Goal: Task Accomplishment & Management: Manage account settings

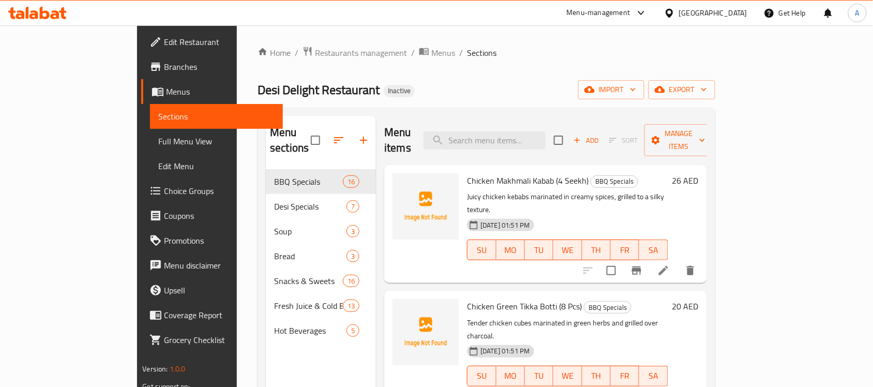
click at [304, 132] on input "checkbox" at bounding box center [315, 140] width 22 height 22
checkbox input "true"
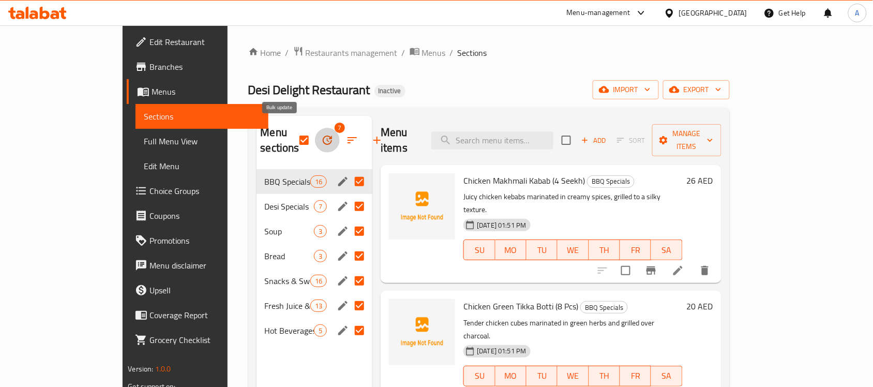
click at [323, 137] on icon "button" at bounding box center [327, 139] width 9 height 9
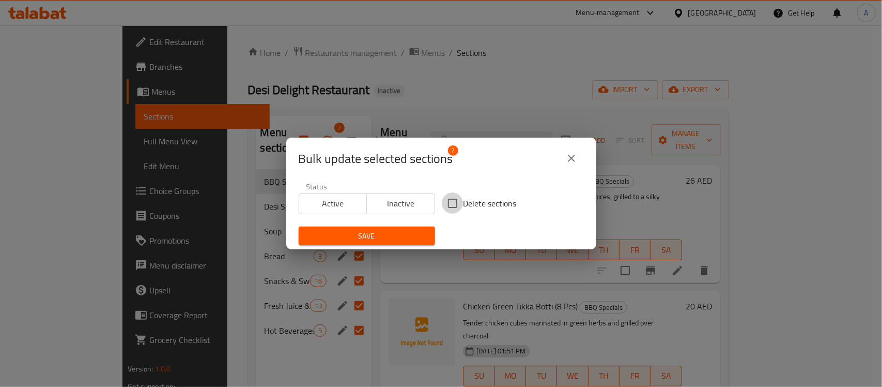
click at [442, 211] on input "Delete sections" at bounding box center [453, 203] width 22 height 22
checkbox input "true"
click at [408, 235] on span "Save" at bounding box center [367, 236] width 120 height 13
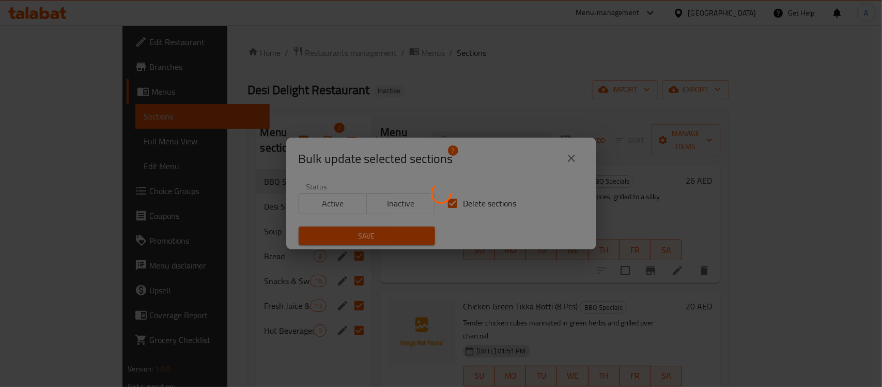
checkbox input "false"
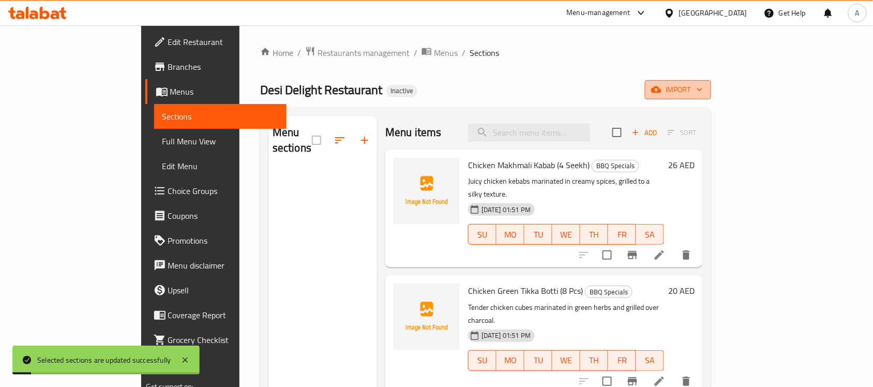
click at [703, 89] on span "import" at bounding box center [678, 89] width 50 height 13
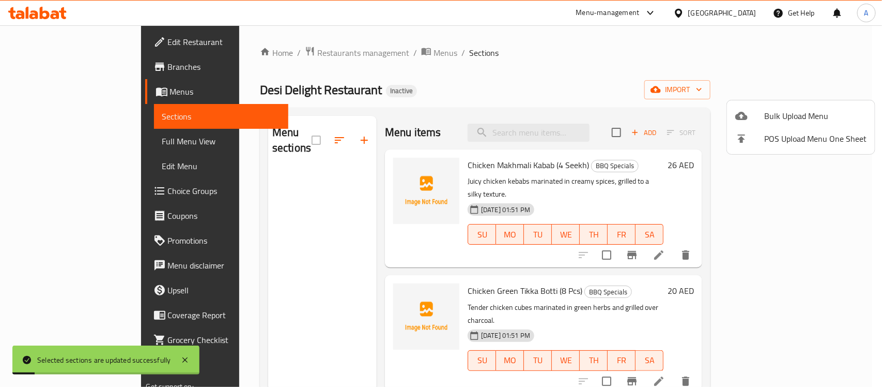
click at [771, 112] on span "Bulk Upload Menu" at bounding box center [816, 116] width 102 height 12
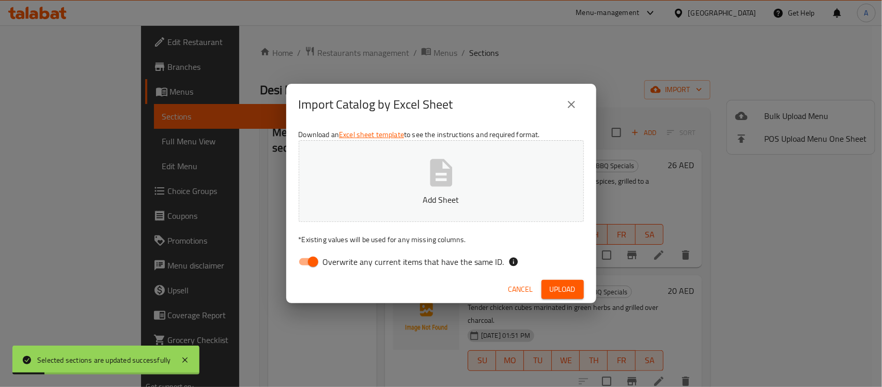
click at [525, 161] on button "Add Sheet" at bounding box center [441, 181] width 285 height 82
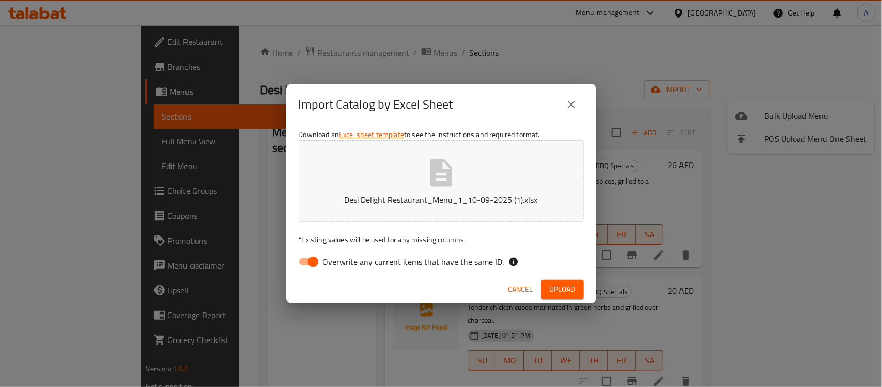
click at [318, 267] on input "Overwrite any current items that have the same ID." at bounding box center [313, 262] width 59 height 20
checkbox input "false"
click at [569, 291] on span "Upload" at bounding box center [563, 289] width 26 height 13
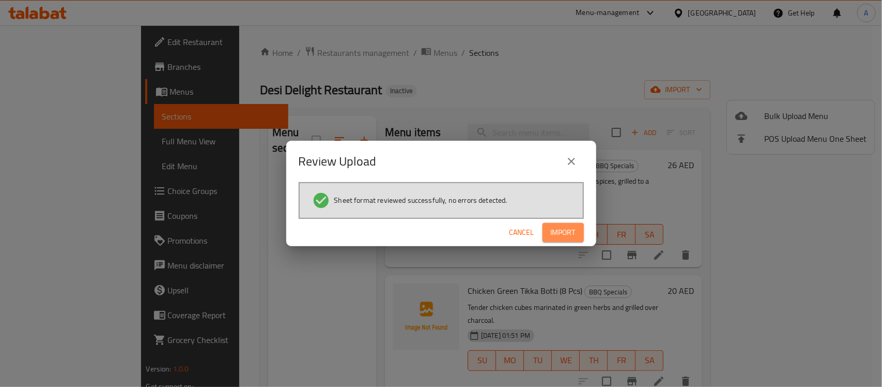
click at [555, 226] on span "Import" at bounding box center [563, 232] width 25 height 13
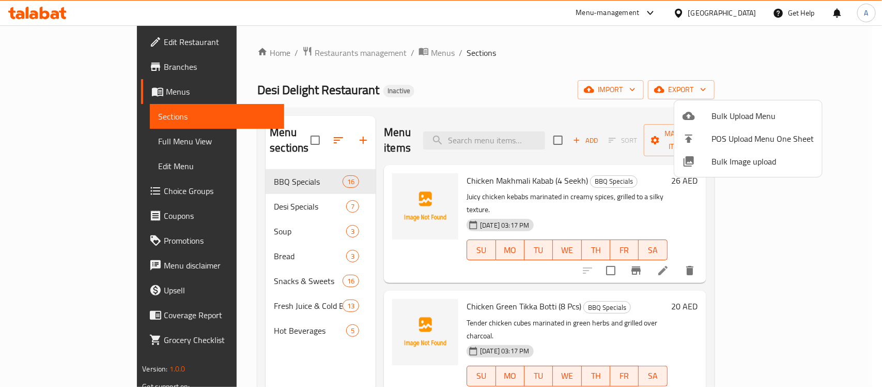
click at [225, 231] on div at bounding box center [441, 193] width 882 height 387
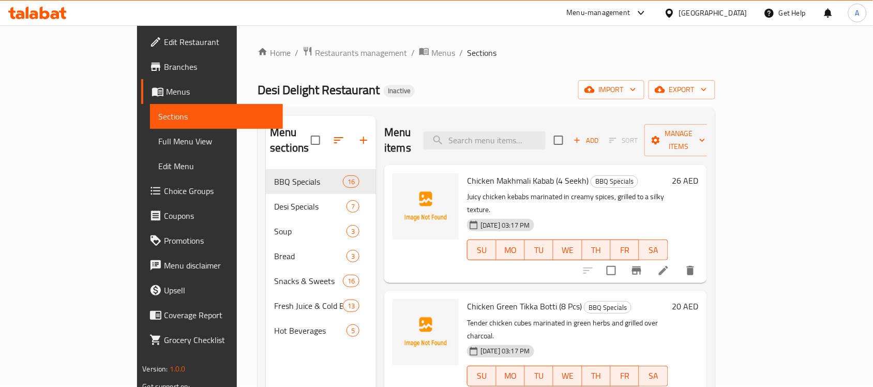
click at [274, 250] on span "Bread" at bounding box center [310, 256] width 72 height 12
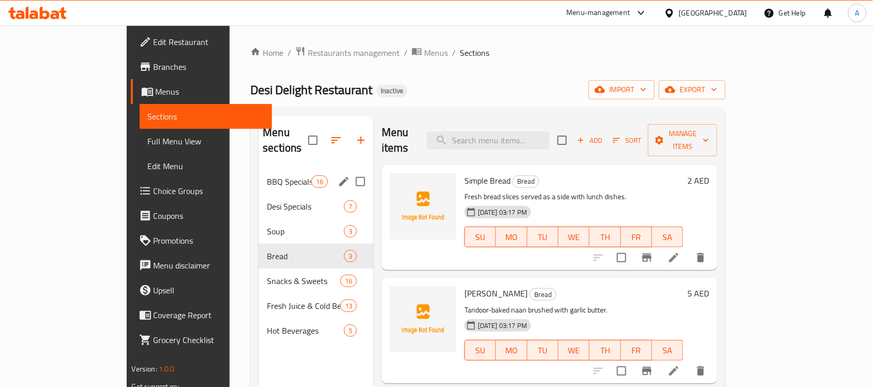
click at [258, 169] on div "BBQ Specials 16" at bounding box center [315, 181] width 115 height 25
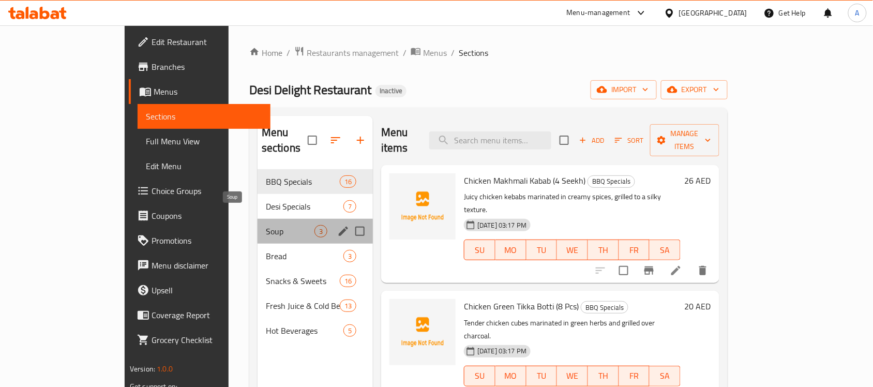
click at [266, 225] on span "Soup" at bounding box center [290, 231] width 49 height 12
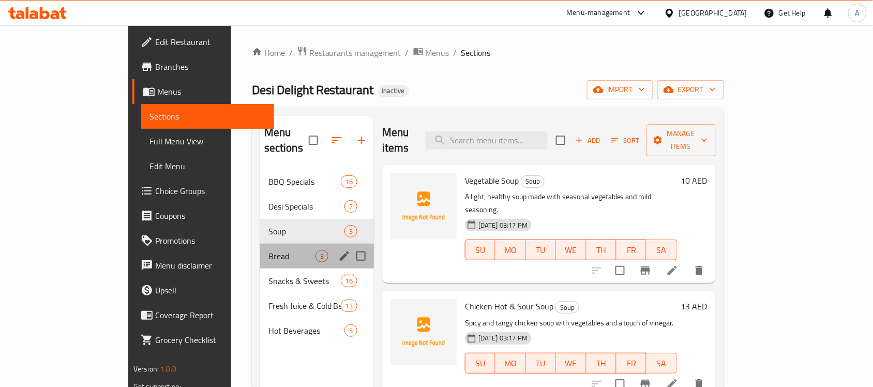
click at [260, 251] on div "Bread 3" at bounding box center [317, 255] width 114 height 25
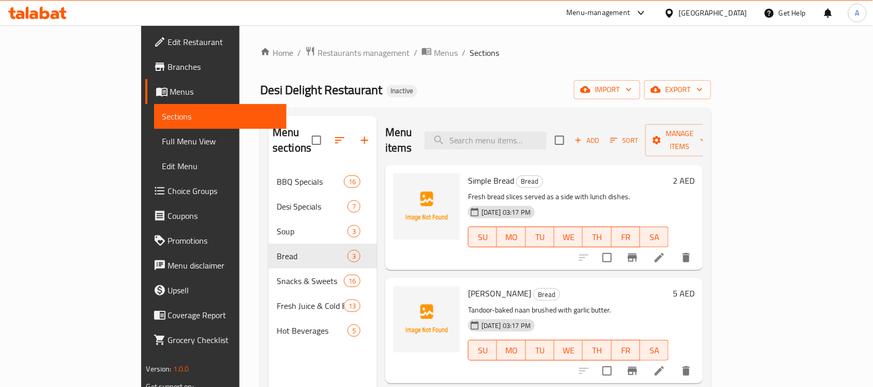
click at [698, 254] on div at bounding box center [634, 257] width 127 height 25
click at [674, 248] on li at bounding box center [659, 257] width 29 height 19
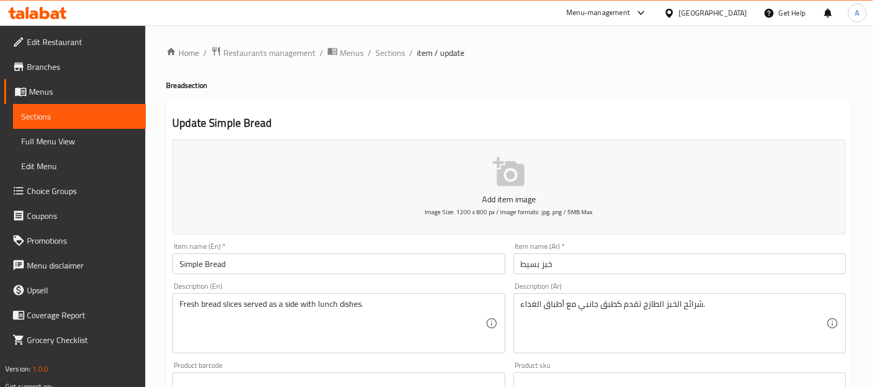
click at [216, 264] on input "Simple Bread" at bounding box center [338, 263] width 332 height 21
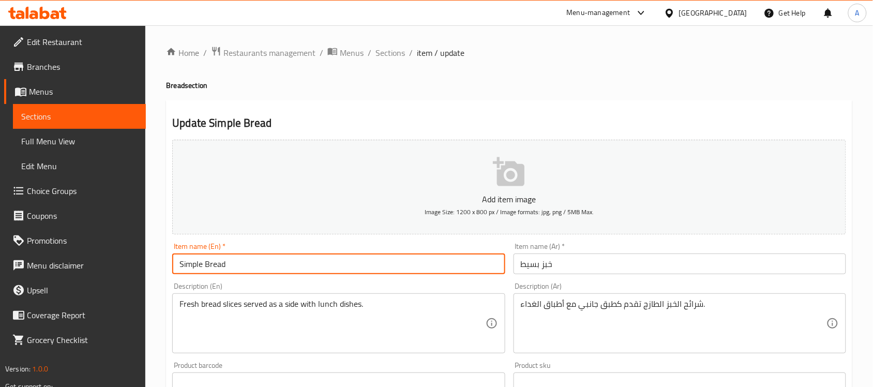
click at [216, 264] on input "Simple Bread" at bounding box center [338, 263] width 332 height 21
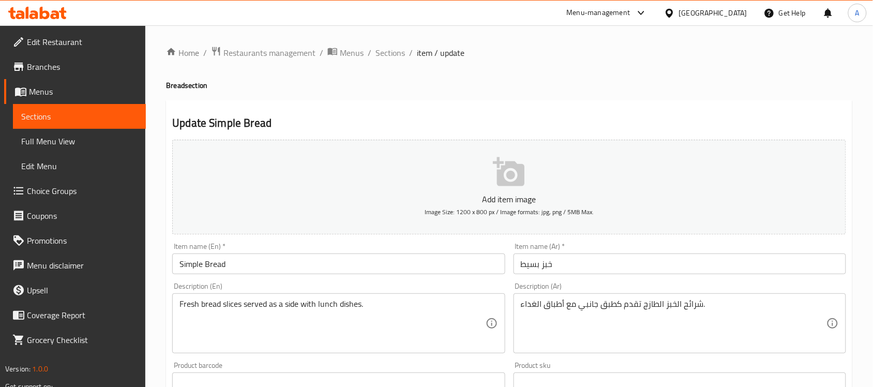
click at [371, 51] on ol "Home / Restaurants management / Menus / Sections / item / update" at bounding box center [509, 52] width 686 height 13
click at [383, 53] on span "Sections" at bounding box center [389, 53] width 29 height 12
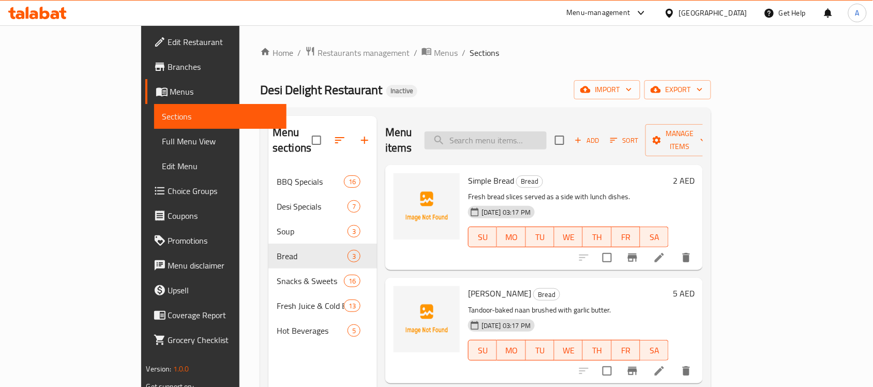
click at [525, 135] on input "search" at bounding box center [485, 140] width 122 height 18
paste input "Fresh Chicken Karahi (On Order)"
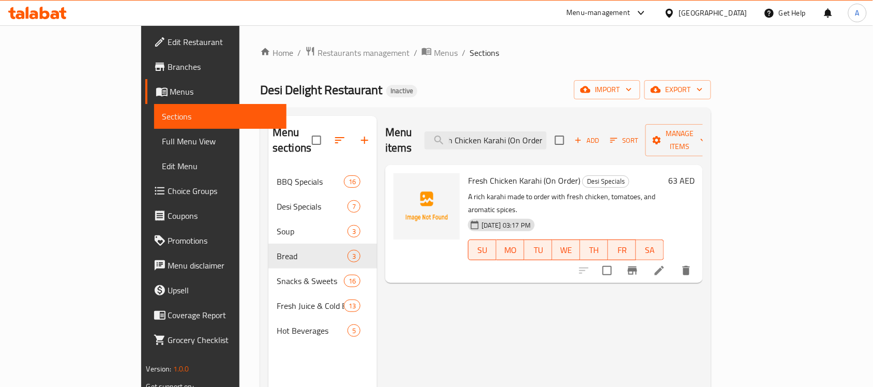
type input "Fresh Chicken Karahi (On Order)"
click at [618, 260] on input "checkbox" at bounding box center [607, 271] width 22 height 22
checkbox input "true"
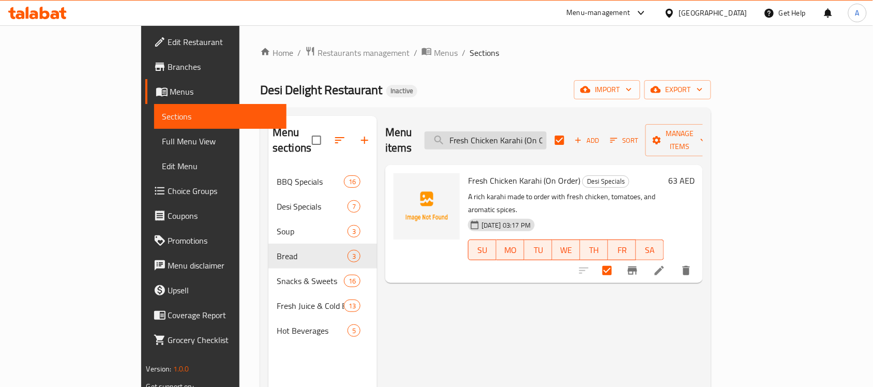
click at [499, 131] on input "Fresh Chicken Karahi (On Order)" at bounding box center [485, 140] width 122 height 18
click at [503, 131] on input "Fresh Chicken Karahi (On Order)" at bounding box center [485, 140] width 122 height 18
paste input "Mutton Karahi (On Order)"
type input "Fresh Mutton Karahi (On Order)Chicken Karahi (On Order)"
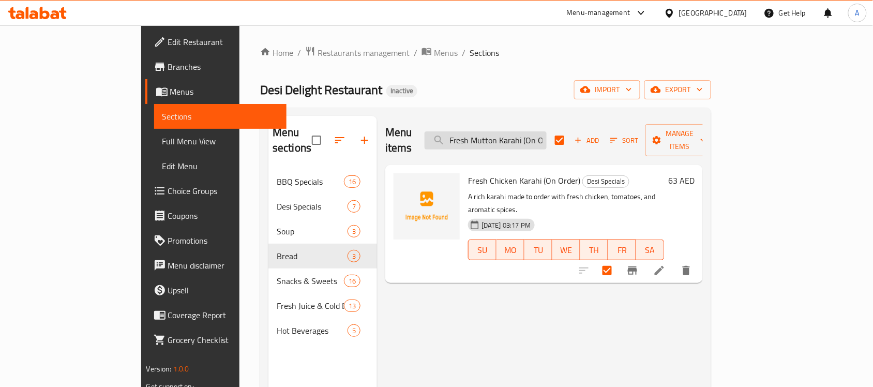
scroll to position [0, 17]
checkbox input "false"
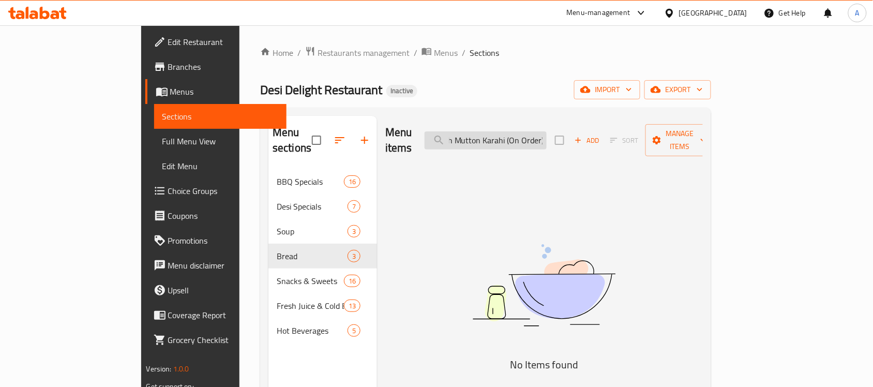
click at [546, 136] on input "Fresh Mutton Karahi (On Order)Chicken Karahi (On Order)" at bounding box center [485, 140] width 122 height 18
paste input "search"
type input "Fresh Mutton Karahi (On Order)"
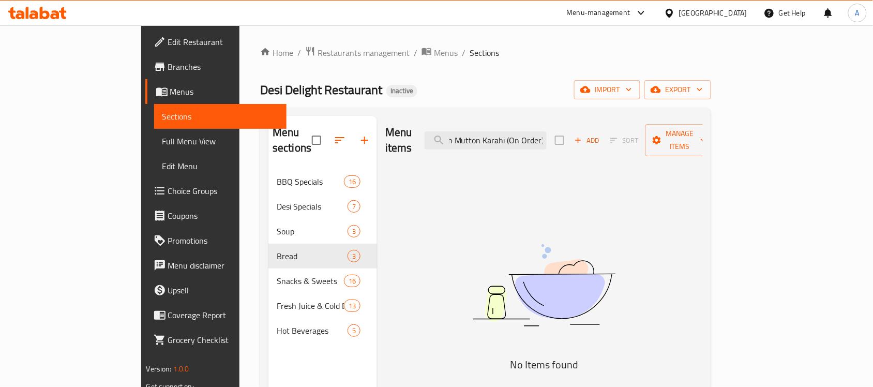
scroll to position [0, 16]
checkbox input "true"
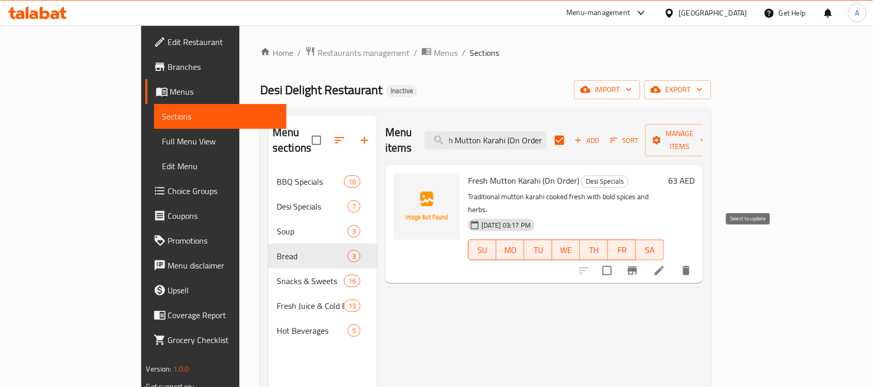
type input "Fresh Mutton Karahi (On Order)"
click at [618, 260] on input "checkbox" at bounding box center [607, 271] width 22 height 22
checkbox input "true"
checkbox input "false"
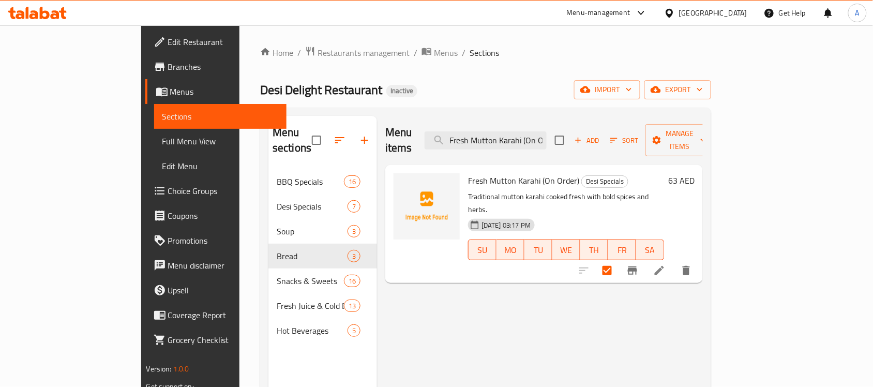
click at [546, 142] on div "Menu items Fresh Mutton Karahi (On Order) Add Sort Manage items" at bounding box center [543, 140] width 317 height 49
click at [546, 135] on input "Fresh Mutton Karahi (On Order)" at bounding box center [485, 140] width 122 height 18
paste input "Batair"
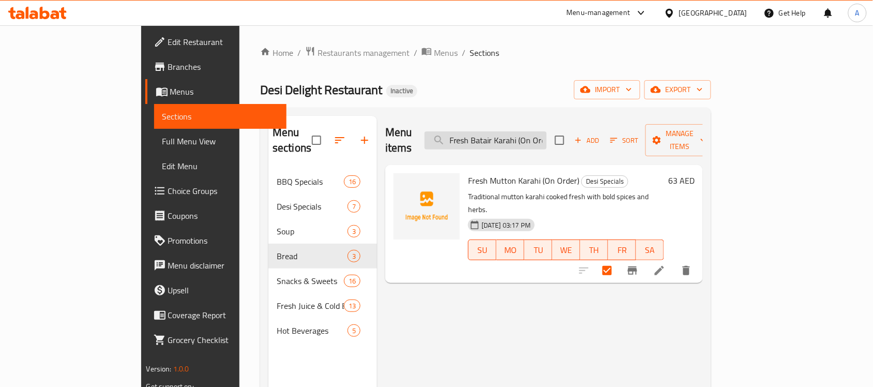
scroll to position [0, 11]
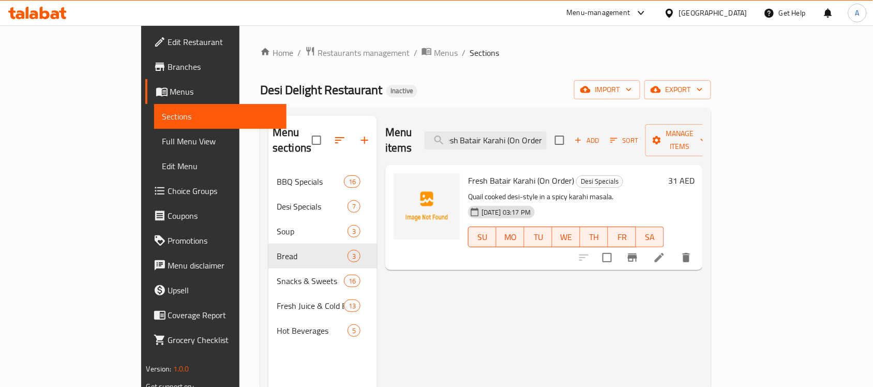
type input "Fresh Batair Karahi (On Order)"
click at [618, 247] on input "checkbox" at bounding box center [607, 258] width 22 height 22
checkbox input "true"
click at [539, 140] on input "Fresh Batair Karahi (On Order)" at bounding box center [485, 140] width 122 height 18
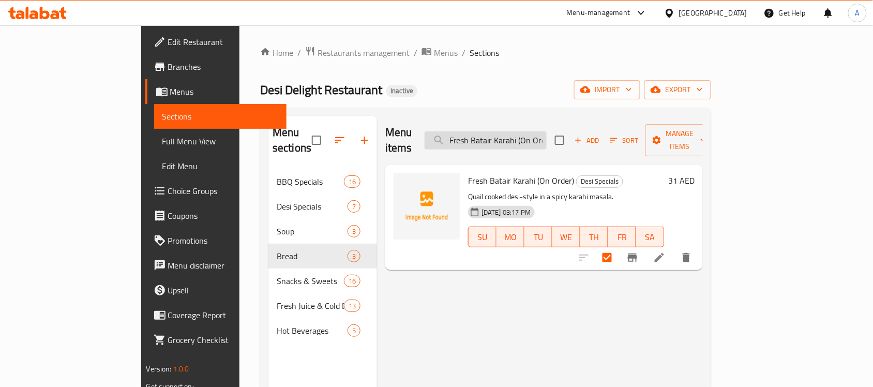
click at [539, 140] on input "Fresh Batair Karahi (On Order)" at bounding box center [485, 140] width 122 height 18
paste input "Chicken Chargha Steam (Full - Half"
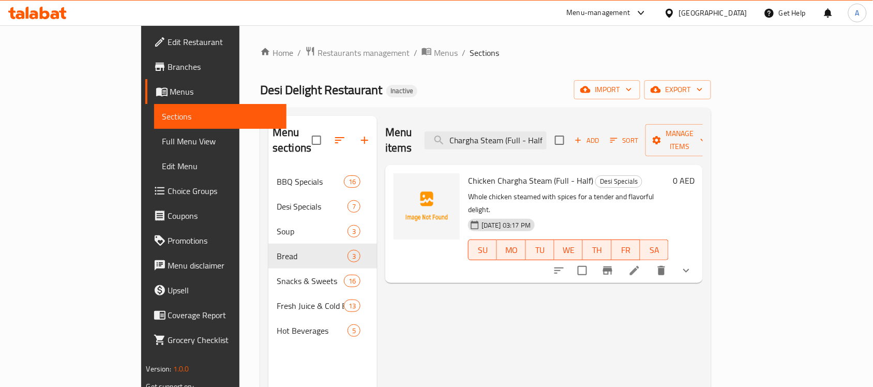
type input "Chicken Chargha Steam (Full - Half)"
click at [593, 260] on input "checkbox" at bounding box center [582, 271] width 22 height 22
checkbox input "true"
click at [698, 258] on button "show more" at bounding box center [686, 270] width 25 height 25
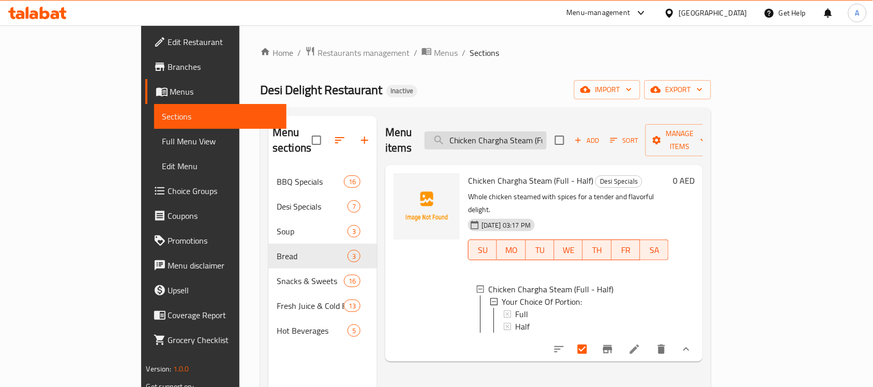
click at [546, 135] on input "Chicken Chargha Steam (Full - Half)" at bounding box center [485, 140] width 122 height 18
paste input "Fresh Prawns Karahi (On Order"
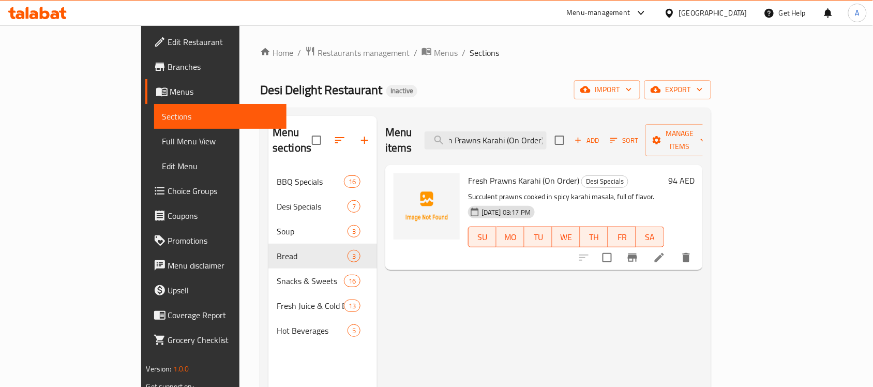
type input "Fresh Prawns Karahi (On Order)"
click at [618, 249] on input "checkbox" at bounding box center [607, 258] width 22 height 22
checkbox input "true"
click at [520, 131] on input "Fresh Prawns Karahi (On Order)" at bounding box center [485, 140] width 122 height 18
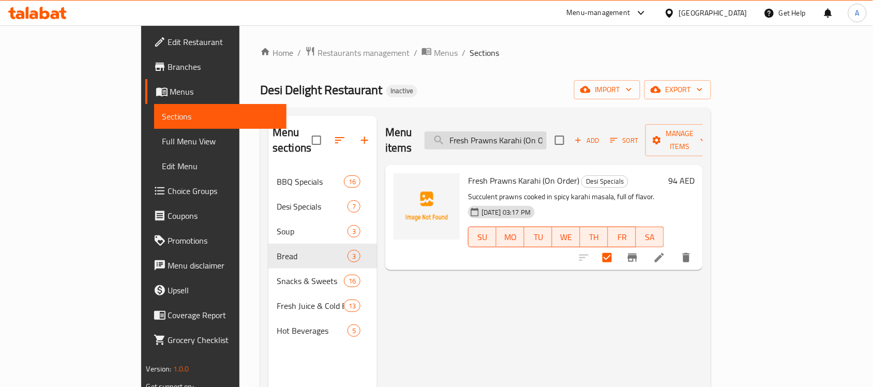
click at [520, 131] on input "Fresh Prawns Karahi (On Order)" at bounding box center [485, 140] width 122 height 18
paste input "ish Fry Charges - Kg (Own Fish"
type input "Fish Fry Charges - Kg (Own Fish)"
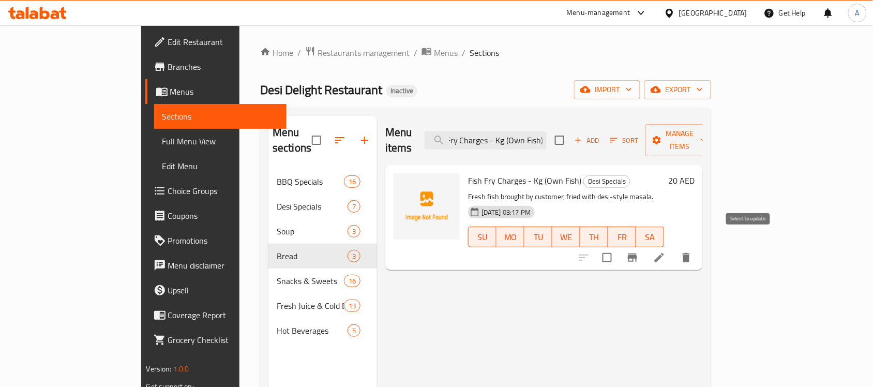
click at [618, 249] on input "checkbox" at bounding box center [607, 258] width 22 height 22
checkbox input "true"
click at [517, 131] on input "Fish Fry Charges - Kg (Own Fish)" at bounding box center [485, 140] width 122 height 18
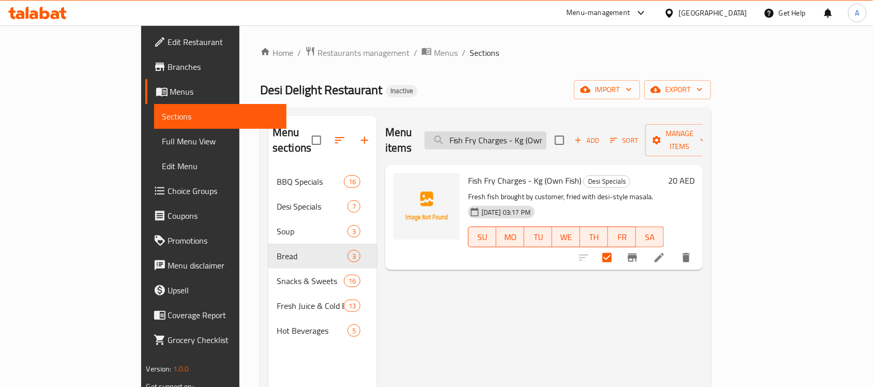
click at [517, 131] on input "Fish Fry Charges - Kg (Own Fish)" at bounding box center [485, 140] width 122 height 18
paste input "Grill"
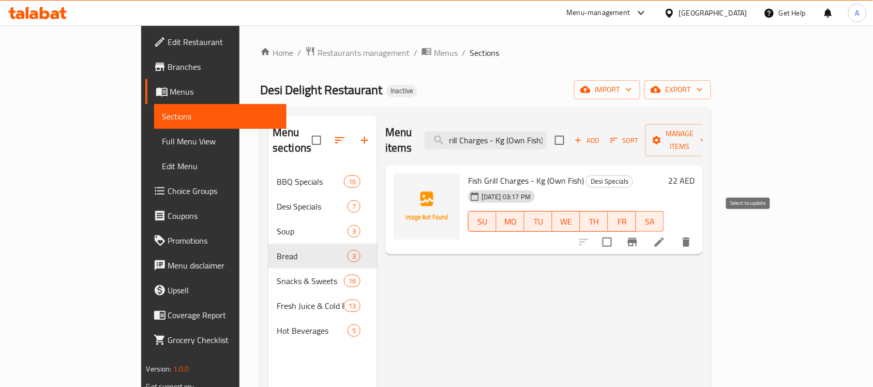
type input "Fish Grill Charges - Kg (Own Fish)"
click at [618, 231] on input "checkbox" at bounding box center [607, 242] width 22 height 22
checkbox input "true"
click at [706, 138] on span "Manage items" at bounding box center [679, 140] width 53 height 26
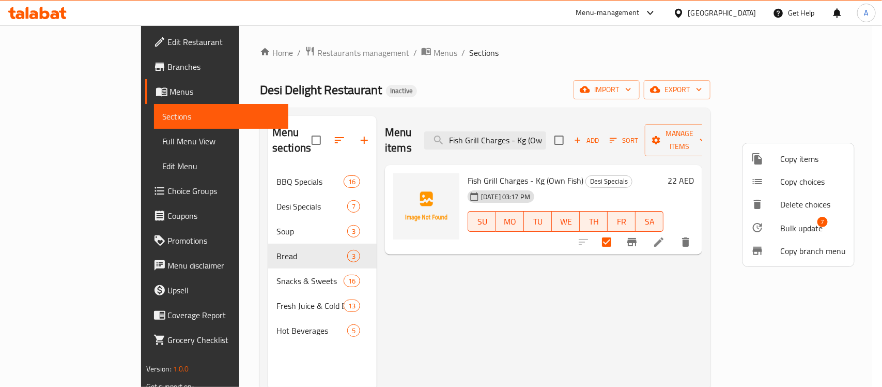
click at [792, 222] on span "Bulk update" at bounding box center [802, 228] width 42 height 12
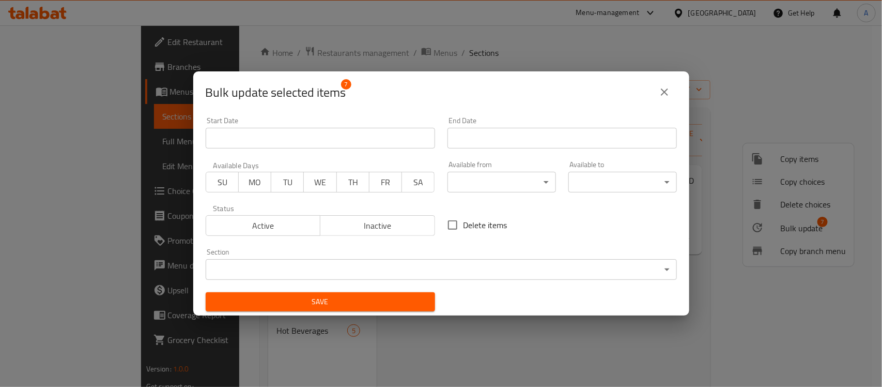
click at [446, 226] on input "Delete items" at bounding box center [453, 225] width 22 height 22
checkbox input "true"
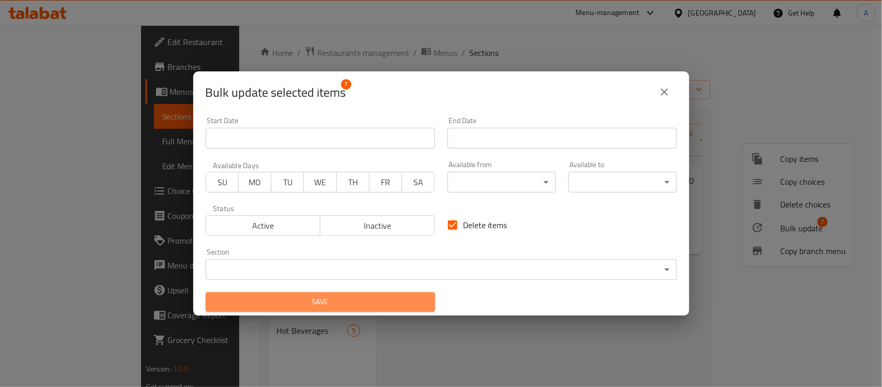
click at [387, 298] on span "Save" at bounding box center [320, 301] width 213 height 13
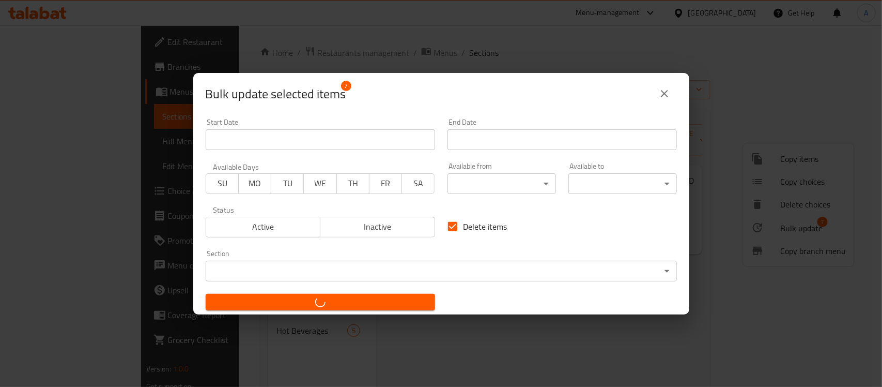
checkbox input "false"
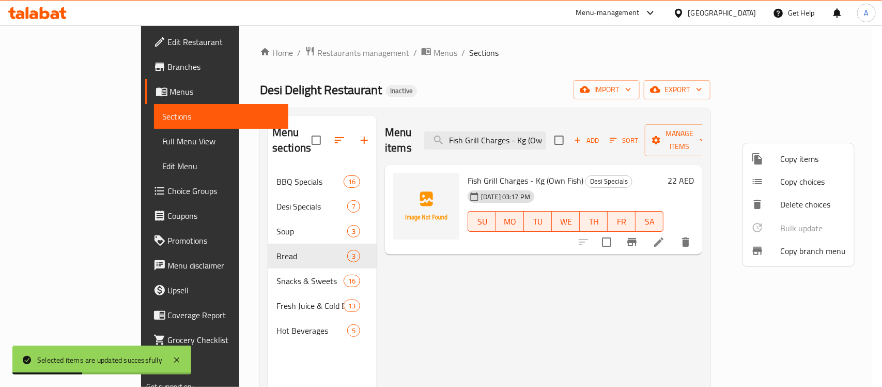
click at [375, 263] on div at bounding box center [441, 193] width 882 height 387
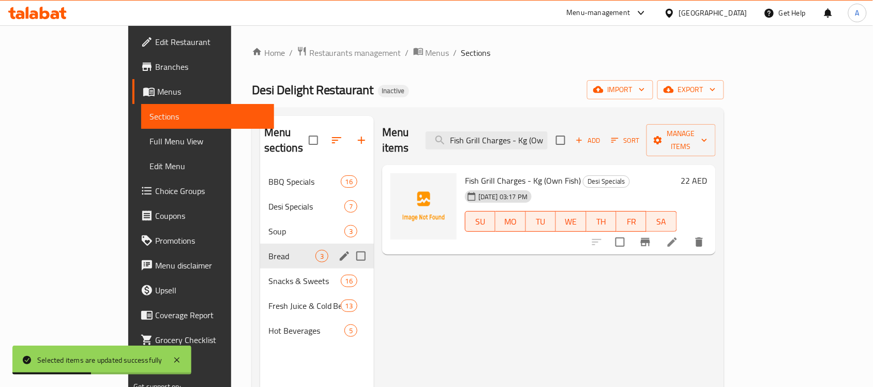
click at [268, 250] on span "Bread" at bounding box center [291, 256] width 47 height 12
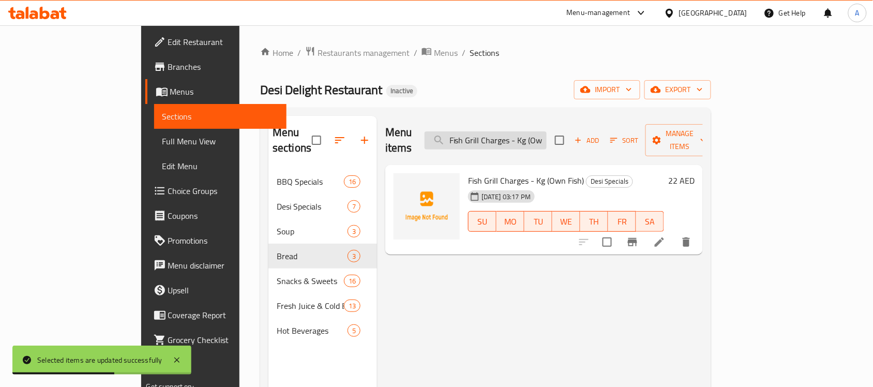
click at [546, 133] on input "Fish Grill Charges - Kg (Own Fish)" at bounding box center [485, 140] width 122 height 18
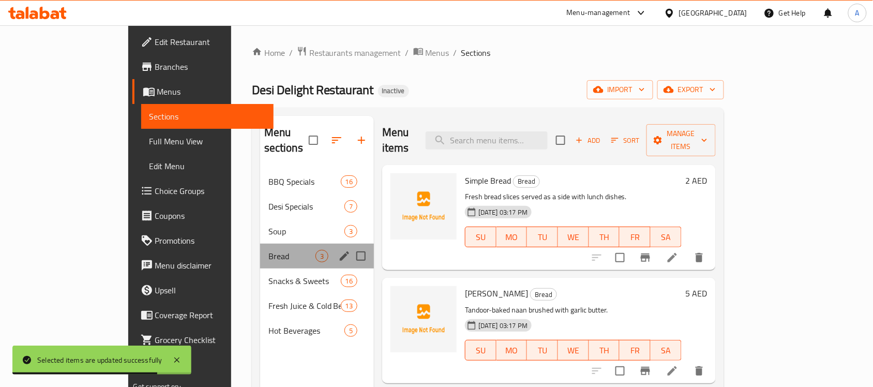
click at [270, 249] on div "Bread 3" at bounding box center [317, 255] width 114 height 25
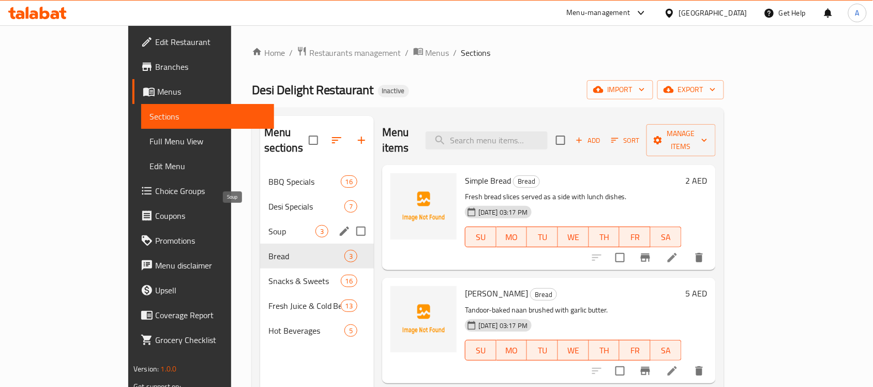
click at [268, 225] on span "Soup" at bounding box center [291, 231] width 47 height 12
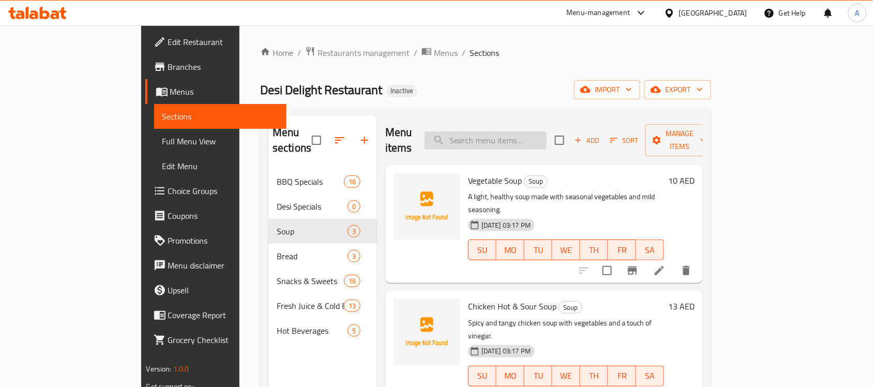
click at [546, 137] on input "search" at bounding box center [485, 140] width 122 height 18
paste input "Fresh Mango Juice Or Milkshake"
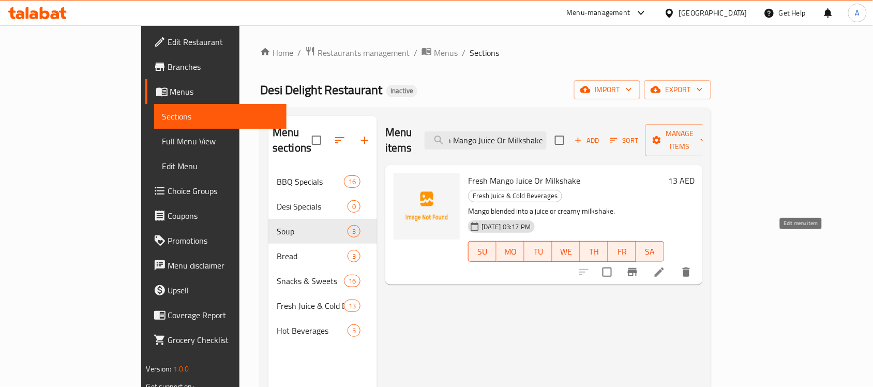
type input "Fresh Mango Juice Or Milkshake"
click at [665, 266] on icon at bounding box center [659, 272] width 12 height 12
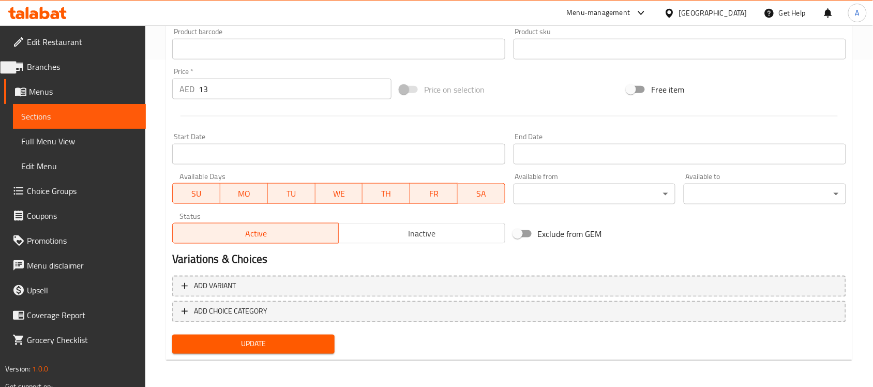
scroll to position [68, 0]
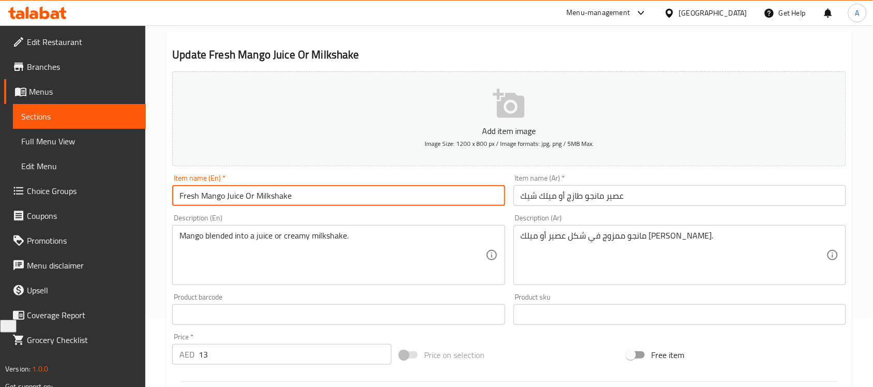
drag, startPoint x: 225, startPoint y: 197, endPoint x: 241, endPoint y: 194, distance: 16.3
click at [241, 194] on input "Fresh Mango Juice Or Milkshake" at bounding box center [338, 195] width 332 height 21
drag, startPoint x: 256, startPoint y: 195, endPoint x: 291, endPoint y: 194, distance: 34.2
click at [291, 194] on input "Fresh Mango Juice Or Milkshake" at bounding box center [338, 195] width 332 height 21
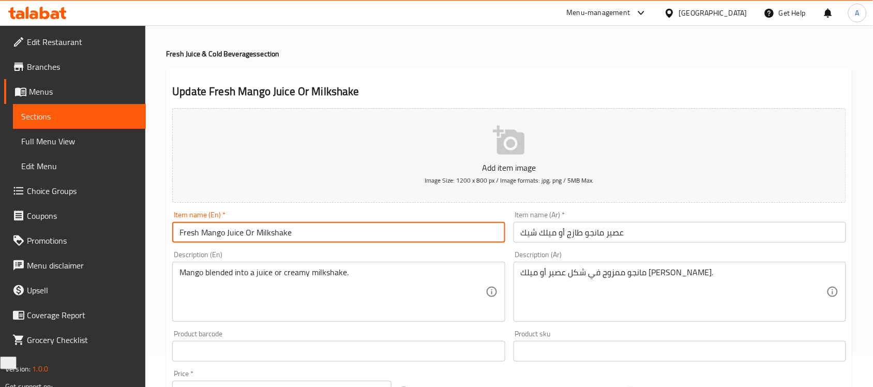
scroll to position [0, 0]
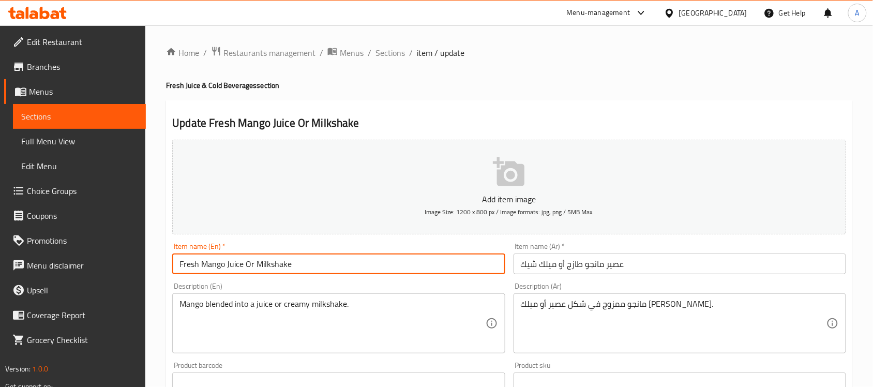
click at [383, 42] on div "Home / Restaurants management / Menus / Sections / item / update Fresh Juice & …" at bounding box center [508, 373] width 727 height 697
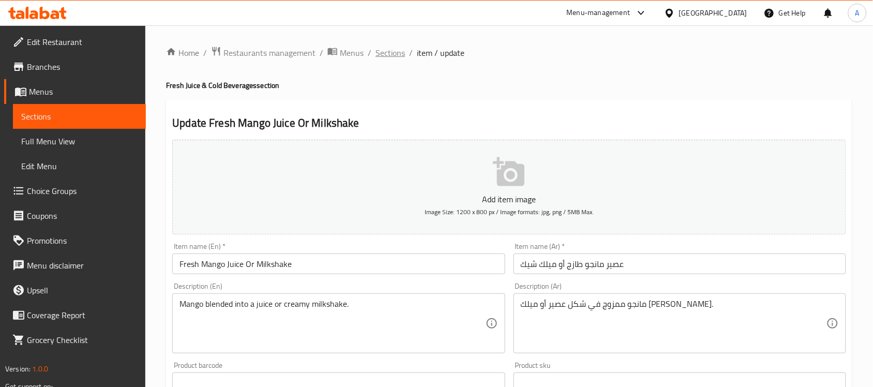
click at [388, 56] on span "Sections" at bounding box center [389, 53] width 29 height 12
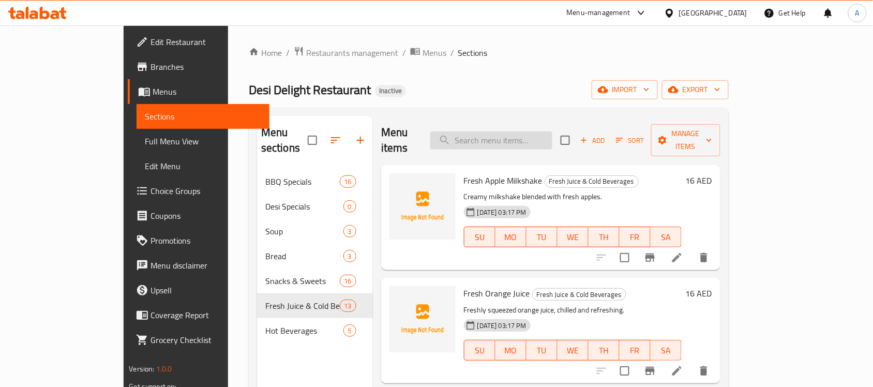
click at [513, 141] on input "search" at bounding box center [491, 140] width 122 height 18
paste input "Fresh Sweet - Salt Lassi"
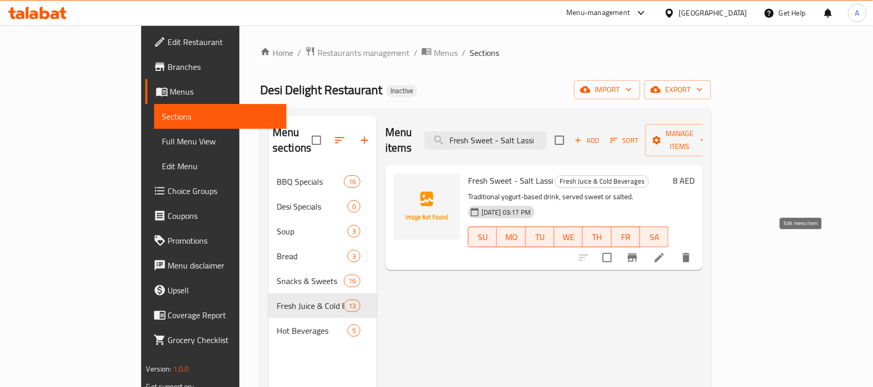
type input "Fresh Sweet - Salt Lassi"
click at [665, 251] on icon at bounding box center [659, 257] width 12 height 12
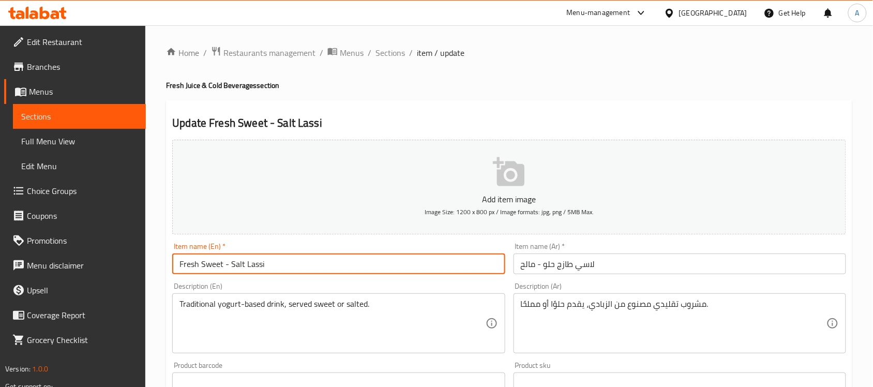
drag, startPoint x: 200, startPoint y: 264, endPoint x: 246, endPoint y: 262, distance: 45.5
click at [246, 262] on input "Fresh Sweet - Salt Lassi" at bounding box center [338, 263] width 332 height 21
type input "Fresh Lassi"
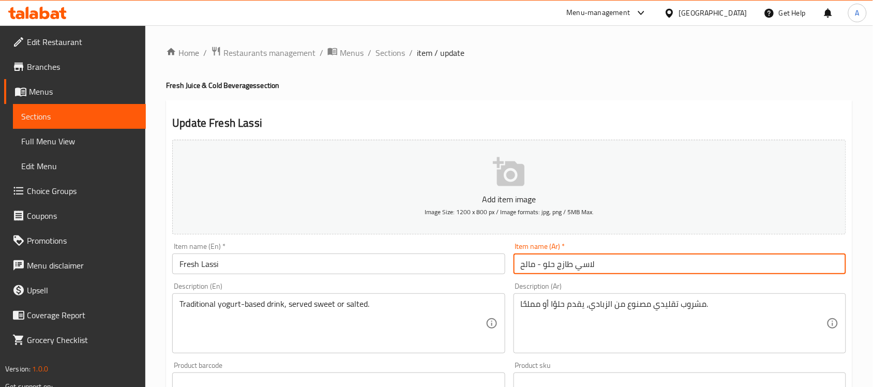
drag, startPoint x: 556, startPoint y: 264, endPoint x: 486, endPoint y: 252, distance: 70.8
click at [486, 252] on div "Add item image Image Size: 1200 x 800 px / Image formats: jpg, png / 5MB Max. I…" at bounding box center [509, 358] width 682 height 446
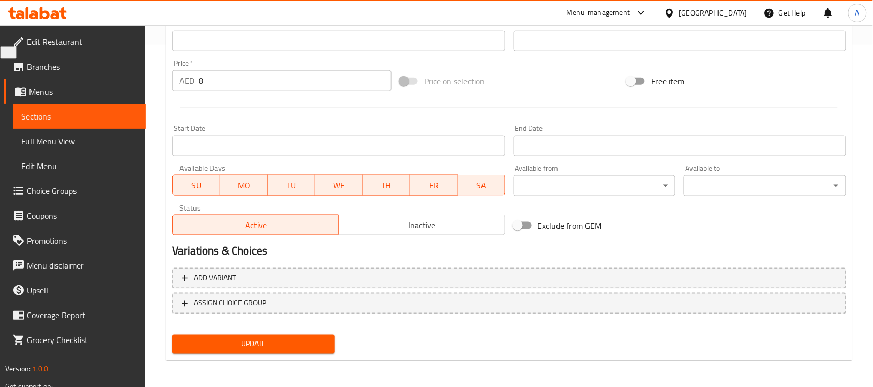
type input "لاسي طازج"
click at [224, 342] on span "Update" at bounding box center [253, 344] width 146 height 13
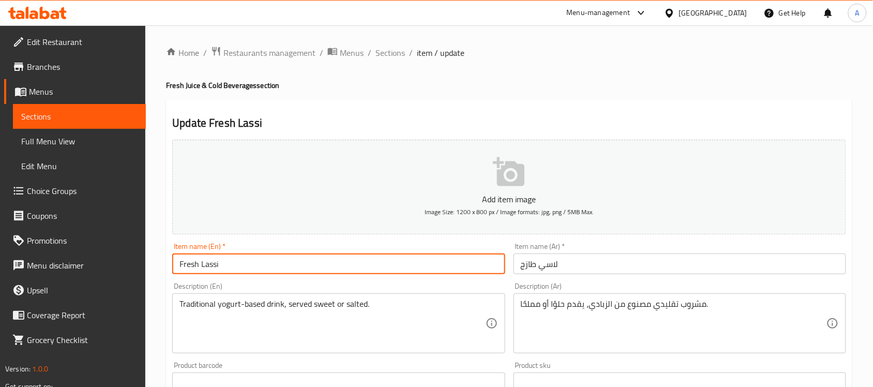
drag, startPoint x: 274, startPoint y: 260, endPoint x: 63, endPoint y: 262, distance: 210.9
click at [63, 262] on div "Edit Restaurant Branches Menus Sections Full Menu View Edit Menu Choice Groups …" at bounding box center [436, 377] width 873 height 705
click at [386, 64] on div "Home / Restaurants management / Menus / Sections / item / update Fresh Juice & …" at bounding box center [509, 378] width 686 height 664
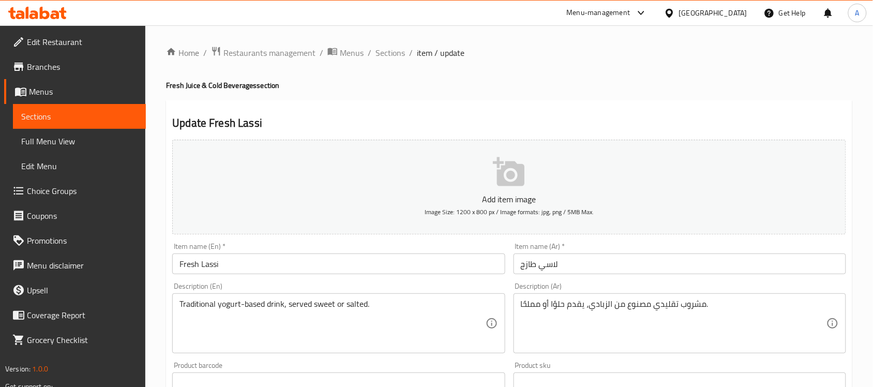
drag, startPoint x: 388, startPoint y: 56, endPoint x: 374, endPoint y: 0, distance: 57.5
click at [388, 56] on span "Sections" at bounding box center [389, 53] width 29 height 12
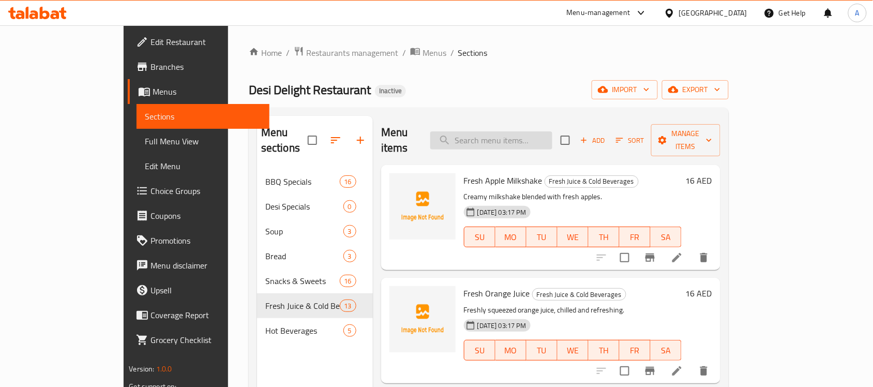
click at [507, 136] on input "search" at bounding box center [491, 140] width 122 height 18
paste input "Fresh Lemon Mint - 7UP"
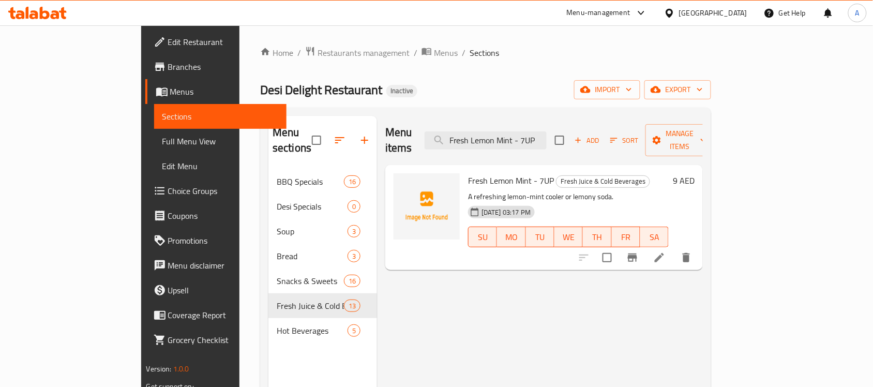
type input "Fresh Lemon Mint - 7UP"
click at [674, 248] on li at bounding box center [659, 257] width 29 height 19
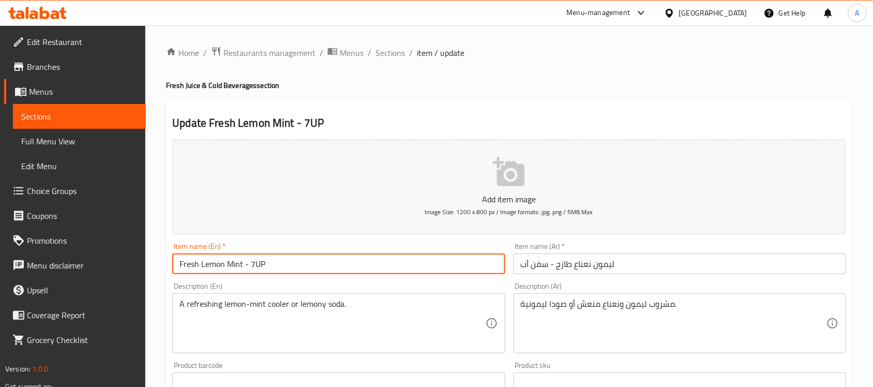
click at [247, 262] on input "Fresh Lemon Mint - 7UP" at bounding box center [338, 263] width 332 height 21
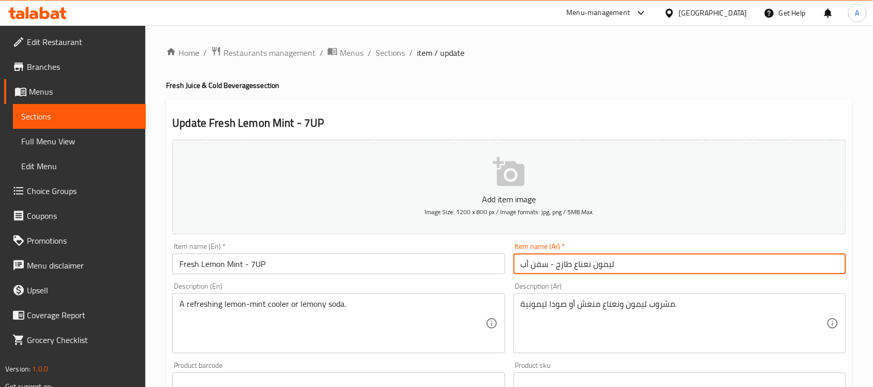
click at [250, 264] on input "Fresh Lemon Mint - 7UP" at bounding box center [338, 263] width 332 height 21
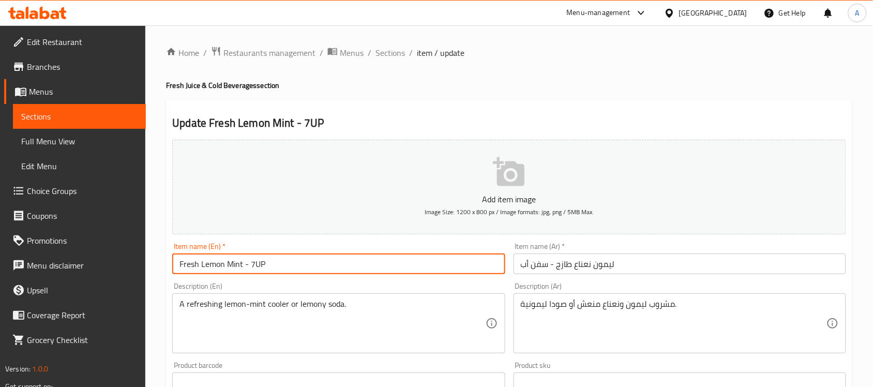
click at [247, 262] on input "Fresh Lemon Mint - 7UP" at bounding box center [338, 263] width 332 height 21
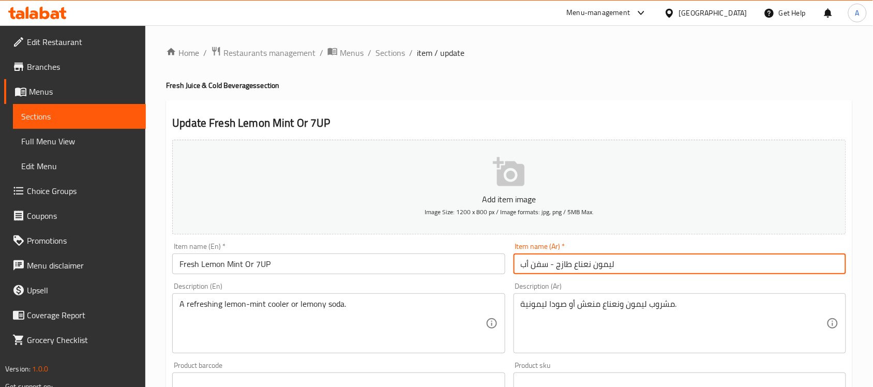
drag, startPoint x: 545, startPoint y: 268, endPoint x: 513, endPoint y: 270, distance: 32.1
click at [513, 270] on input "ليمون نعناع طازج - سفن أب" at bounding box center [679, 263] width 332 height 21
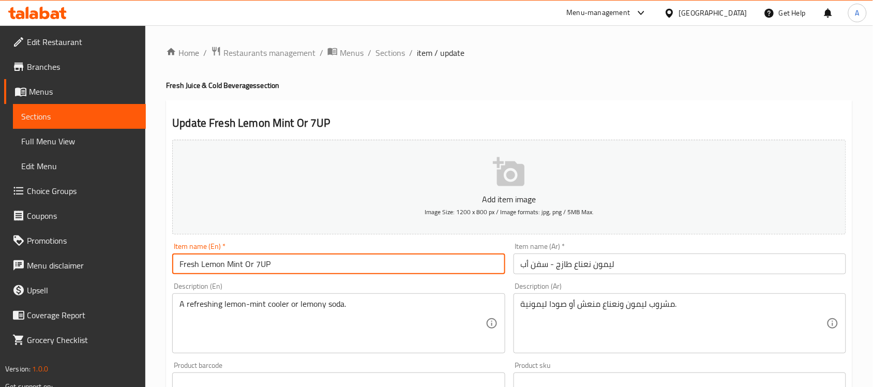
drag, startPoint x: 254, startPoint y: 261, endPoint x: 282, endPoint y: 264, distance: 27.5
click at [282, 264] on input "Fresh Lemon Mint Or 7UP" at bounding box center [338, 263] width 332 height 21
paste input "Up"
type input "Fresh Lemon Mint Or 7 Up"
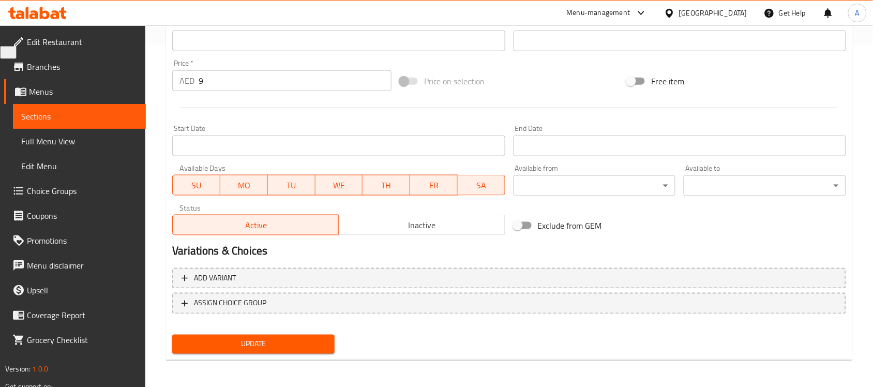
click at [250, 344] on span "Update" at bounding box center [253, 344] width 146 height 13
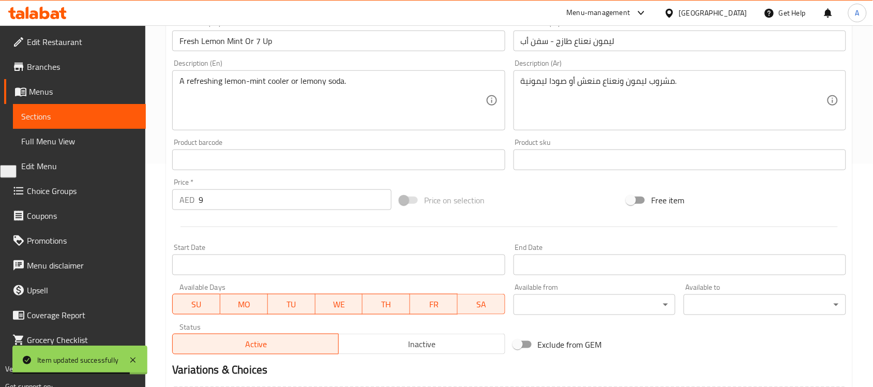
scroll to position [83, 0]
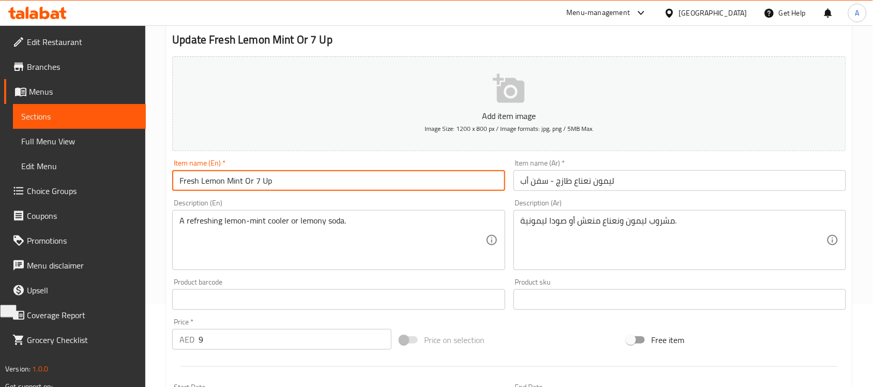
drag, startPoint x: 200, startPoint y: 180, endPoint x: 243, endPoint y: 181, distance: 42.9
click at [243, 181] on input "Fresh Lemon Mint Or 7 Up" at bounding box center [338, 180] width 332 height 21
click at [218, 177] on input "Fresh Lemon Mint Or 7 Up" at bounding box center [338, 180] width 332 height 21
drag, startPoint x: 252, startPoint y: 181, endPoint x: 270, endPoint y: 178, distance: 17.8
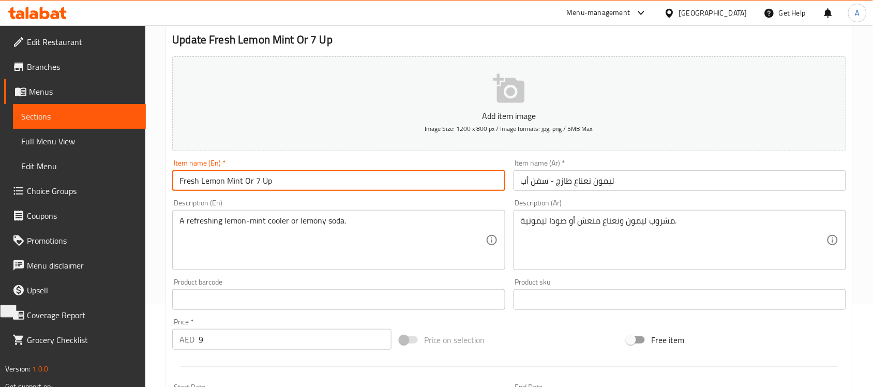
click at [270, 178] on input "Fresh Lemon Mint Or 7 Up" at bounding box center [338, 180] width 332 height 21
click at [256, 182] on input "Fresh Lemon Mint Or 7 Up" at bounding box center [338, 180] width 332 height 21
drag, startPoint x: 255, startPoint y: 181, endPoint x: 275, endPoint y: 180, distance: 20.2
click at [275, 180] on input "Fresh Lemon Mint Or 7 Up" at bounding box center [338, 180] width 332 height 21
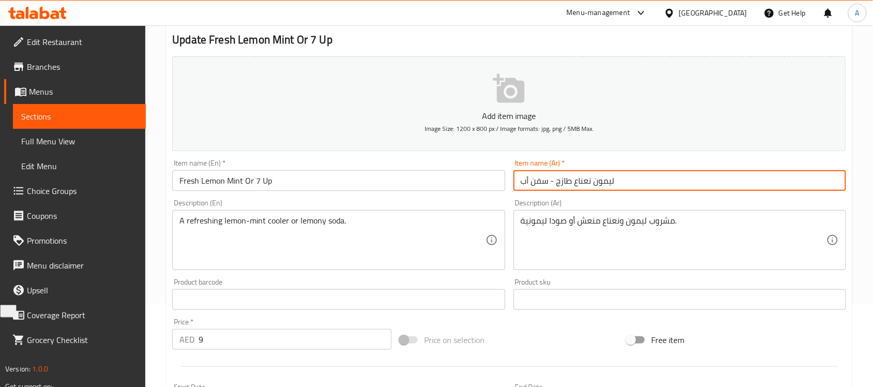
drag, startPoint x: 546, startPoint y: 182, endPoint x: 502, endPoint y: 191, distance: 44.8
click at [502, 191] on div "Add item image Image Size: 1200 x 800 px / Image formats: jpg, png / 5MB Max. I…" at bounding box center [509, 275] width 682 height 446
click at [552, 179] on input "ليمون نعناع طازج - سفن أب" at bounding box center [679, 180] width 332 height 21
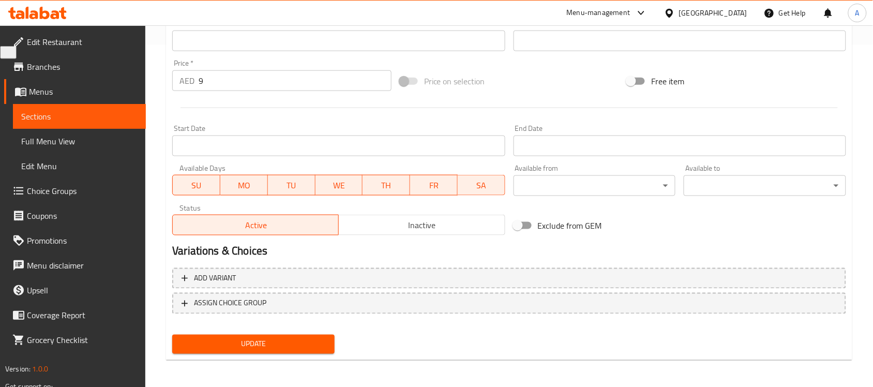
type input "ليمون نعناع طازج أو سفن أب"
click at [299, 341] on span "Update" at bounding box center [253, 344] width 146 height 13
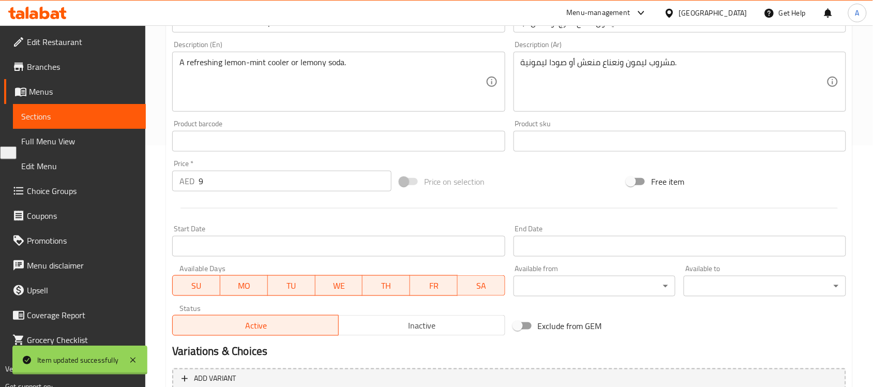
scroll to position [19, 0]
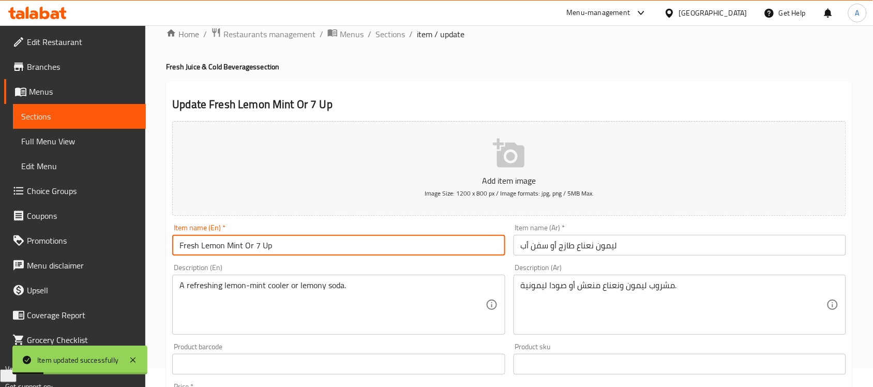
drag, startPoint x: 262, startPoint y: 243, endPoint x: 139, endPoint y: 227, distance: 124.6
click at [139, 227] on div "Edit Restaurant Branches Menus Sections Full Menu View Edit Menu Choice Groups …" at bounding box center [436, 359] width 873 height 705
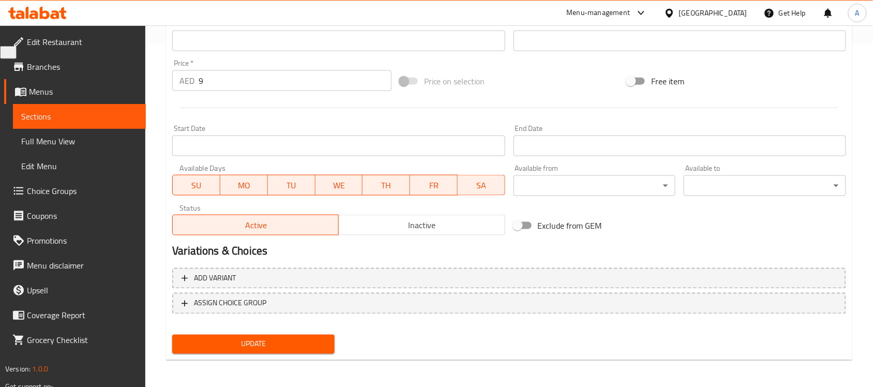
click at [289, 342] on span "Update" at bounding box center [253, 344] width 146 height 13
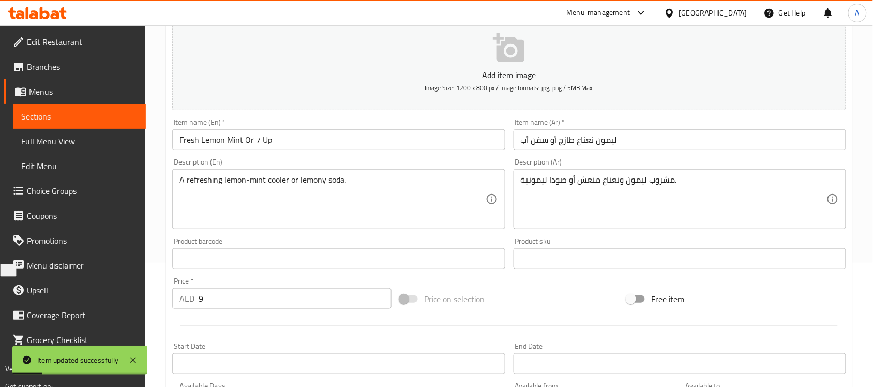
scroll to position [342, 0]
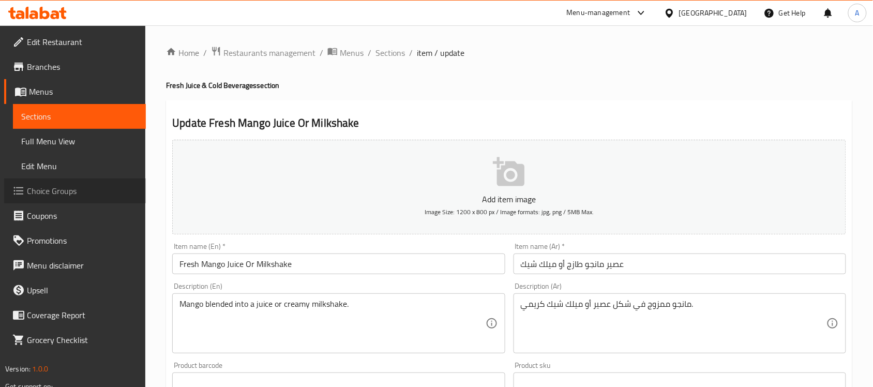
click at [58, 196] on span "Choice Groups" at bounding box center [82, 191] width 111 height 12
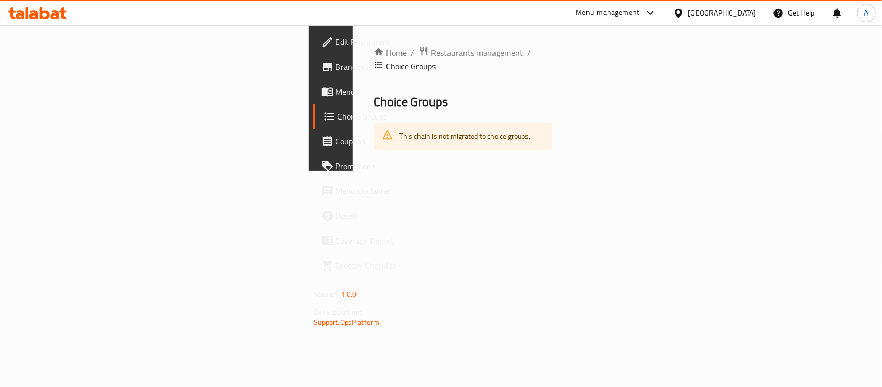
click at [313, 102] on link "Menus" at bounding box center [384, 91] width 143 height 25
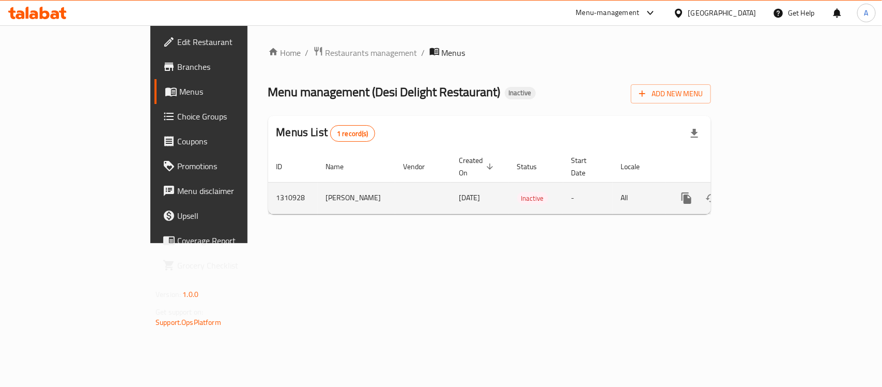
click at [718, 192] on icon "enhanced table" at bounding box center [712, 198] width 12 height 12
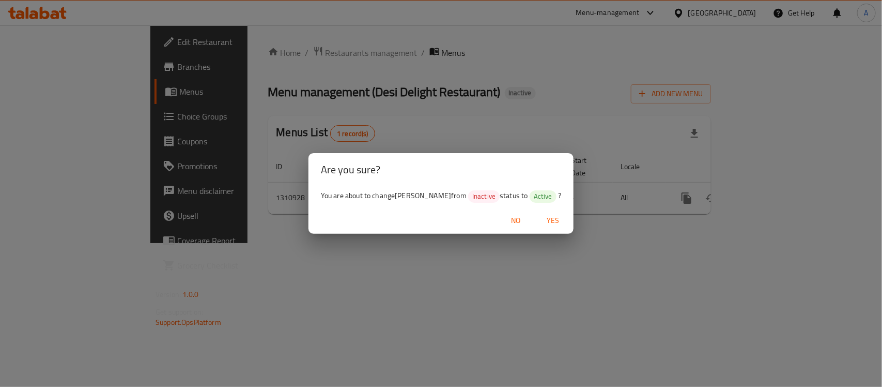
click at [566, 221] on span "Yes" at bounding box center [553, 220] width 25 height 13
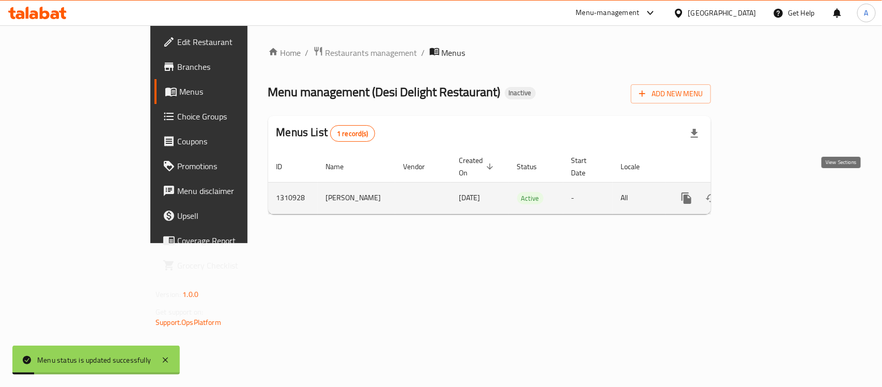
click at [766, 193] on icon "enhanced table" at bounding box center [761, 197] width 9 height 9
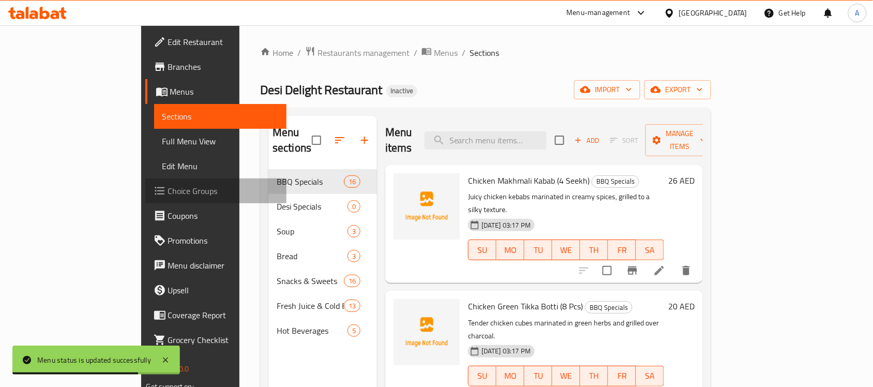
click at [145, 181] on link "Choice Groups" at bounding box center [216, 190] width 142 height 25
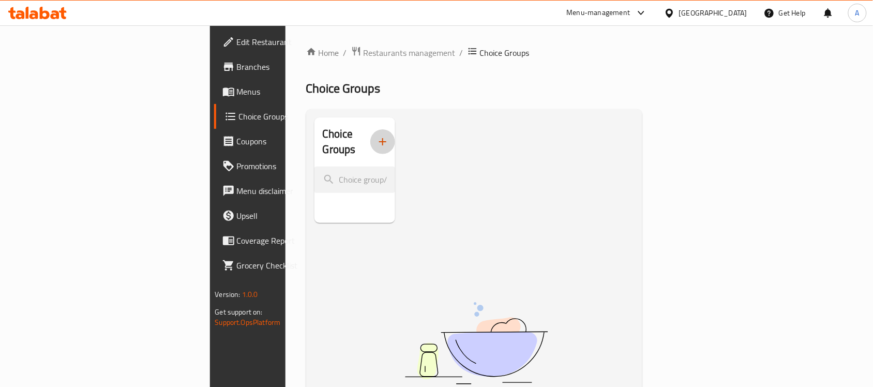
click at [376, 136] on icon "button" at bounding box center [382, 141] width 12 height 12
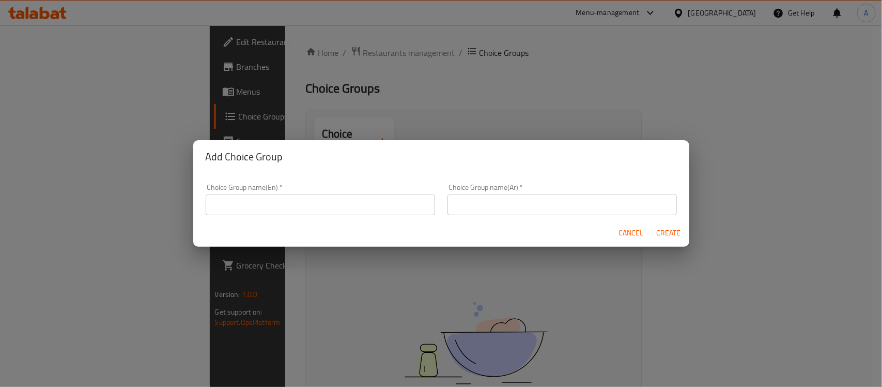
click at [269, 189] on div "Choice Group name(En)   * Choice Group name(En) *" at bounding box center [321, 200] width 230 height 32
click at [270, 201] on input "text" at bounding box center [321, 204] width 230 height 21
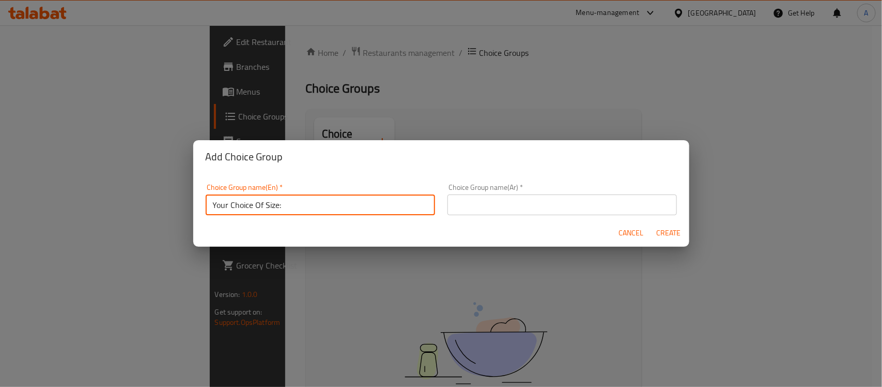
drag, startPoint x: 262, startPoint y: 206, endPoint x: 278, endPoint y: 205, distance: 16.0
click at [278, 205] on input "Your Choice Of Size:" at bounding box center [321, 204] width 230 height 21
type input "Your Choice Of:"
click at [479, 213] on input "text" at bounding box center [563, 204] width 230 height 21
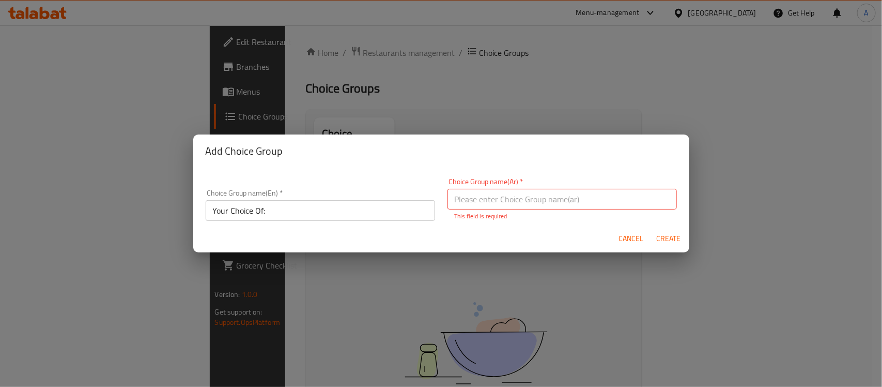
click at [621, 210] on div "Choice Group name(Ar)   * Choice Group name(Ar) * This field is required" at bounding box center [563, 199] width 230 height 43
click at [620, 205] on input "text" at bounding box center [563, 199] width 230 height 21
type input "إختيارك من:"
click at [652, 229] on button "Create" at bounding box center [668, 238] width 33 height 19
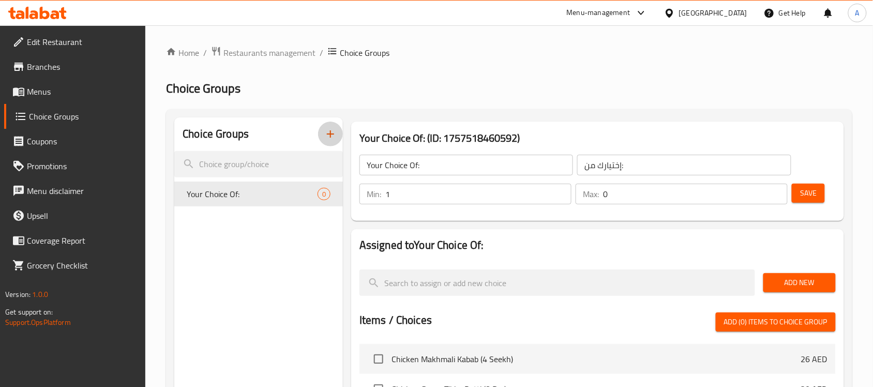
type input "1"
click at [561, 192] on input "1" at bounding box center [478, 194] width 186 height 21
type input "1"
click at [776, 189] on input "1" at bounding box center [695, 194] width 185 height 21
click at [802, 189] on span "Save" at bounding box center [808, 193] width 17 height 13
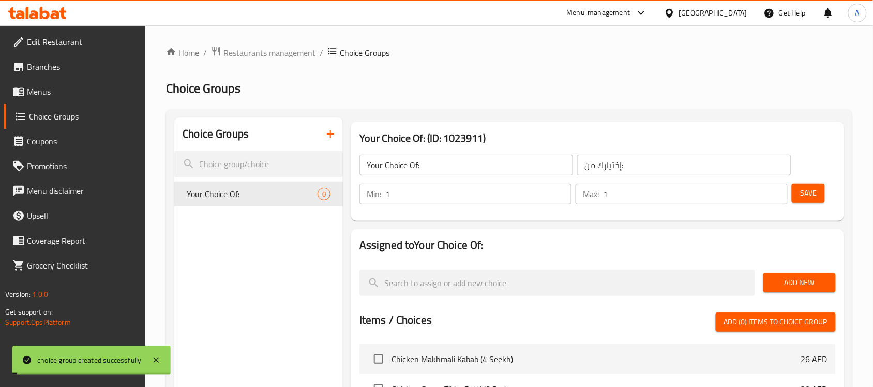
click at [791, 287] on span "Add New" at bounding box center [799, 282] width 56 height 13
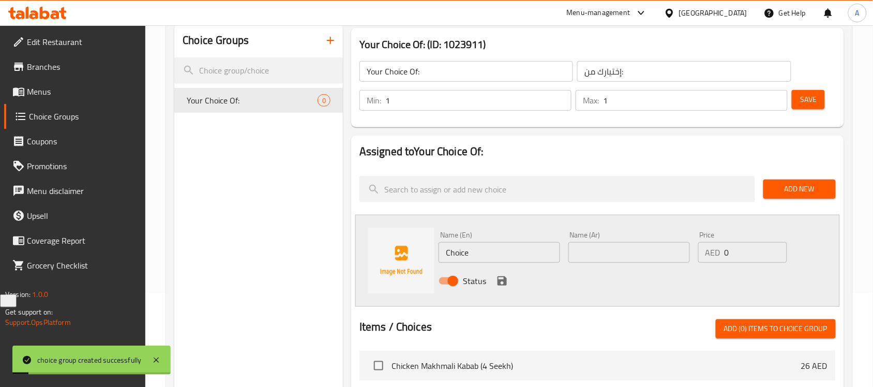
scroll to position [129, 0]
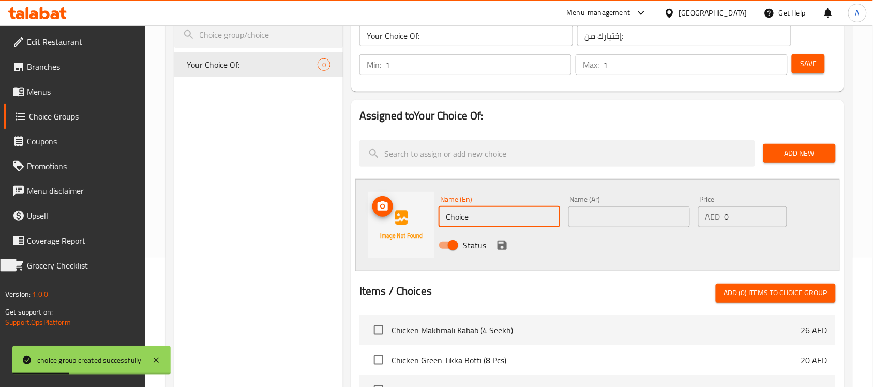
drag, startPoint x: 449, startPoint y: 221, endPoint x: 322, endPoint y: 207, distance: 127.9
click at [340, 210] on div "Choice Groups Your Choice Of: 0 Your Choice Of: (ID: 1023911) Your Choice Of: ​…" at bounding box center [511, 307] width 674 height 639
paste input "Ju"
type input "Juice"
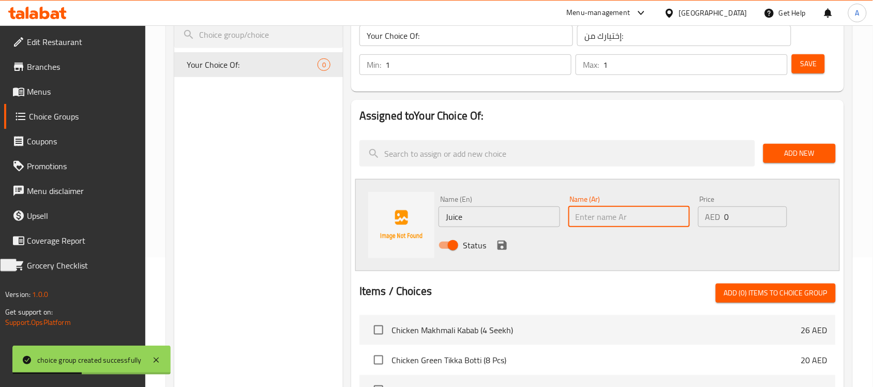
click at [614, 213] on input "text" at bounding box center [628, 216] width 121 height 21
type input "عصير"
drag, startPoint x: 497, startPoint y: 241, endPoint x: 507, endPoint y: 228, distance: 15.8
click at [497, 241] on icon "save" at bounding box center [501, 244] width 9 height 9
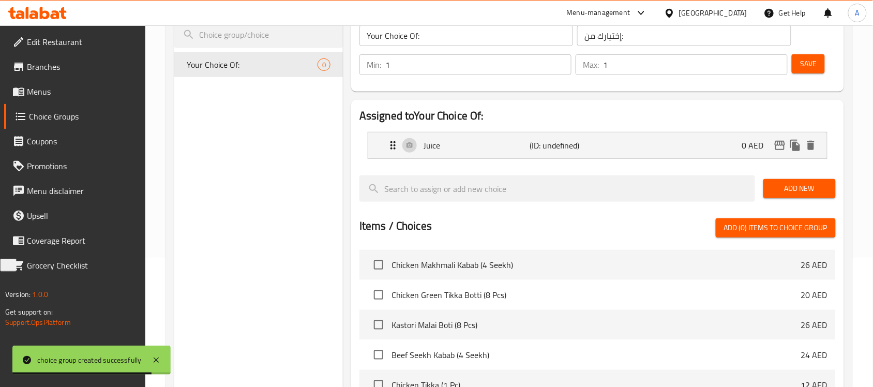
click at [775, 181] on button "Add New" at bounding box center [799, 188] width 72 height 19
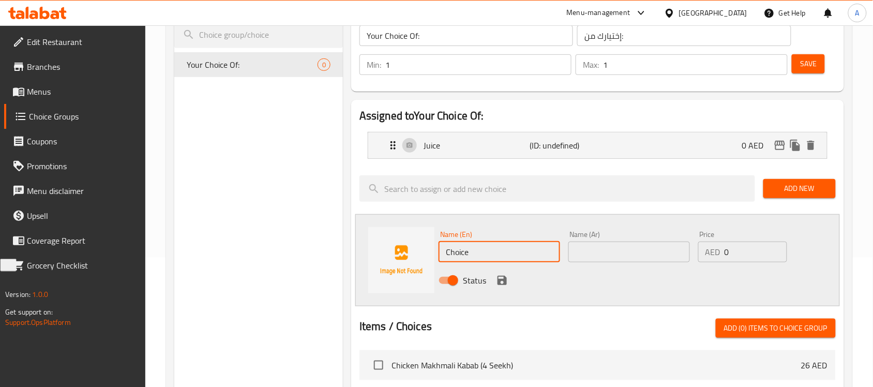
drag, startPoint x: 505, startPoint y: 260, endPoint x: 296, endPoint y: 231, distance: 211.3
click at [285, 232] on div "Choice Groups Your Choice Of: 0 Your Choice Of: (ID: 1023911) Your Choice Of: ​…" at bounding box center [511, 325] width 674 height 675
paste input "Milkshak"
type input "Milkshake"
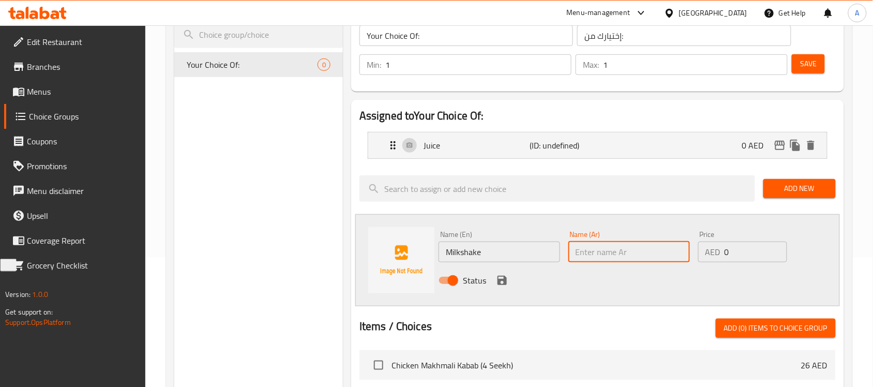
click at [571, 256] on input "text" at bounding box center [628, 251] width 121 height 21
type input "ك"
type input "ميلك شيك"
click at [508, 281] on button "save" at bounding box center [502, 280] width 16 height 16
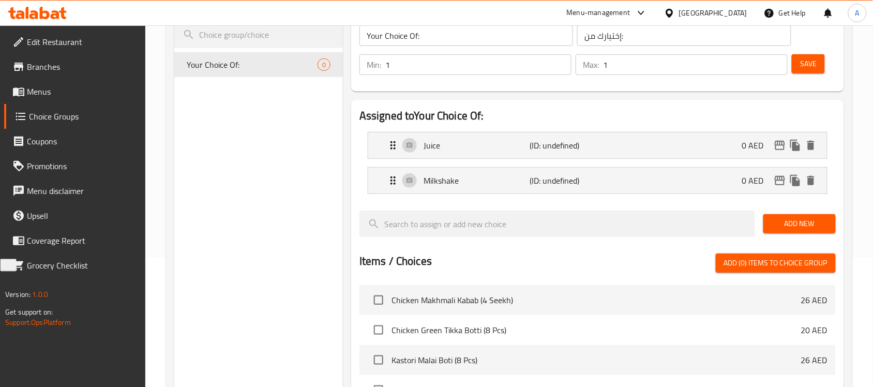
click at [818, 73] on div "Save" at bounding box center [809, 64] width 40 height 25
click at [818, 71] on button "Save" at bounding box center [807, 63] width 33 height 19
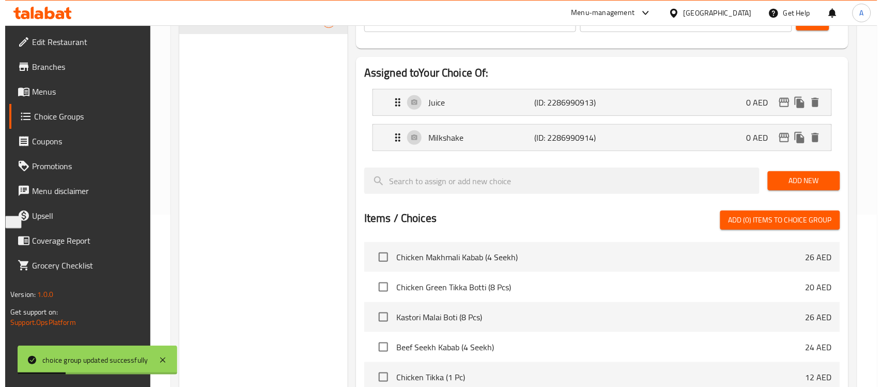
scroll to position [370, 0]
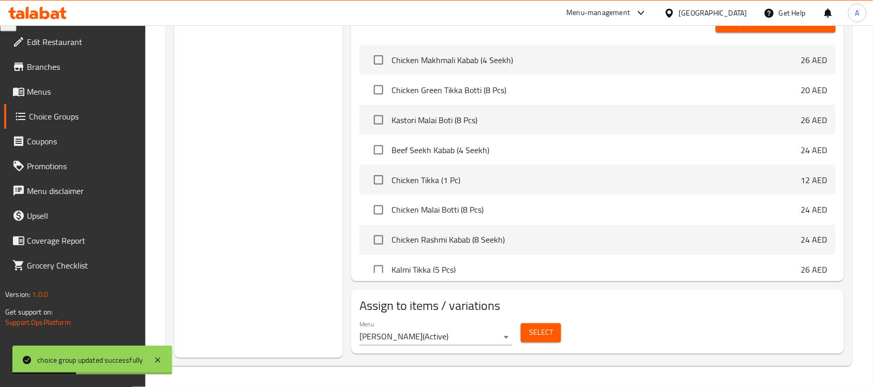
click at [536, 332] on span "Select" at bounding box center [541, 332] width 24 height 13
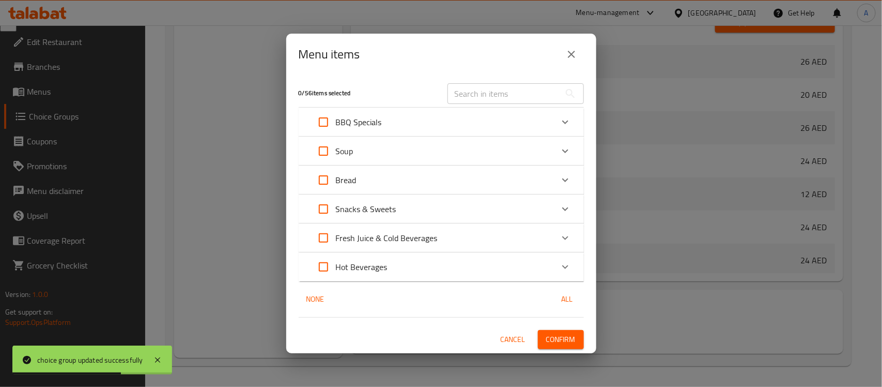
click at [394, 233] on p "Fresh Juice & Cold Beverages" at bounding box center [387, 238] width 102 height 12
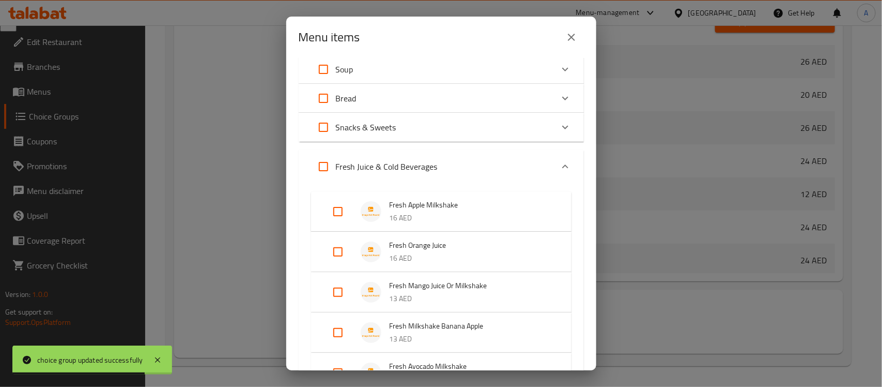
scroll to position [129, 0]
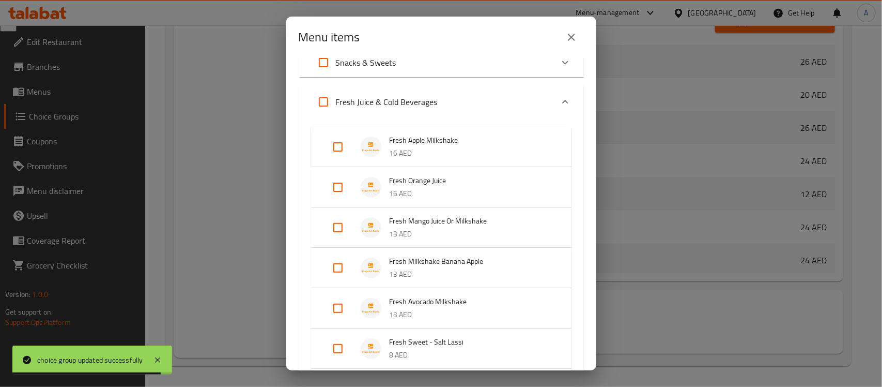
click at [332, 228] on input "Expand" at bounding box center [338, 227] width 25 height 25
checkbox input "true"
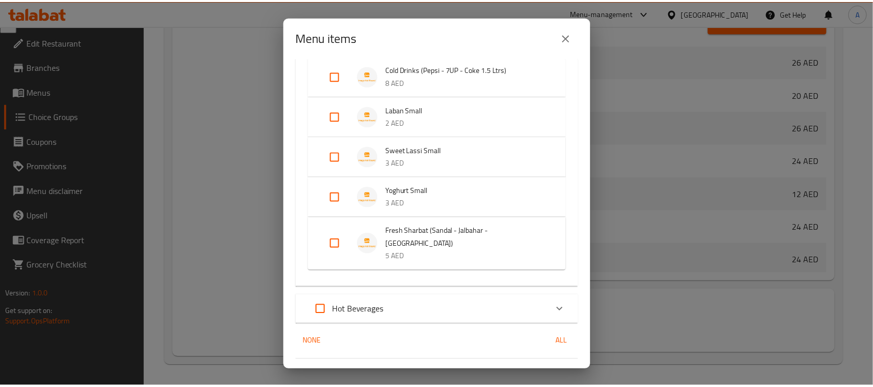
scroll to position [551, 0]
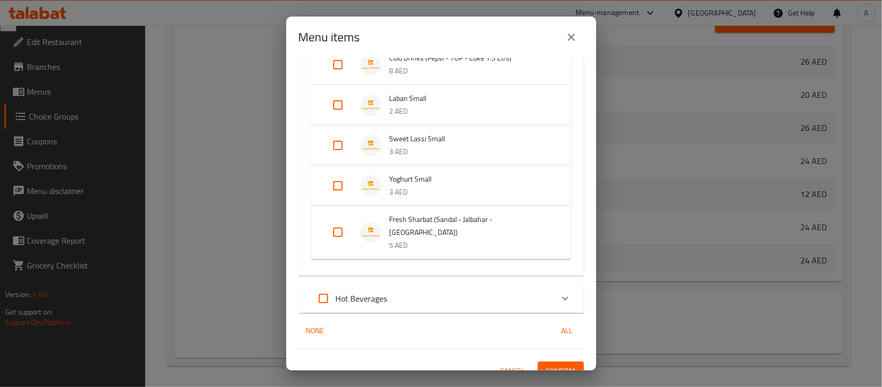
click at [551, 364] on span "Confirm" at bounding box center [560, 370] width 29 height 13
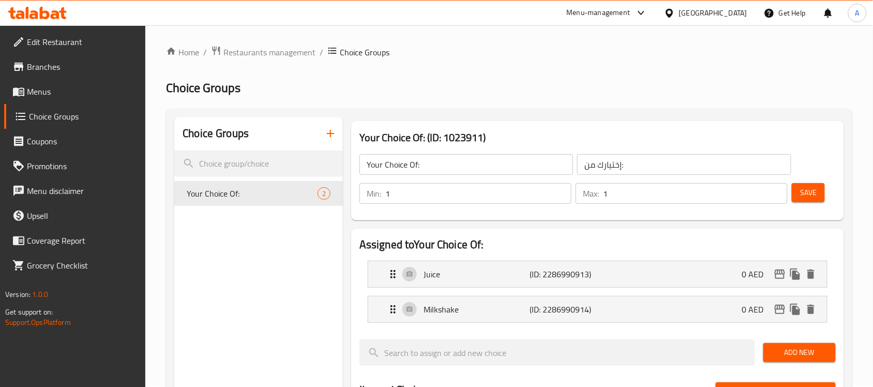
scroll to position [0, 0]
click at [329, 127] on button "button" at bounding box center [330, 133] width 25 height 25
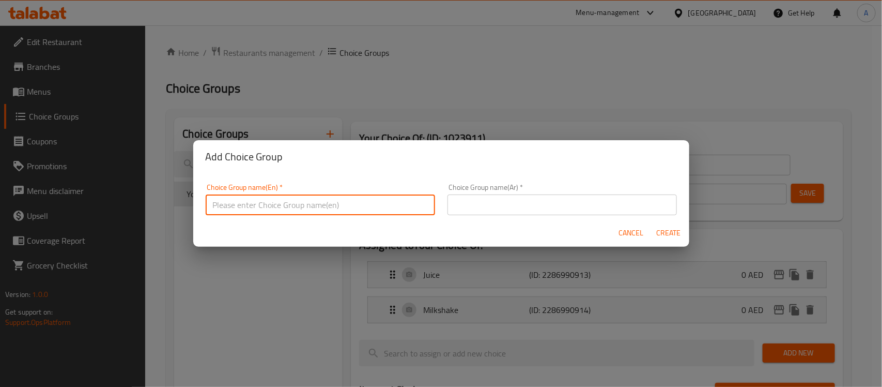
click at [277, 203] on input "text" at bounding box center [321, 204] width 230 height 21
click at [639, 236] on span "Cancel" at bounding box center [631, 232] width 25 height 13
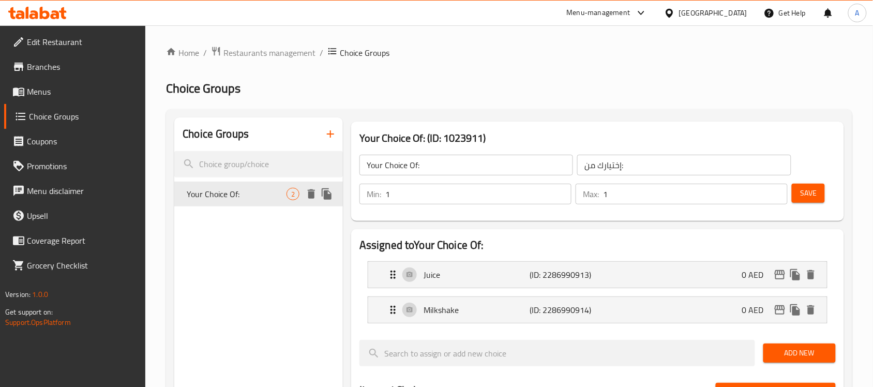
click at [321, 200] on icon "duplicate" at bounding box center [327, 194] width 12 height 12
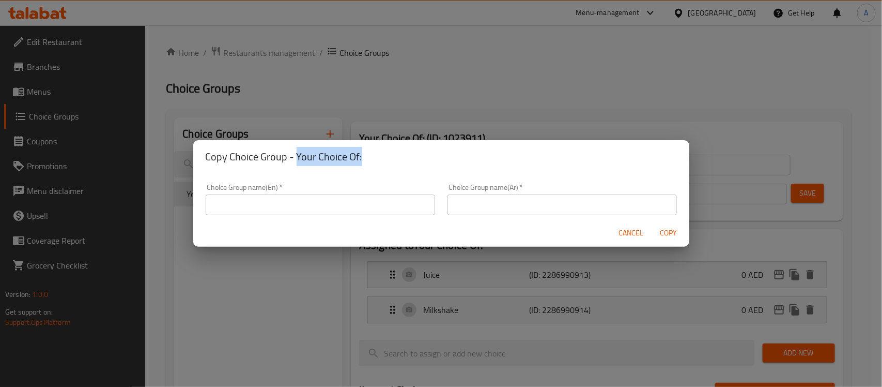
drag, startPoint x: 295, startPoint y: 155, endPoint x: 363, endPoint y: 154, distance: 67.7
click at [363, 154] on h2 "Copy Choice Group - Your Choice Of:" at bounding box center [441, 156] width 471 height 17
click at [254, 218] on div "Choice Group name(En)   * Choice Group name(En) *" at bounding box center [321, 199] width 242 height 44
click at [254, 213] on input "text" at bounding box center [321, 204] width 230 height 21
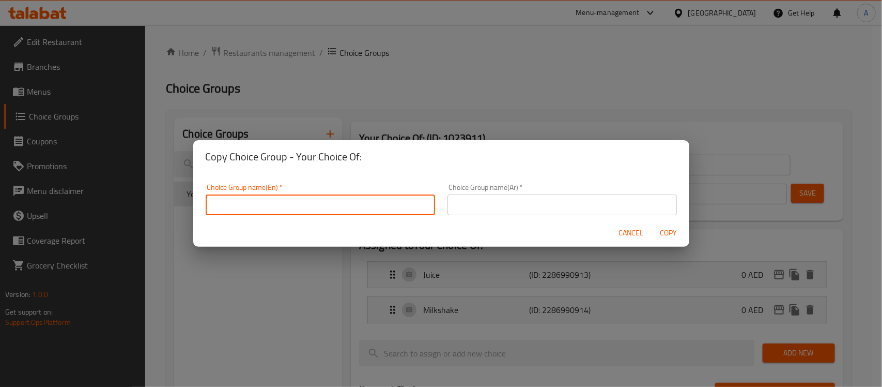
paste input "Fresh Sweet - Salt Lassi"
type input "Fresh Sweet - Salt Lassi"
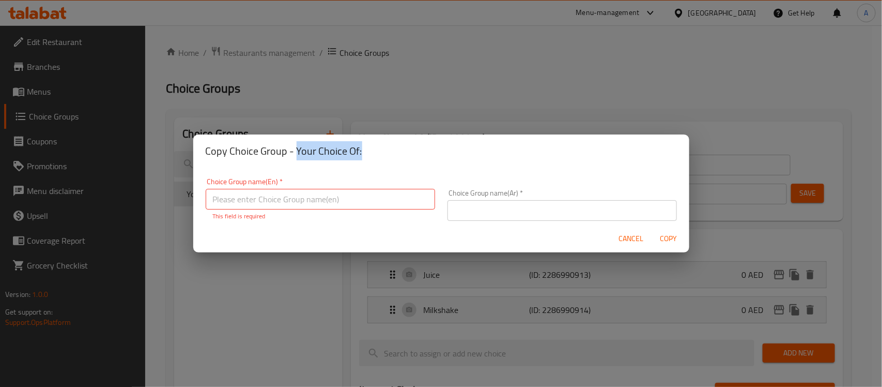
drag, startPoint x: 295, startPoint y: 148, endPoint x: 363, endPoint y: 145, distance: 68.3
click at [363, 145] on h2 "Copy Choice Group - Your Choice Of:" at bounding box center [441, 151] width 471 height 17
copy h2 "Your Choice Of:"
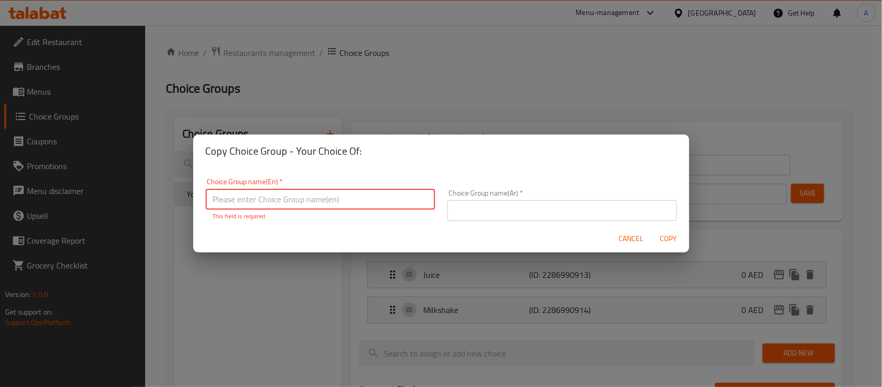
click at [295, 200] on input "text" at bounding box center [321, 199] width 230 height 21
paste input "Your Choice Of:"
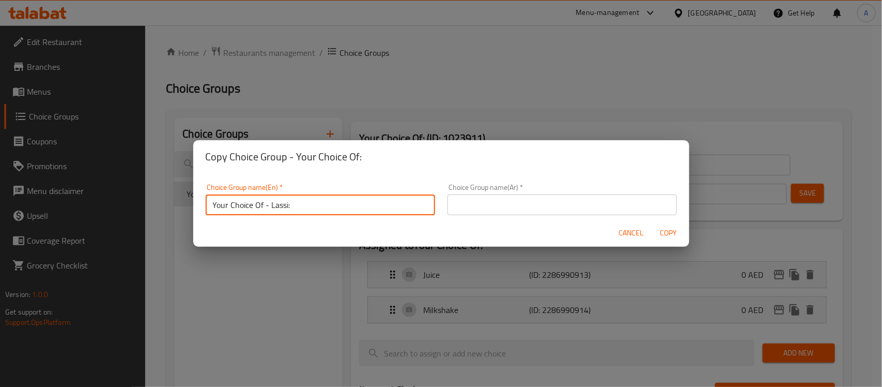
type input "Your Choice Of - Lassi:"
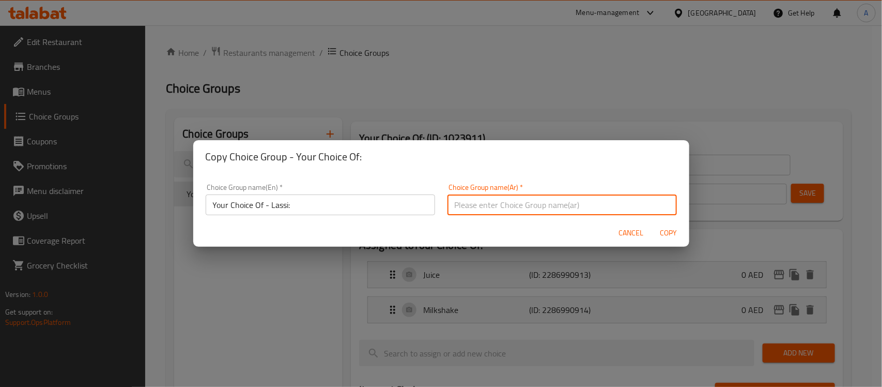
click at [456, 212] on input "text" at bounding box center [563, 204] width 230 height 21
type input "إختيارك من - لاسي:"
click at [652, 223] on button "Copy" at bounding box center [668, 232] width 33 height 19
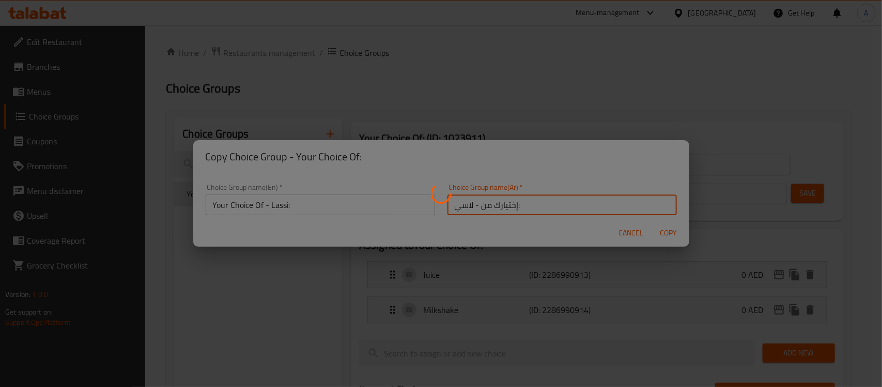
type input "Your Choice Of - Lassi:"
type input "إختيارك من - لاسي:"
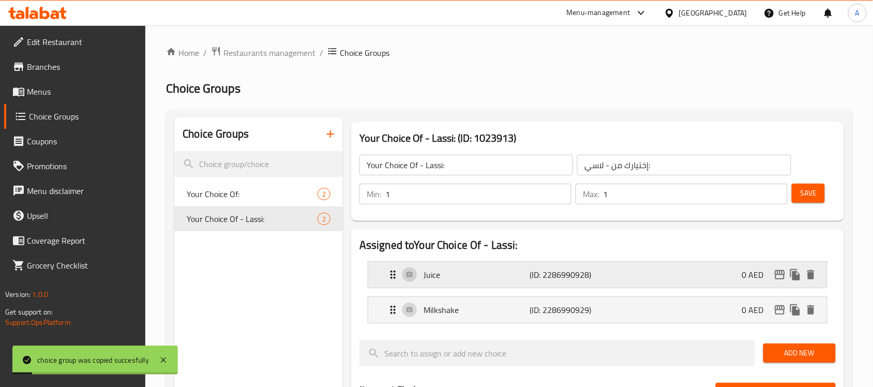
click at [469, 277] on p "Juice" at bounding box center [476, 274] width 106 height 12
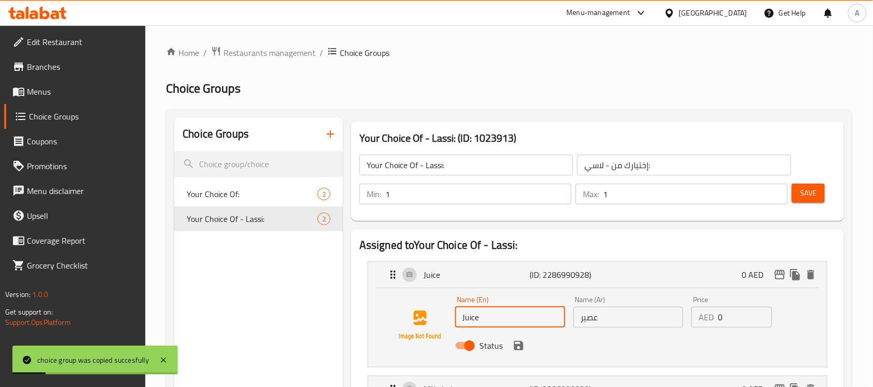
drag, startPoint x: 502, startPoint y: 311, endPoint x: 430, endPoint y: 321, distance: 73.0
click at [430, 321] on div "Name (En) Juice Name (En) Name (Ar) عصير Name (Ar) Price AED 0 Price Status" at bounding box center [597, 325] width 425 height 70
type input "Sweet"
click at [603, 326] on input "عصير" at bounding box center [628, 317] width 110 height 21
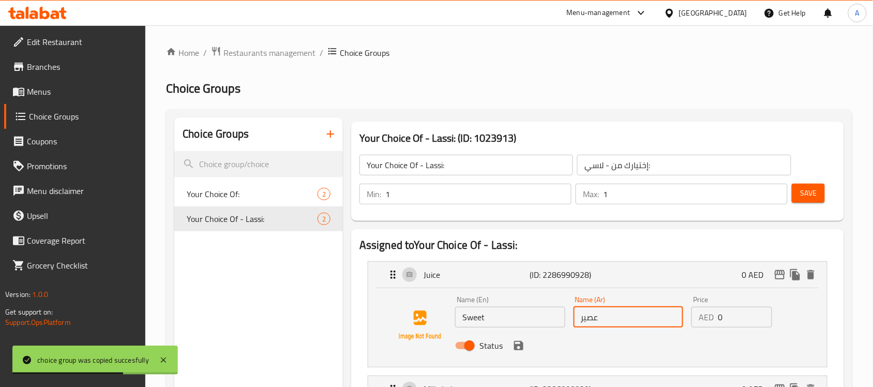
click at [603, 326] on input "عصير" at bounding box center [628, 317] width 110 height 21
click at [523, 348] on icon "save" at bounding box center [518, 345] width 12 height 12
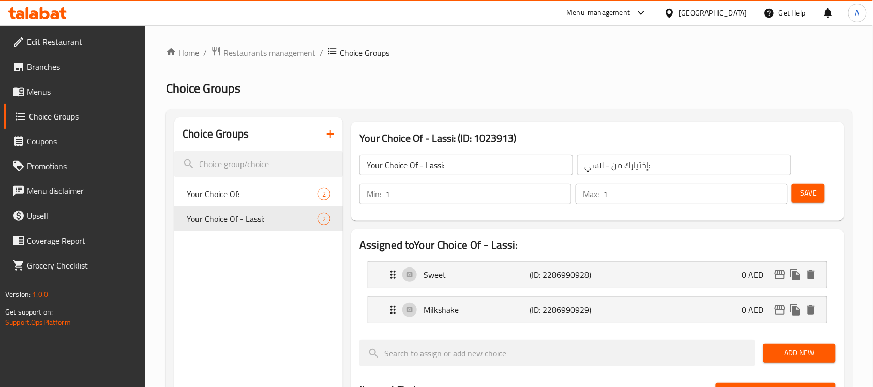
type input "حلو"
click at [638, 302] on div "Milkshake (ID: 2286990929) 0 AED" at bounding box center [601, 310] width 428 height 26
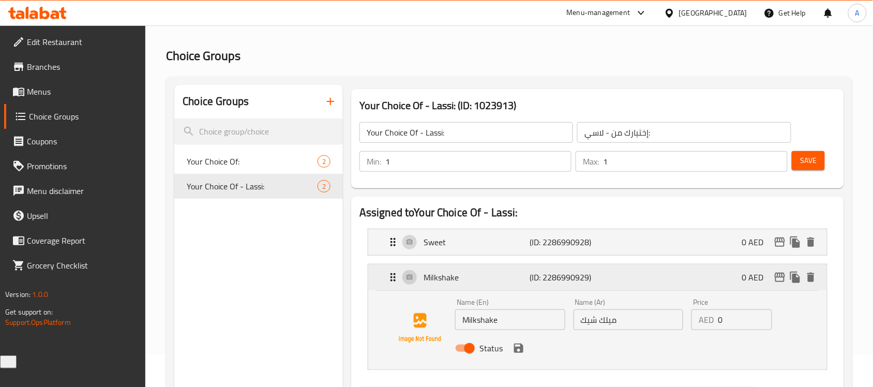
scroll to position [65, 0]
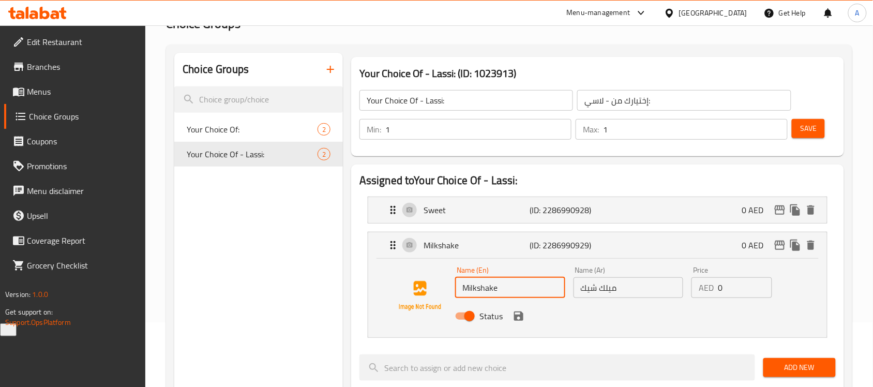
drag, startPoint x: 515, startPoint y: 283, endPoint x: 427, endPoint y: 278, distance: 88.5
click at [427, 278] on div "Name (En) Milkshake Name (En) Name (Ar) ميلك شيك Name (Ar) Price AED 0 Price St…" at bounding box center [597, 296] width 425 height 70
type input "Salted"
click at [644, 293] on input "ميلك شيك" at bounding box center [628, 287] width 110 height 21
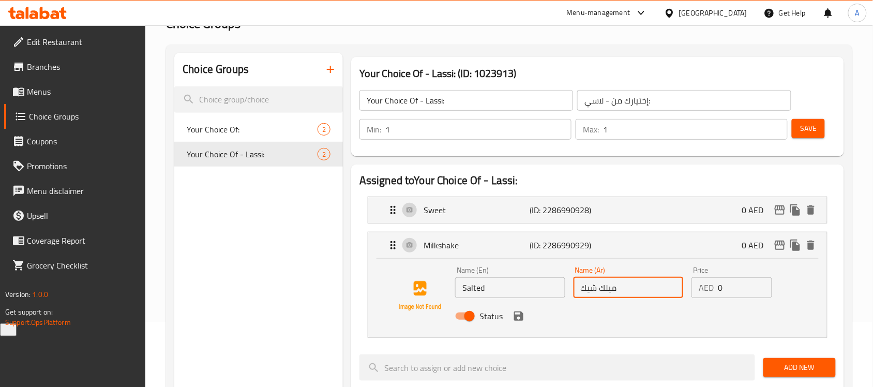
click at [644, 293] on input "ميلك شيك" at bounding box center [628, 287] width 110 height 21
click at [521, 316] on icon "save" at bounding box center [518, 315] width 9 height 9
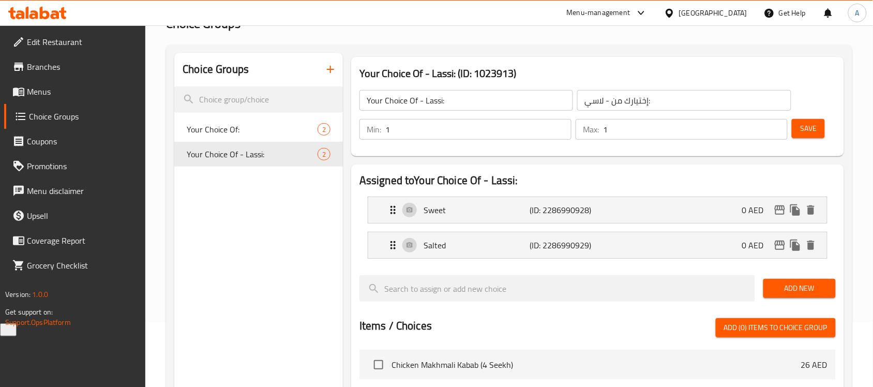
type input "مملح"
click at [813, 132] on span "Save" at bounding box center [808, 128] width 17 height 13
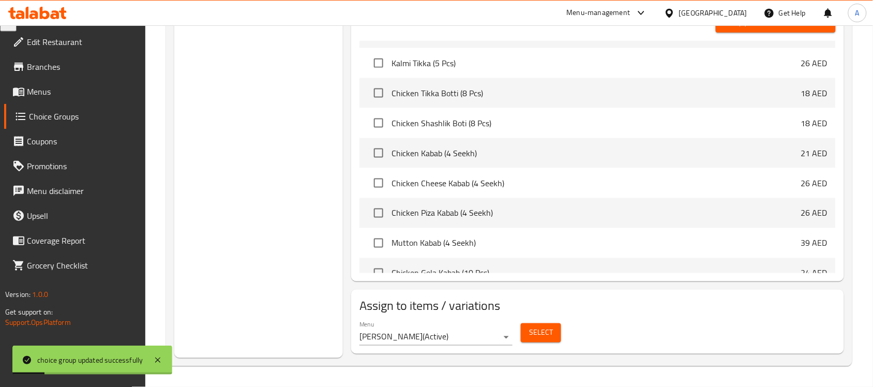
scroll to position [258, 0]
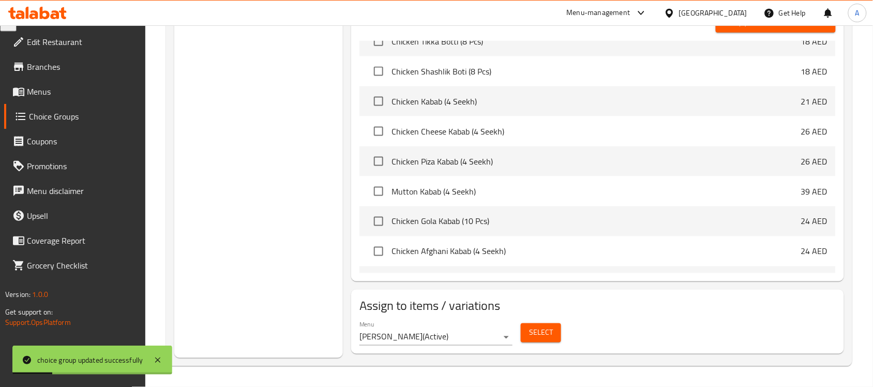
click at [536, 334] on span "Select" at bounding box center [541, 332] width 24 height 13
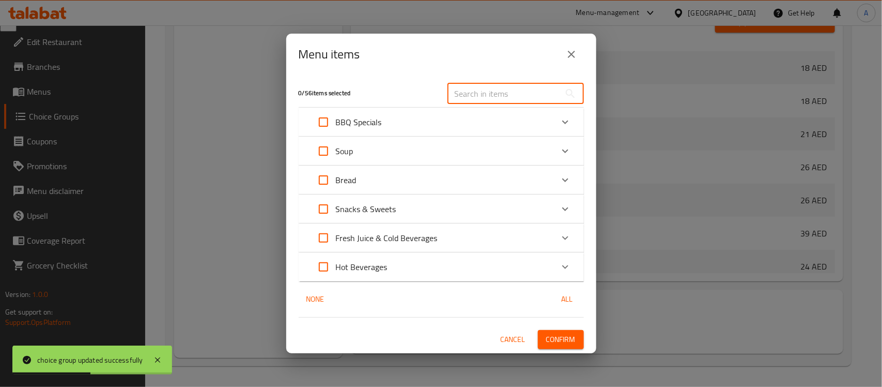
click at [476, 88] on input "text" at bounding box center [504, 93] width 113 height 21
paste input "Fresh Lassi"
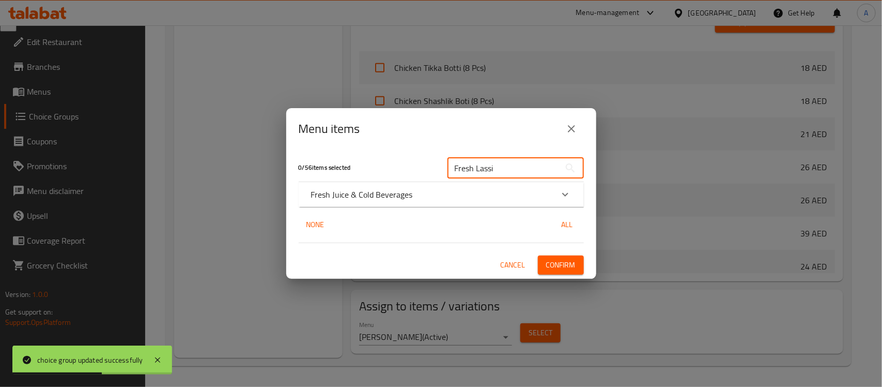
type input "Fresh Lassi"
click at [382, 185] on div "Fresh Juice & Cold Beverages" at bounding box center [441, 194] width 285 height 25
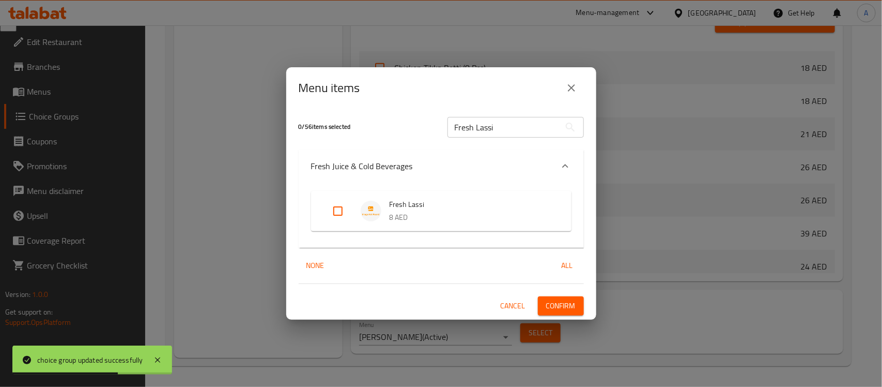
click at [344, 213] on input "Expand" at bounding box center [338, 211] width 25 height 25
checkbox input "true"
click at [559, 306] on span "Confirm" at bounding box center [560, 305] width 29 height 13
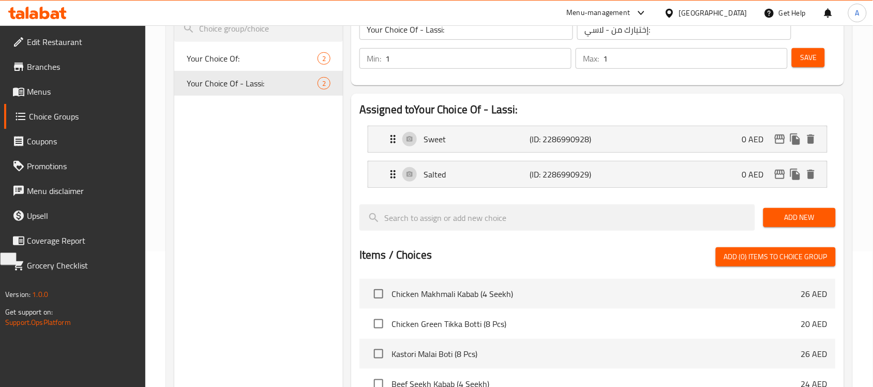
scroll to position [47, 0]
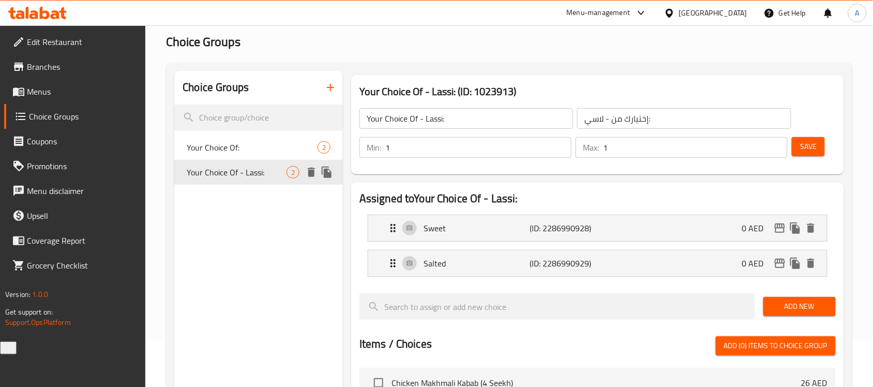
click at [331, 175] on icon "duplicate" at bounding box center [327, 171] width 10 height 11
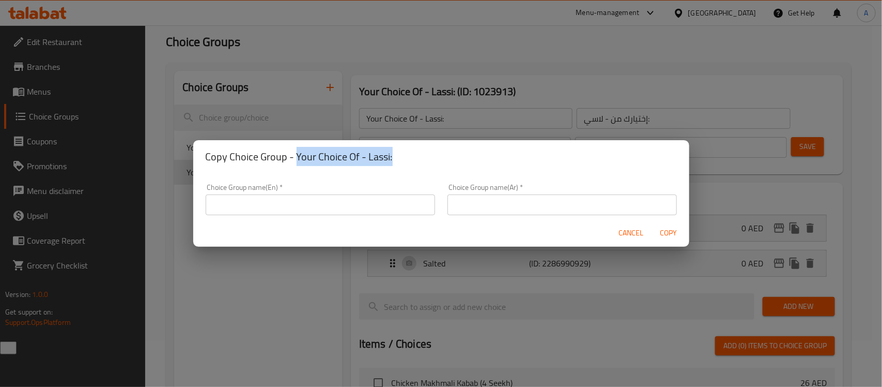
drag, startPoint x: 398, startPoint y: 158, endPoint x: 295, endPoint y: 149, distance: 103.3
click at [295, 149] on h2 "Copy Choice Group - Your Choice Of - Lassi:" at bounding box center [441, 156] width 471 height 17
copy h2 "Your Choice Of - Lassi:"
click at [248, 208] on input "text" at bounding box center [321, 204] width 230 height 21
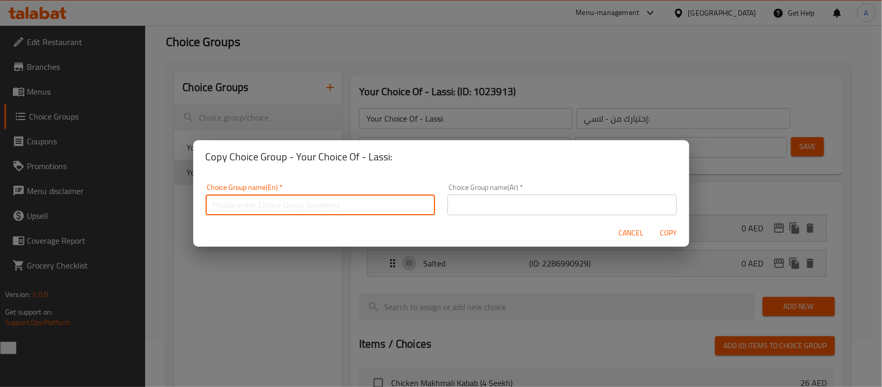
paste input "Your Choice Of - Lassi:"
click at [278, 207] on input "Your Choice Of - Lassi:" at bounding box center [321, 204] width 230 height 21
paste input "emon"
type input "Your Choice Of - Lemon:"
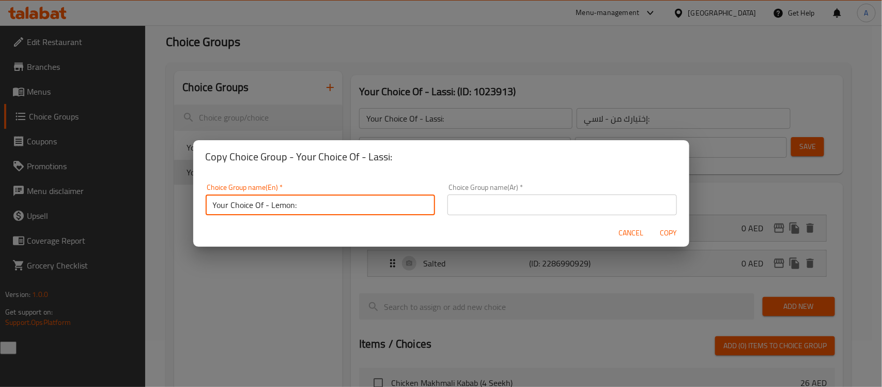
click at [474, 207] on input "text" at bounding box center [563, 204] width 230 height 21
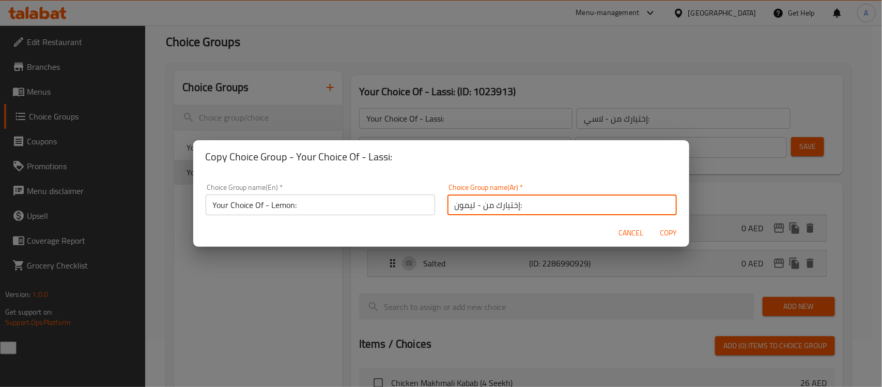
type input "إختيارك من - ليمون:"
click at [668, 233] on span "Copy" at bounding box center [669, 232] width 25 height 13
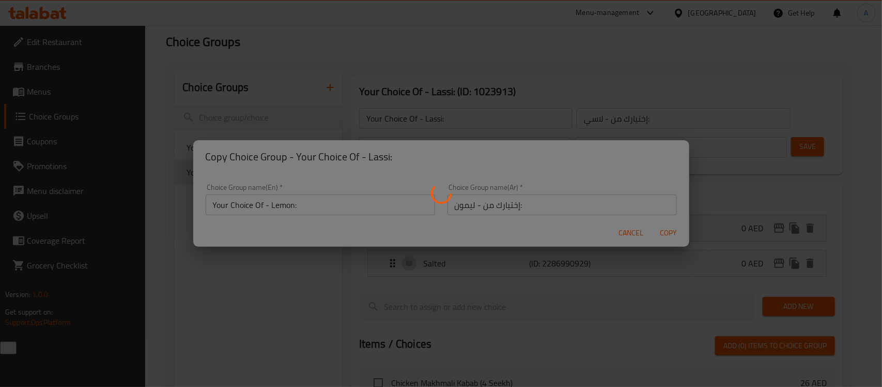
type input "Your Choice Of - Lemon:"
type input "إختيارك من - ليمون:"
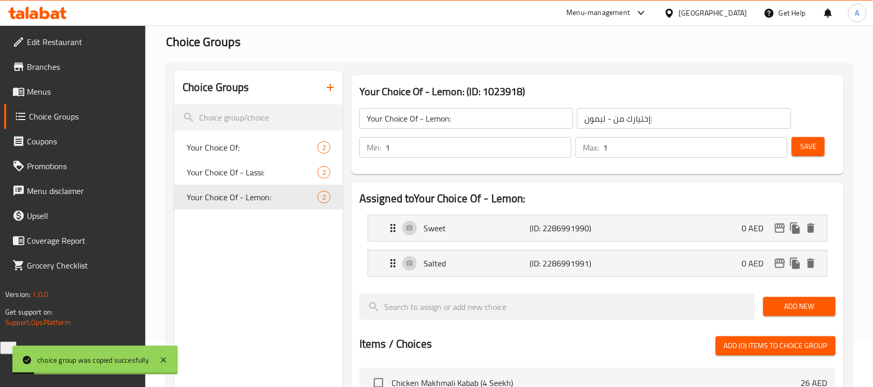
click at [450, 233] on p "Sweet" at bounding box center [476, 228] width 106 height 12
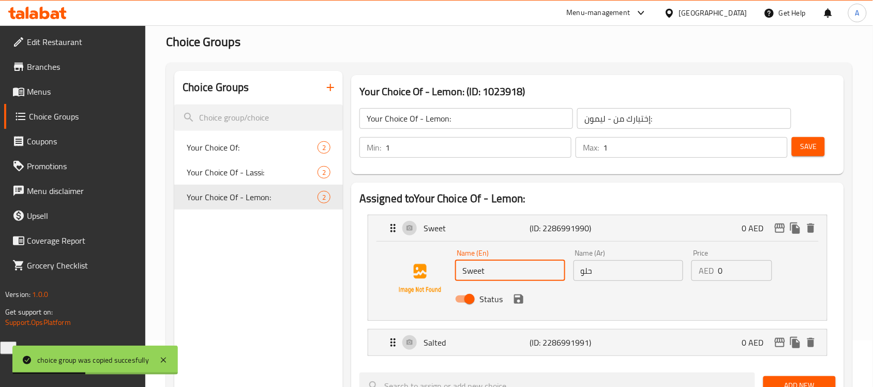
drag, startPoint x: 498, startPoint y: 269, endPoint x: 411, endPoint y: 272, distance: 86.4
click at [411, 272] on div "Name (En) Sweet Name (En) Name (Ar) حلو Name (Ar) Price AED 0 Price Status" at bounding box center [597, 278] width 425 height 70
paste input "Lemon Min"
type input "Lemon Mint"
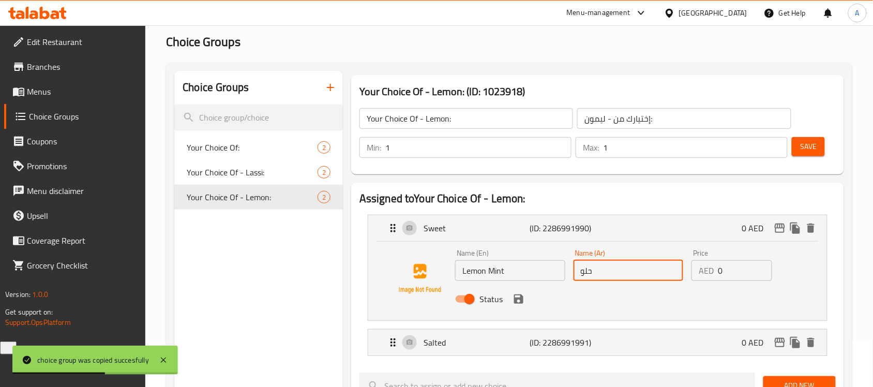
drag, startPoint x: 636, startPoint y: 276, endPoint x: 508, endPoint y: 268, distance: 128.4
click at [508, 268] on div "Name (En) Lemon Mint Name (En) Name (Ar) حلو Name (Ar) Price AED 0 Price Status" at bounding box center [628, 279] width 355 height 68
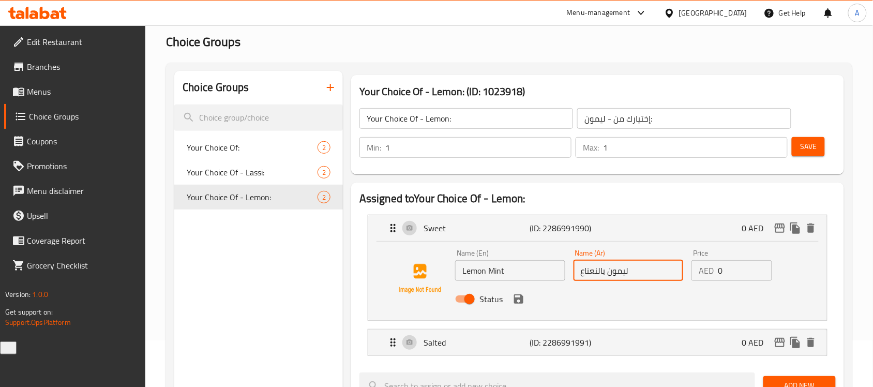
click at [518, 293] on icon "save" at bounding box center [518, 299] width 12 height 12
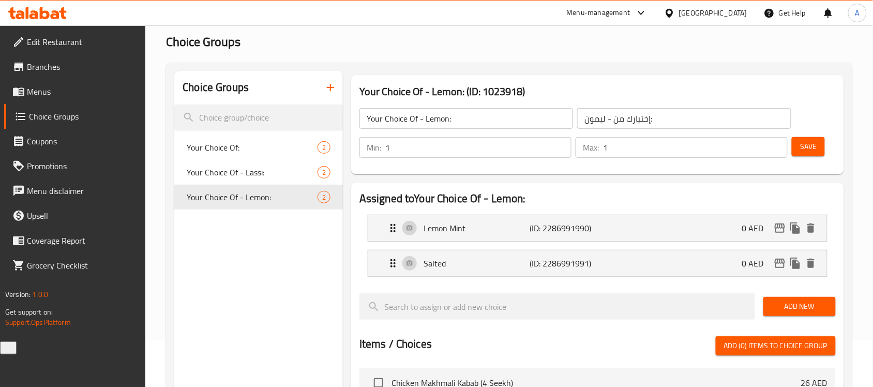
type input "ليمون بالنعناع"
click at [482, 267] on p "Salted" at bounding box center [476, 263] width 106 height 12
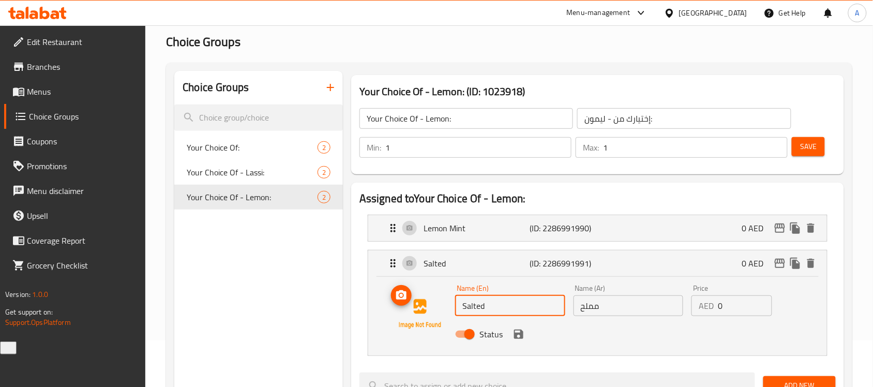
drag, startPoint x: 455, startPoint y: 314, endPoint x: 393, endPoint y: 303, distance: 63.5
click at [393, 303] on div "Name (En) Salted Name (En) Name (Ar) مملح Name (Ar) Price AED 0 Price Status" at bounding box center [597, 314] width 425 height 70
paste input "7 Up"
type input "7 Up"
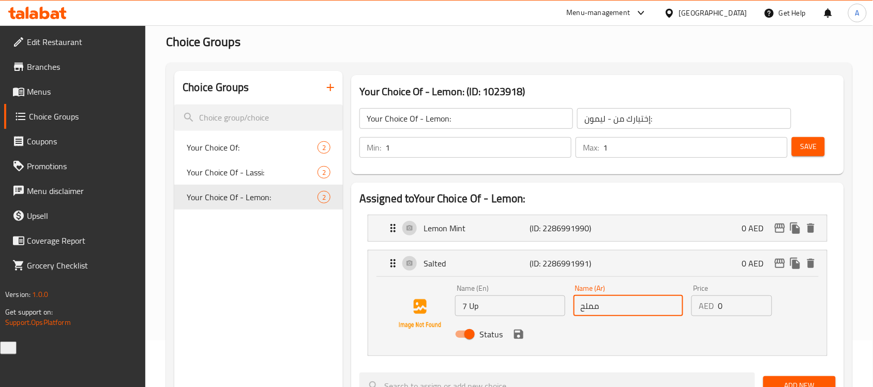
drag, startPoint x: 521, startPoint y: 305, endPoint x: 437, endPoint y: 300, distance: 83.4
click at [437, 300] on div "Name (En) 7 Up Name (En) Name (Ar) مملح Name (Ar) Price AED 0 Price Status" at bounding box center [597, 314] width 425 height 70
paste input "سفن أب"
click at [517, 340] on icon "save" at bounding box center [518, 334] width 12 height 12
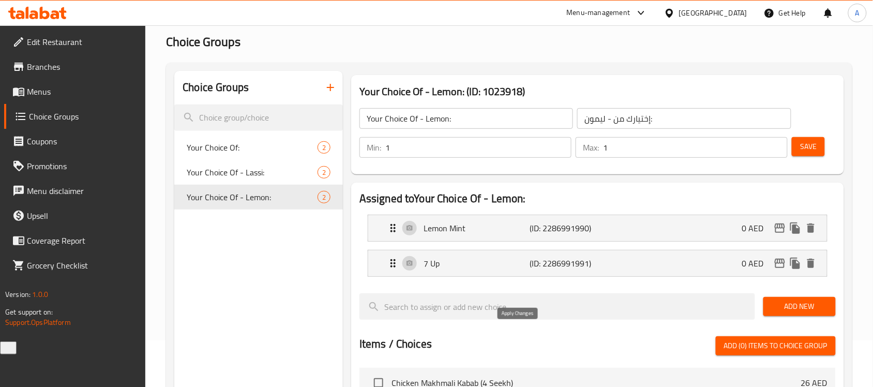
type input "سفن أب"
drag, startPoint x: 782, startPoint y: 145, endPoint x: 806, endPoint y: 146, distance: 24.8
click at [799, 146] on div "Min: 1 ​ Max: 1 ​ Save" at bounding box center [595, 147] width 484 height 33
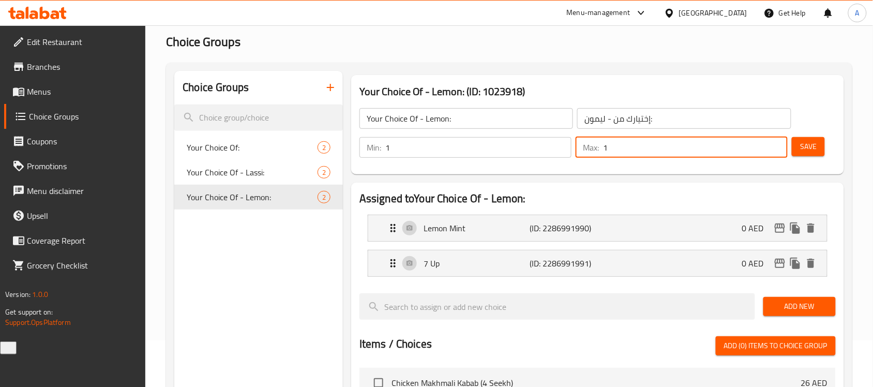
click at [806, 146] on span "Save" at bounding box center [808, 146] width 17 height 13
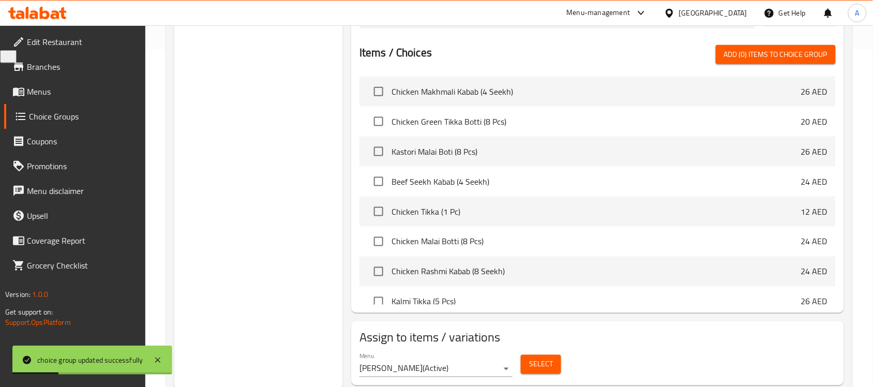
scroll to position [370, 0]
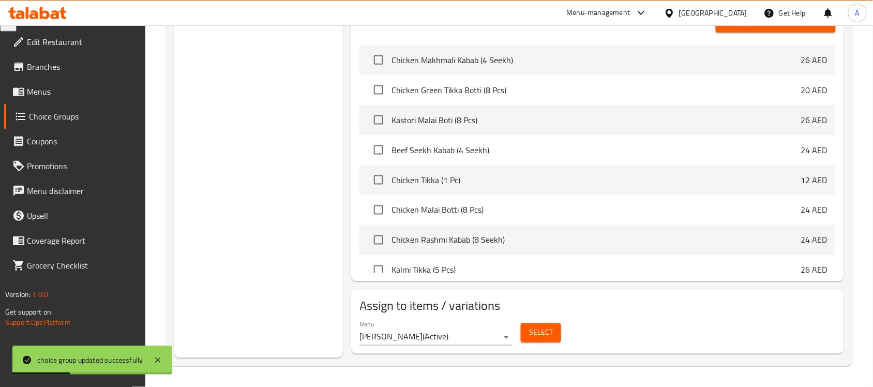
click at [546, 337] on span "Select" at bounding box center [541, 332] width 24 height 13
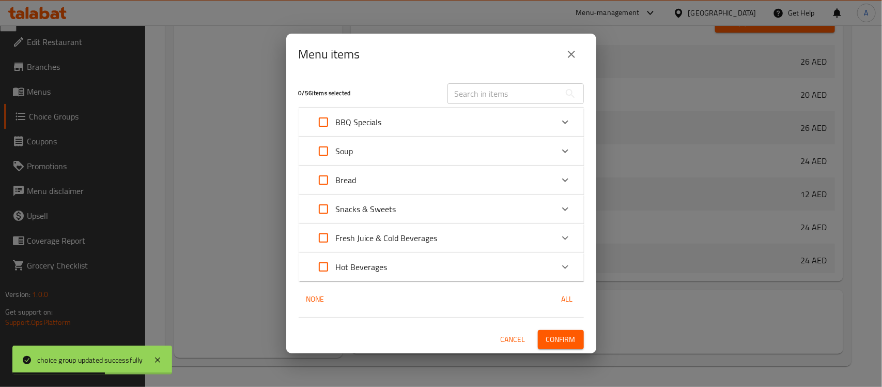
click at [485, 87] on input "text" at bounding box center [504, 93] width 113 height 21
paste input "Fresh Lemon Mint Or 7 Up"
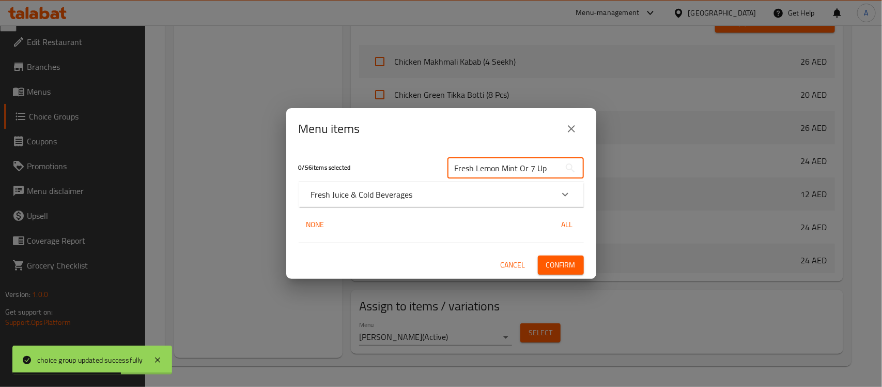
type input "Fresh Lemon Mint Or 7 Up"
click at [416, 197] on div "Fresh Juice & Cold Beverages" at bounding box center [432, 194] width 242 height 12
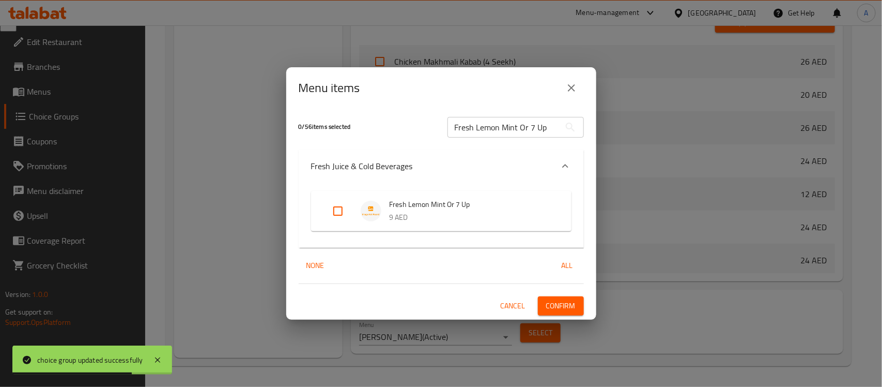
click at [352, 215] on div "Expand" at bounding box center [346, 211] width 29 height 25
click at [329, 211] on input "Expand" at bounding box center [338, 211] width 25 height 25
checkbox input "true"
click at [559, 305] on span "Confirm" at bounding box center [560, 305] width 29 height 13
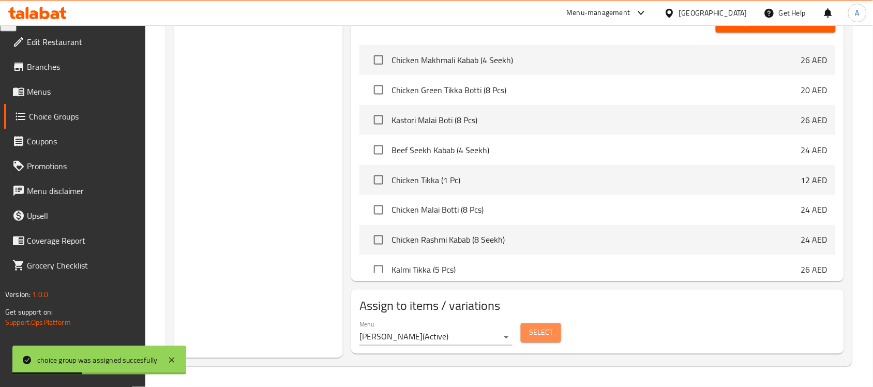
click at [545, 340] on button "Select" at bounding box center [541, 332] width 40 height 19
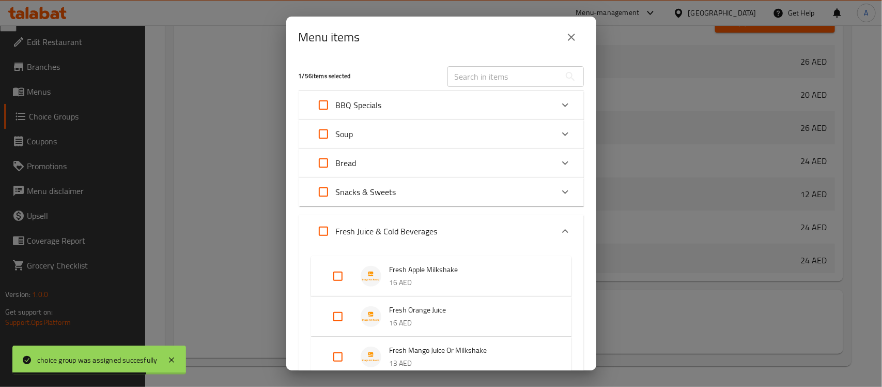
click at [484, 78] on input "text" at bounding box center [504, 76] width 113 height 21
paste input "Fresh Lemon Mint Or 7 Up"
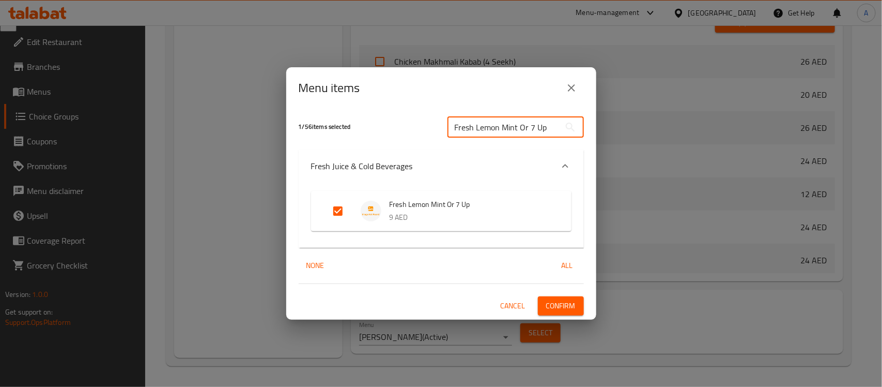
type input "Fresh Lemon Mint Or 7 Up"
click at [577, 90] on icon "close" at bounding box center [572, 88] width 12 height 12
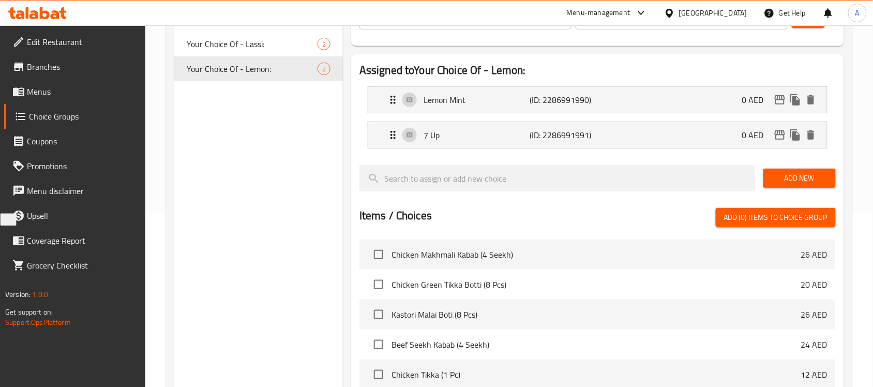
scroll to position [47, 0]
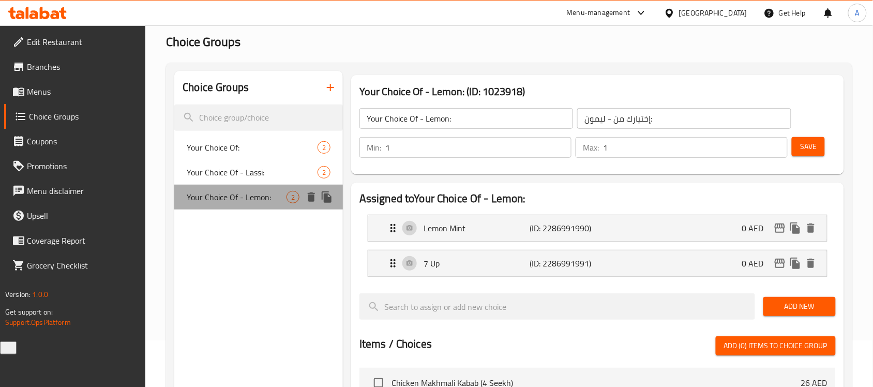
click at [236, 197] on span "Your Choice Of - Lemon:" at bounding box center [237, 197] width 100 height 12
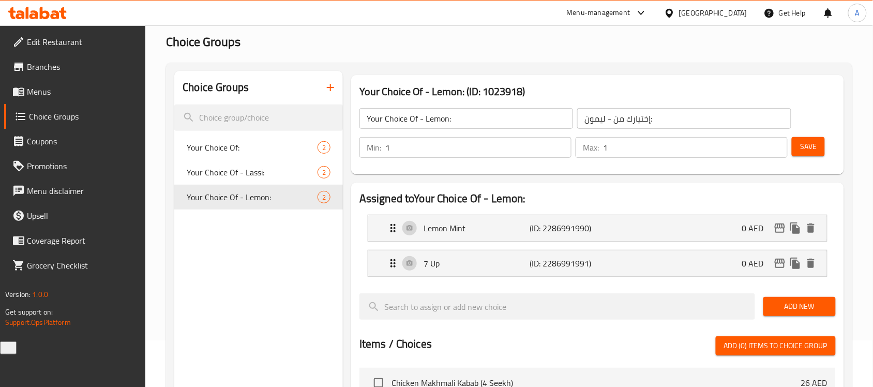
click at [324, 90] on icon "button" at bounding box center [330, 87] width 12 height 12
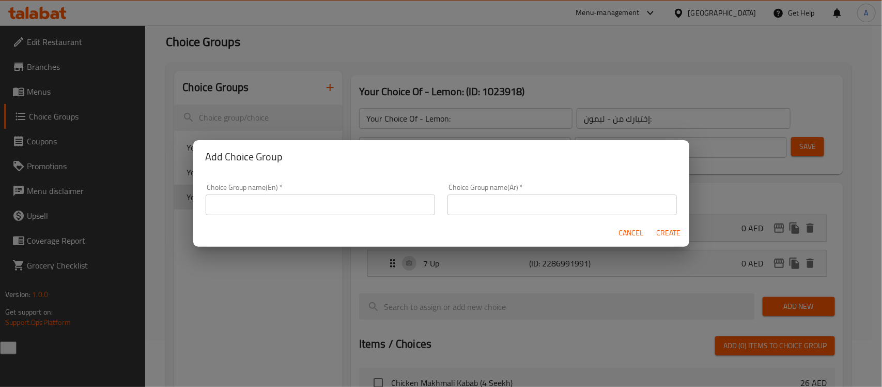
click at [270, 192] on div "Choice Group name(En)   * Choice Group name(En) *" at bounding box center [321, 200] width 230 height 32
click at [269, 205] on input "text" at bounding box center [321, 204] width 230 height 21
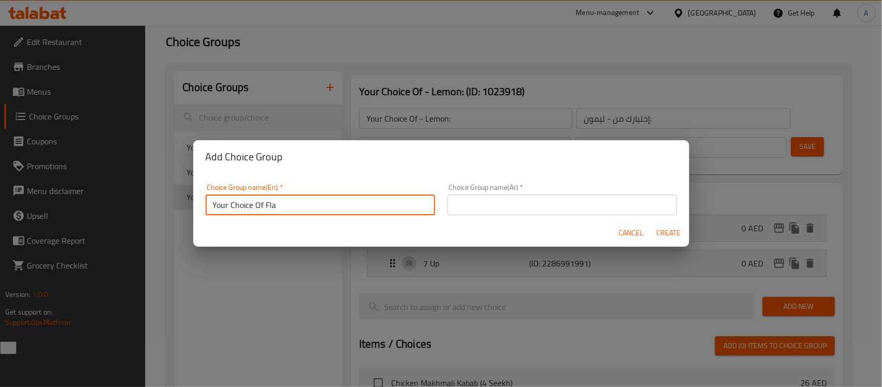
type input "Your Choice Of Flavor:"
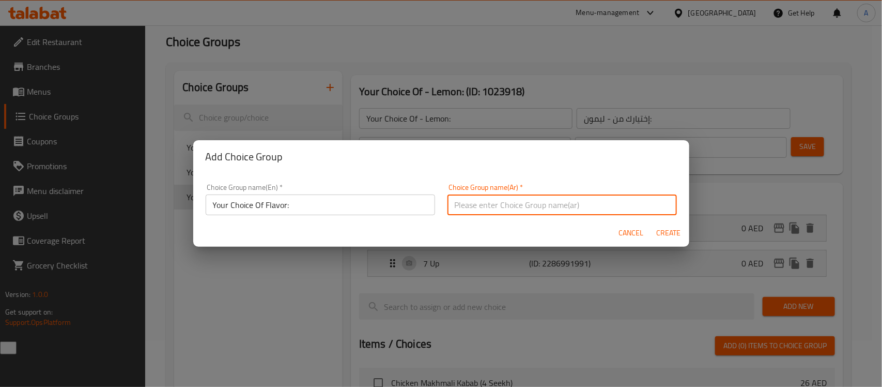
click at [478, 202] on input "text" at bounding box center [563, 204] width 230 height 21
click at [536, 201] on input "text" at bounding box center [563, 204] width 230 height 21
type input "إختيارك من النكهة:"
click at [652, 223] on button "Create" at bounding box center [668, 232] width 33 height 19
type input "Your Choice Of Flavor:"
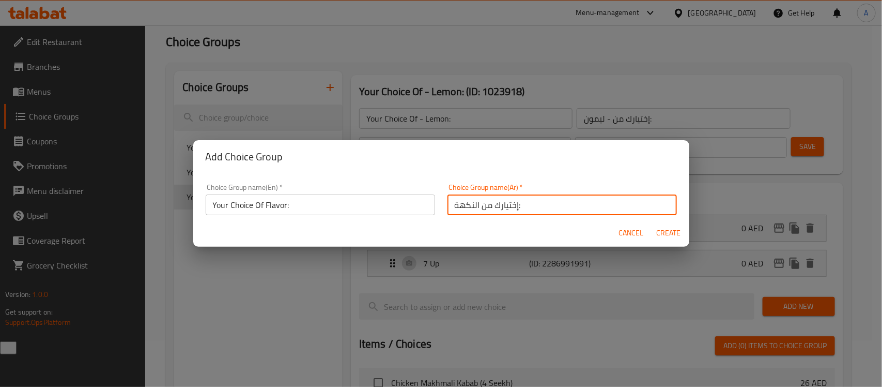
type input "إختيارك من النكهة:"
type input "0"
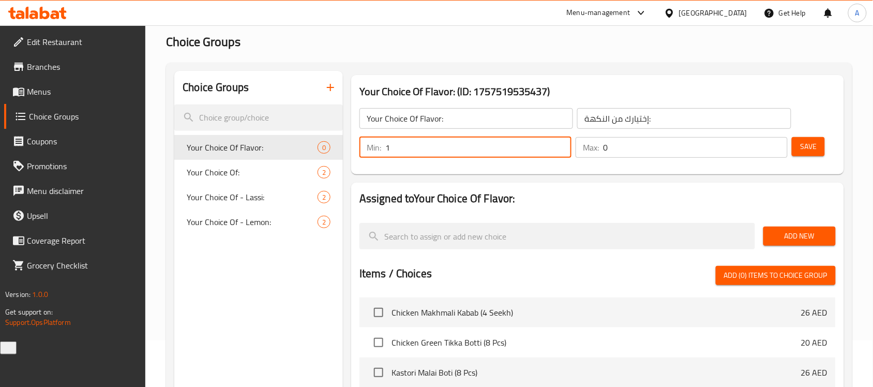
type input "1"
click at [560, 144] on input "1" at bounding box center [478, 147] width 186 height 21
type input "1"
click at [778, 143] on input "1" at bounding box center [695, 147] width 185 height 21
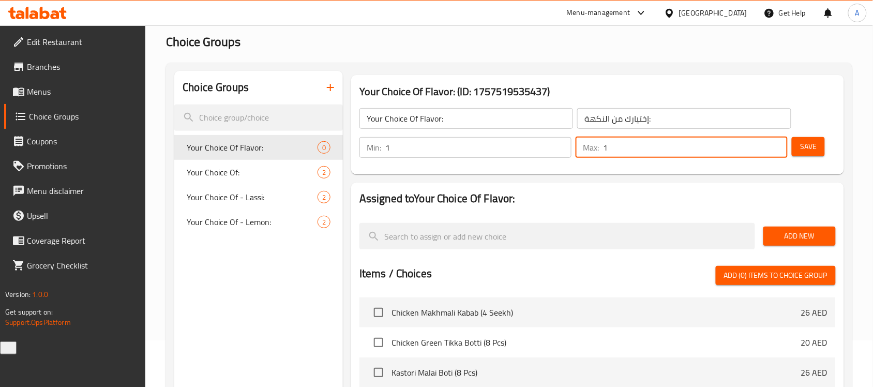
click at [807, 143] on span "Save" at bounding box center [808, 146] width 17 height 13
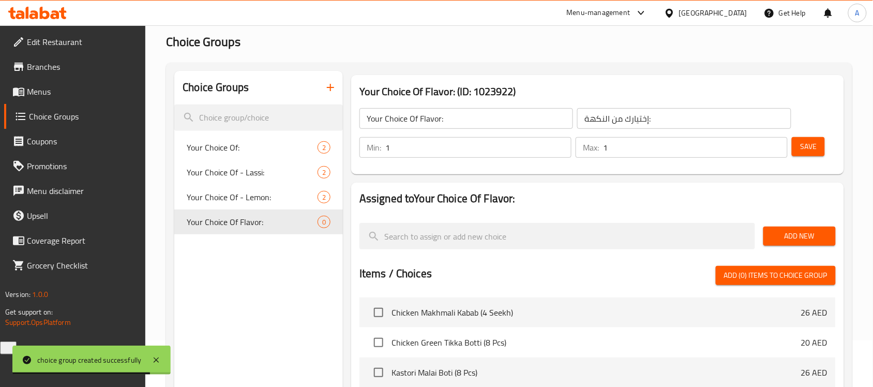
click at [827, 233] on span "Add New" at bounding box center [799, 236] width 56 height 13
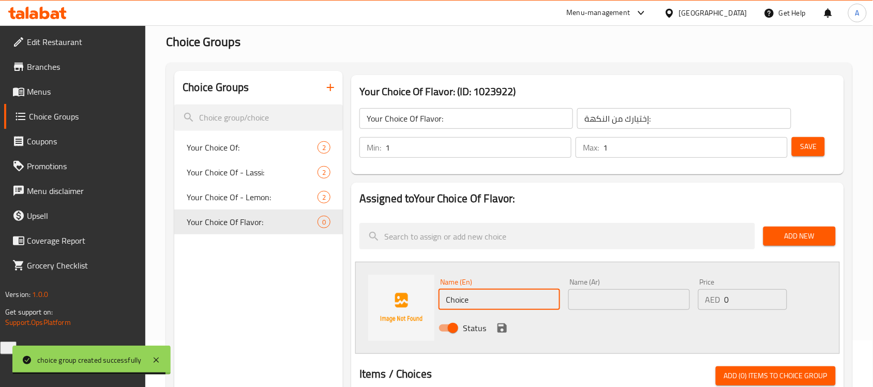
drag, startPoint x: 486, startPoint y: 298, endPoint x: 353, endPoint y: 287, distance: 133.8
click at [355, 287] on div "Name (En) Choice Name (En) Name (Ar) Name (Ar) Price AED 0 Price Status" at bounding box center [597, 308] width 484 height 92
paste input "Pepsi"
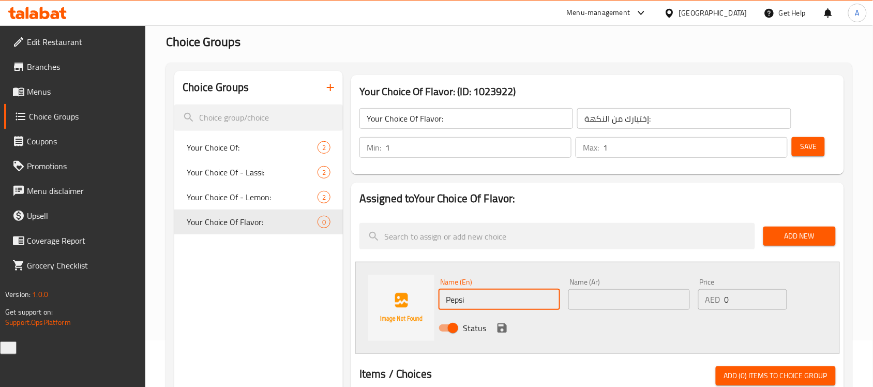
type input "Pepsi"
click at [595, 298] on input "text" at bounding box center [628, 299] width 121 height 21
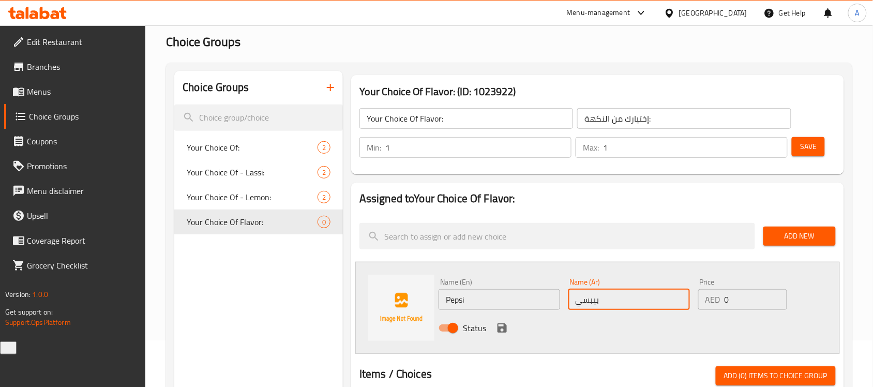
type input "بيبسي"
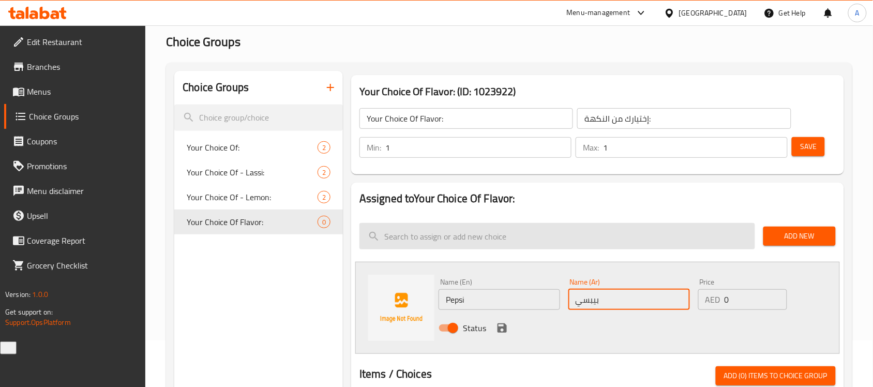
drag, startPoint x: 497, startPoint y: 330, endPoint x: 612, endPoint y: 272, distance: 128.1
click at [498, 330] on icon "save" at bounding box center [501, 327] width 9 height 9
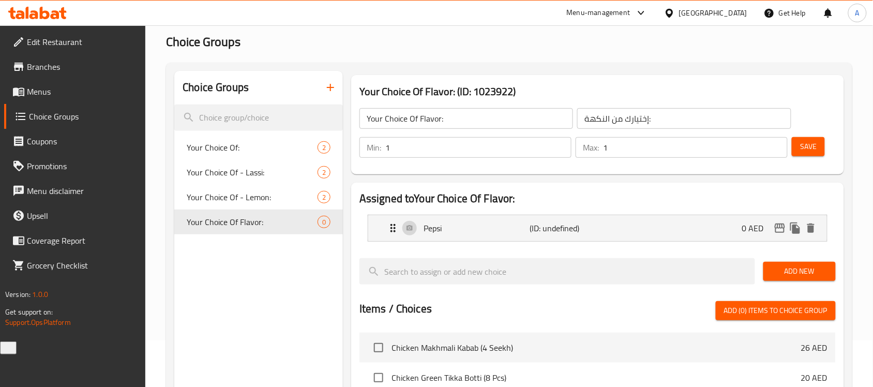
click at [781, 274] on span "Add New" at bounding box center [799, 271] width 56 height 13
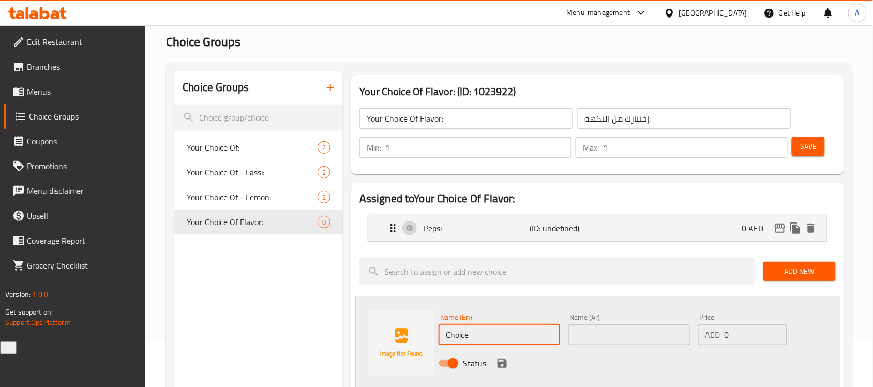
drag, startPoint x: 510, startPoint y: 336, endPoint x: 321, endPoint y: 313, distance: 190.6
paste input "7 UP"
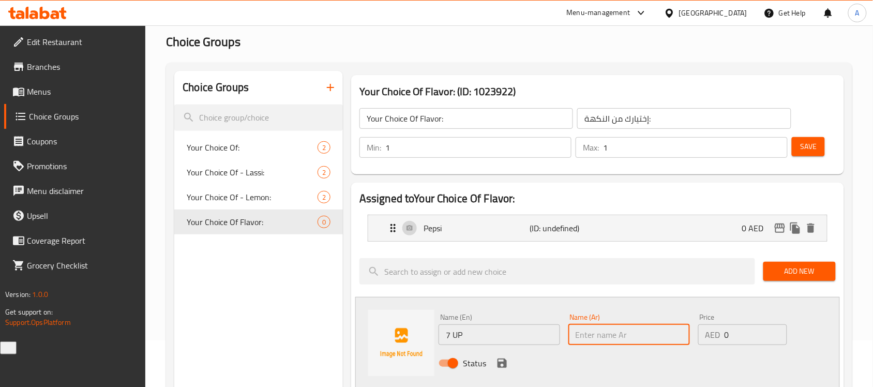
click at [601, 336] on input "text" at bounding box center [628, 334] width 121 height 21
click at [493, 334] on input "7 UP" at bounding box center [498, 334] width 121 height 21
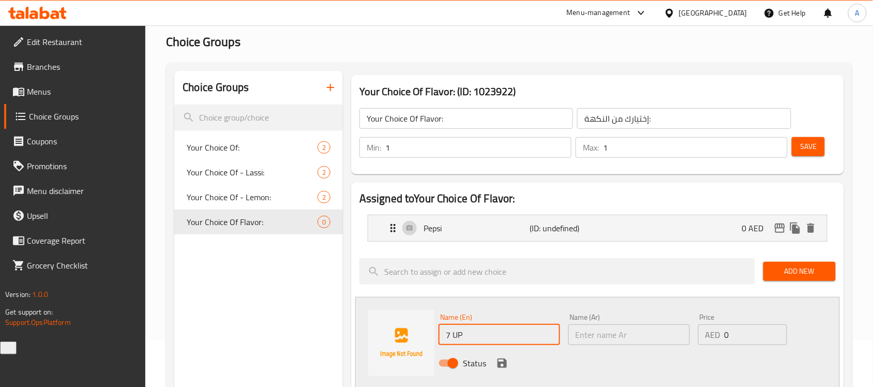
type input "7 Up"
click at [601, 345] on div "Name (Ar) Name (Ar)" at bounding box center [629, 329] width 130 height 40
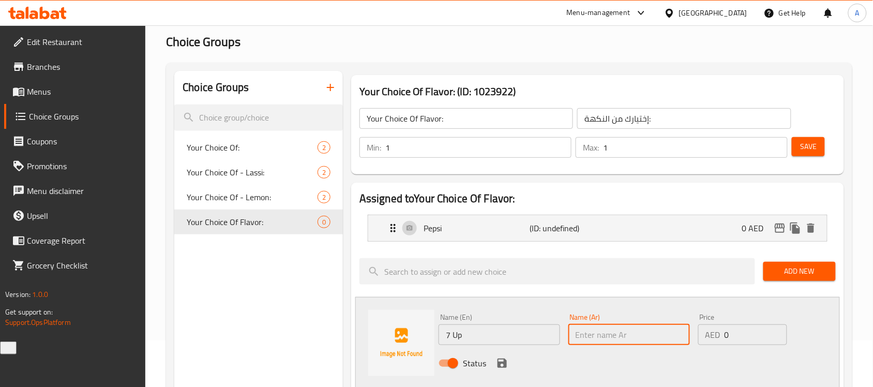
click at [601, 341] on input "text" at bounding box center [628, 334] width 121 height 21
type input "سفن أب"
drag, startPoint x: 497, startPoint y: 359, endPoint x: 522, endPoint y: 321, distance: 45.9
click at [497, 359] on icon "save" at bounding box center [501, 362] width 9 height 9
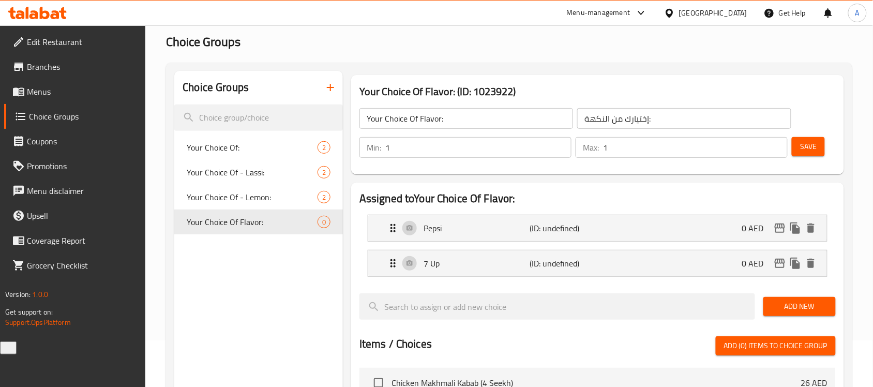
click at [818, 303] on span "Add New" at bounding box center [799, 306] width 56 height 13
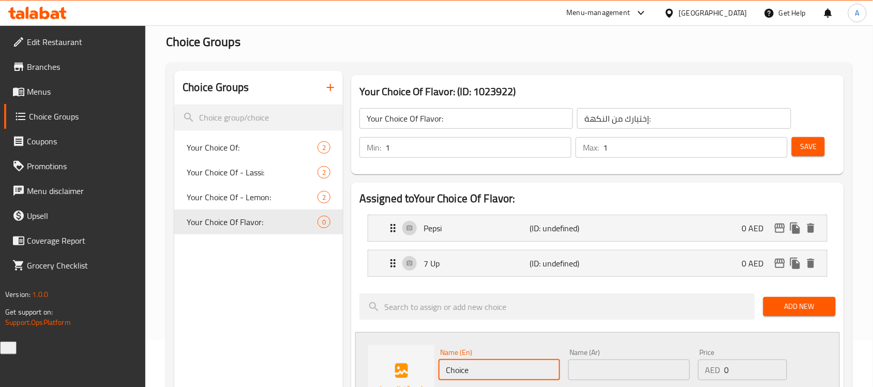
drag, startPoint x: 506, startPoint y: 368, endPoint x: 336, endPoint y: 369, distance: 169.6
paste input "ok"
type input "Coke"
click at [602, 373] on input "text" at bounding box center [628, 369] width 121 height 21
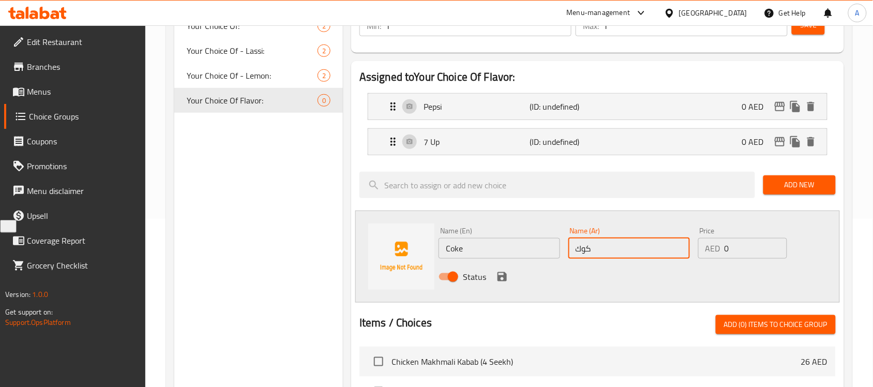
scroll to position [176, 0]
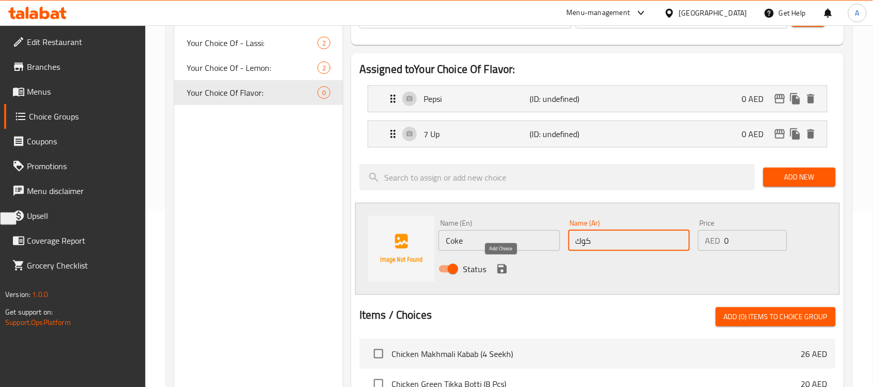
type input "كوك"
click at [505, 271] on icon "save" at bounding box center [501, 268] width 9 height 9
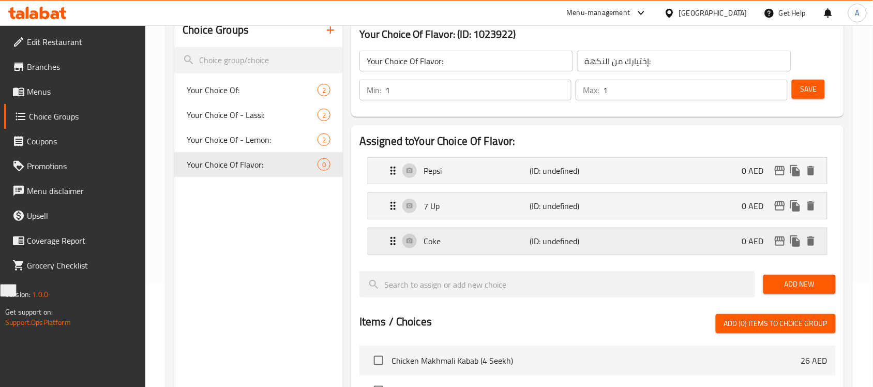
scroll to position [47, 0]
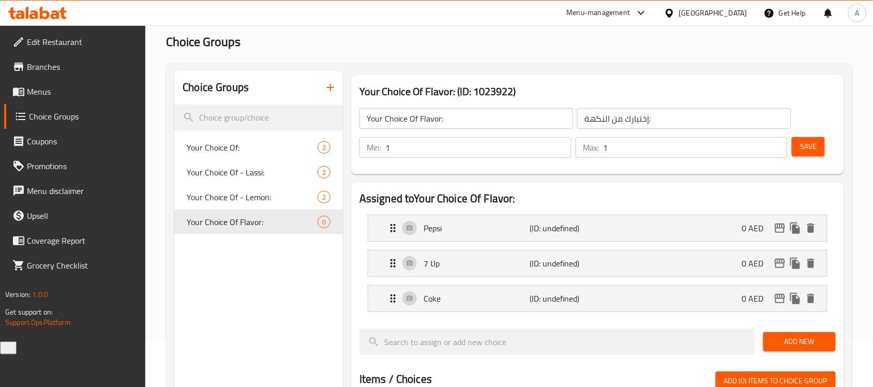
click at [806, 140] on span "Save" at bounding box center [808, 146] width 17 height 13
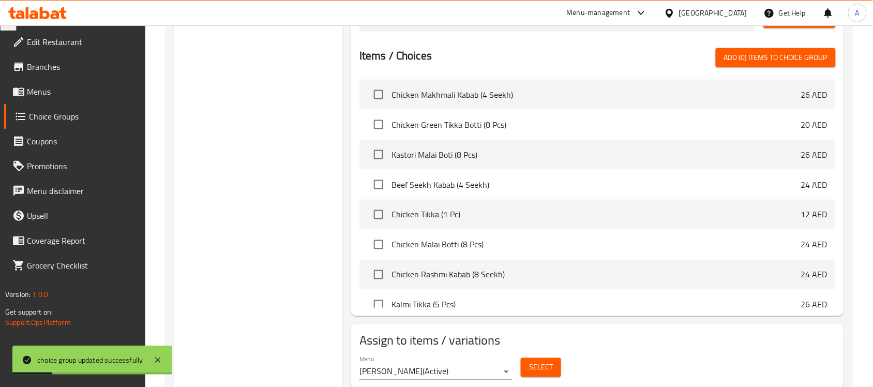
scroll to position [404, 0]
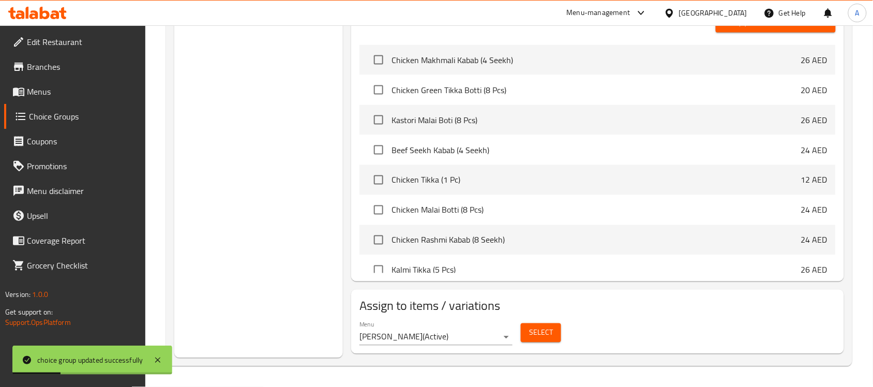
click at [538, 329] on span "Select" at bounding box center [541, 332] width 24 height 13
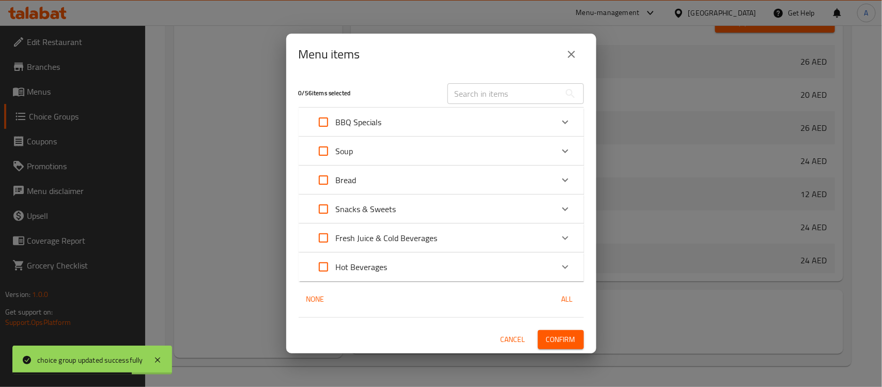
click at [476, 94] on input "text" at bounding box center [504, 93] width 113 height 21
paste input "Cold Drinks - Can"
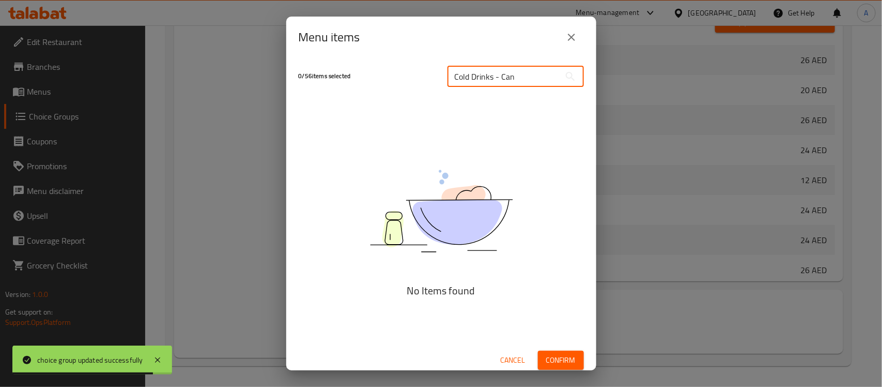
type input "Cold Drinks - Can"
click at [566, 38] on icon "close" at bounding box center [572, 37] width 12 height 12
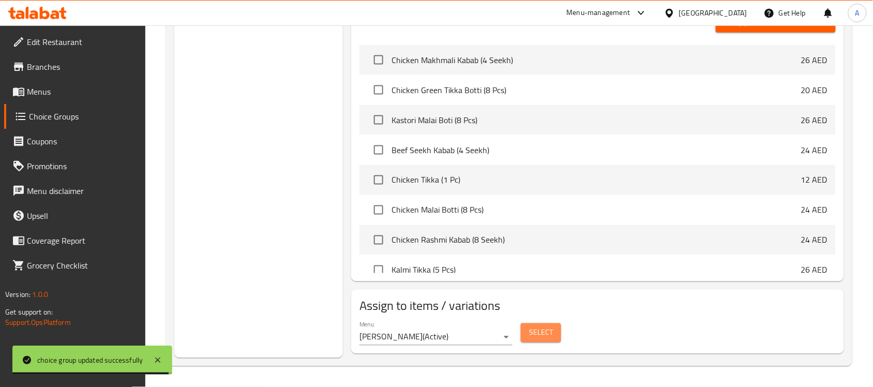
click at [551, 335] on span "Select" at bounding box center [541, 332] width 24 height 13
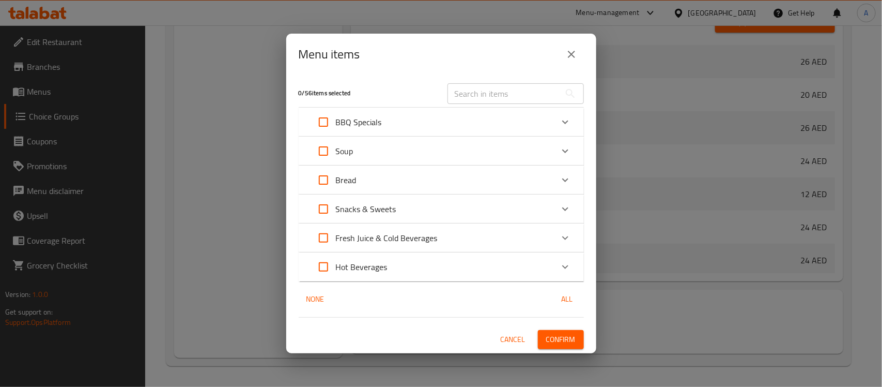
click at [521, 84] on input "text" at bounding box center [504, 93] width 113 height 21
paste input "Cold Drinks - Can"
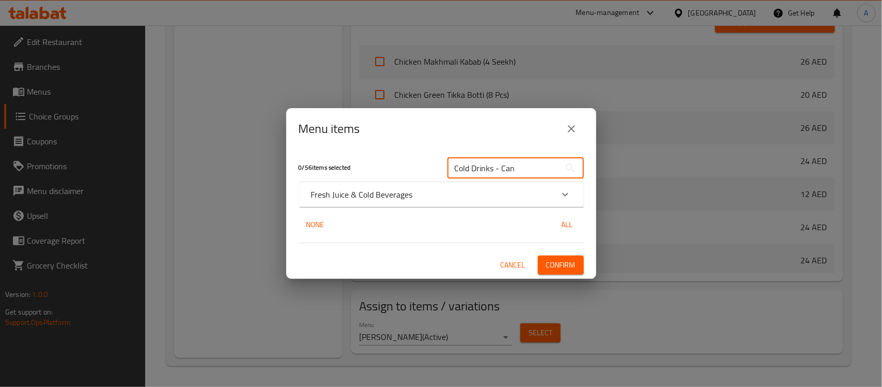
type input "Cold Drinks - Can"
click at [434, 180] on div "0 / 56 items selected" at bounding box center [367, 167] width 149 height 41
click at [431, 189] on div "Fresh Juice & Cold Beverages" at bounding box center [432, 194] width 242 height 12
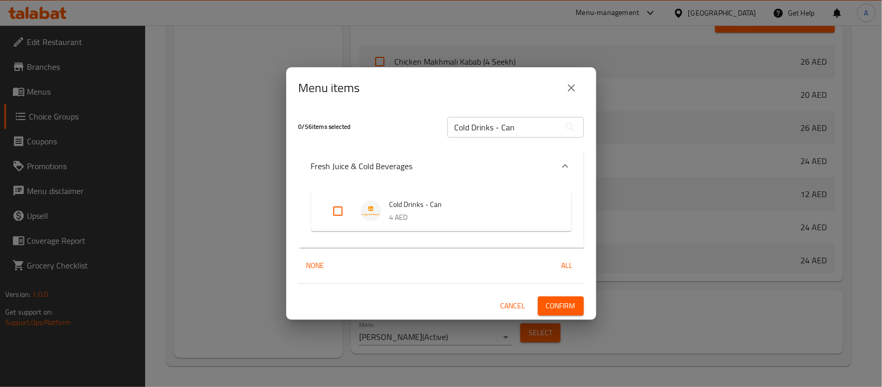
click at [337, 215] on input "Expand" at bounding box center [338, 211] width 25 height 25
checkbox input "true"
click at [559, 314] on button "Confirm" at bounding box center [561, 305] width 46 height 19
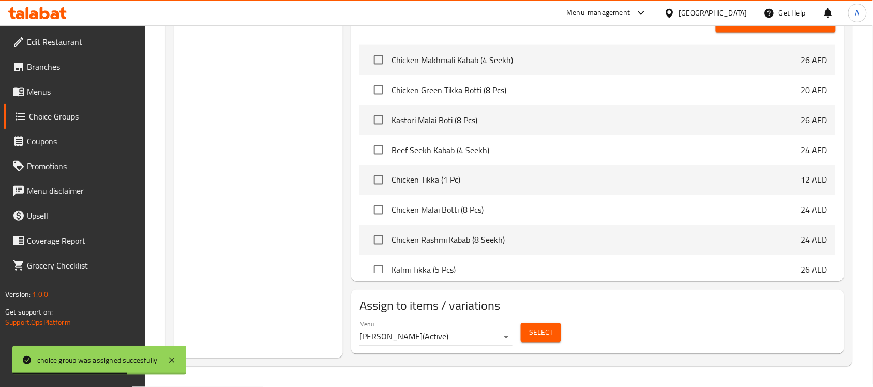
click at [544, 342] on button "Select" at bounding box center [541, 332] width 40 height 19
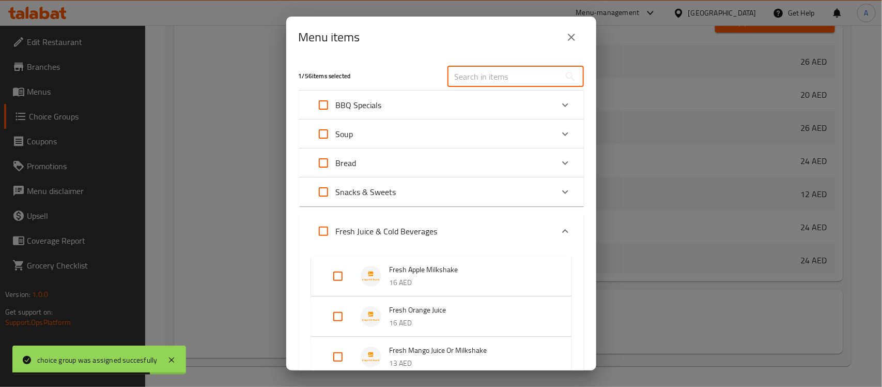
click at [494, 78] on input "text" at bounding box center [504, 76] width 113 height 21
paste input "Cold Drinks - 1.5 Liter"
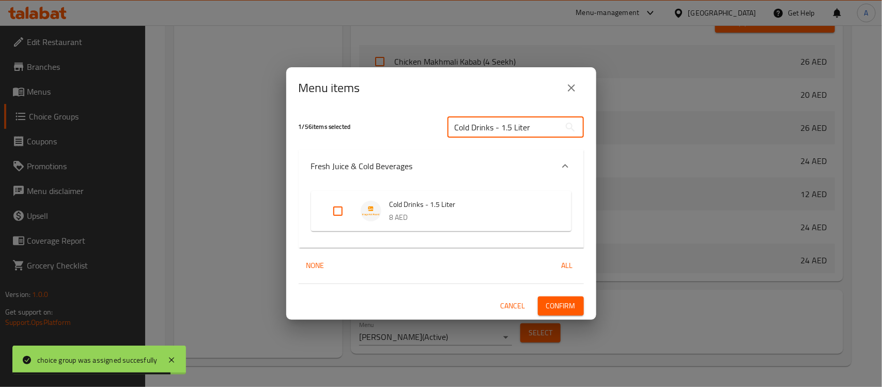
type input "Cold Drinks - 1.5 Liter"
click at [329, 216] on input "Expand" at bounding box center [338, 211] width 25 height 25
checkbox input "true"
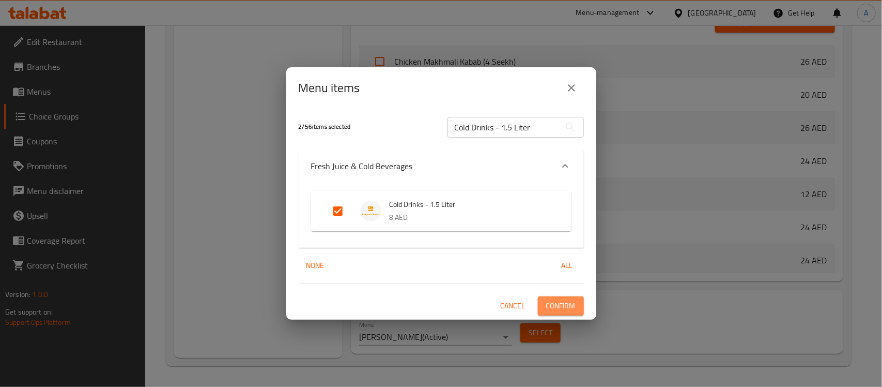
click at [578, 308] on button "Confirm" at bounding box center [561, 305] width 46 height 19
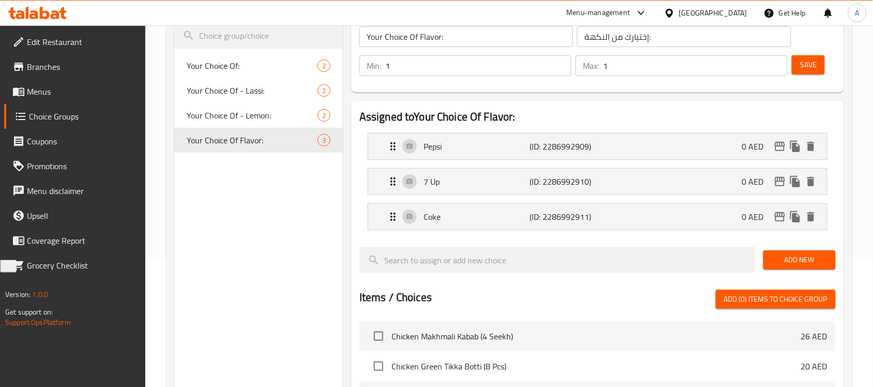
scroll to position [129, 0]
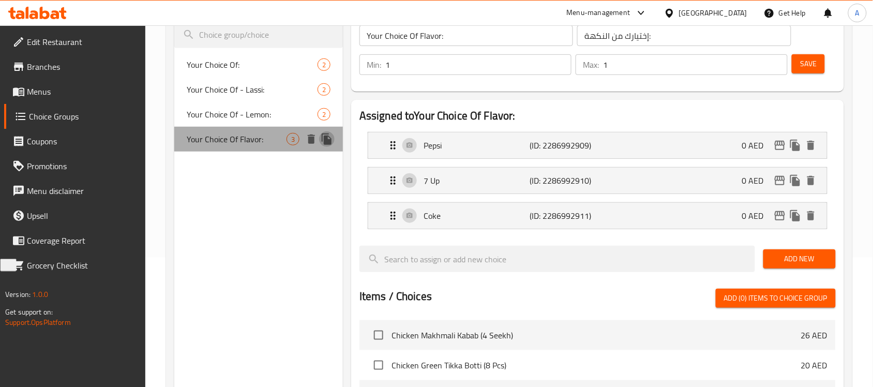
click at [322, 139] on icon "duplicate" at bounding box center [327, 138] width 10 height 11
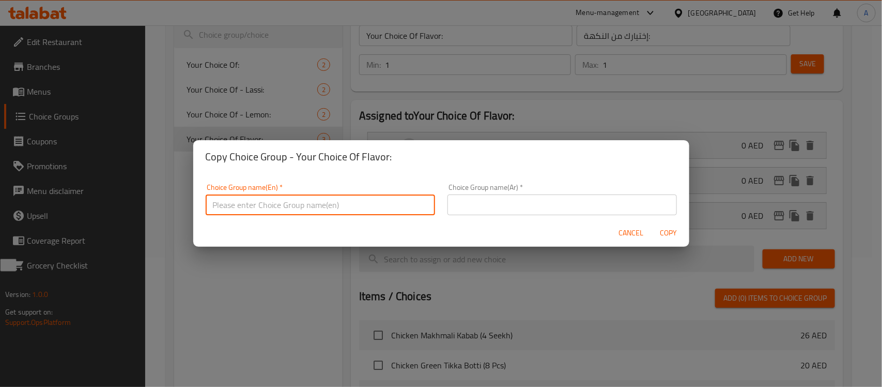
click at [319, 207] on input "text" at bounding box center [321, 204] width 230 height 21
paste input "Sharbat"
type input "Sharbat"
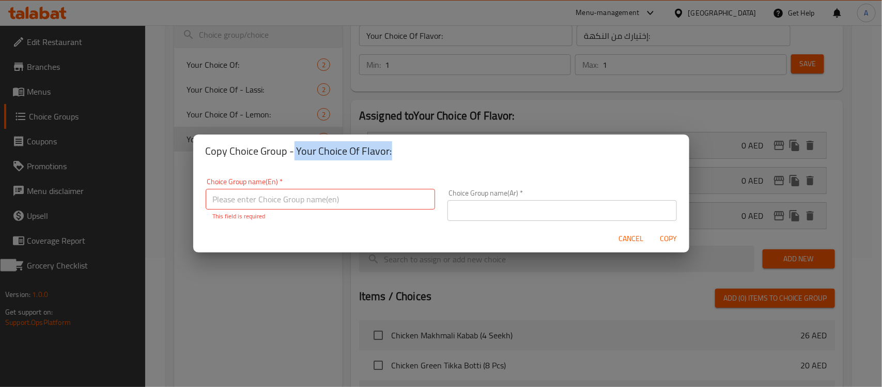
drag, startPoint x: 294, startPoint y: 149, endPoint x: 414, endPoint y: 151, distance: 119.9
click at [414, 151] on h2 "Copy Choice Group - Your Choice Of Flavor:" at bounding box center [441, 151] width 471 height 17
copy h2 "Your Choice Of Flavor:"
click at [327, 189] on input "text" at bounding box center [321, 199] width 230 height 21
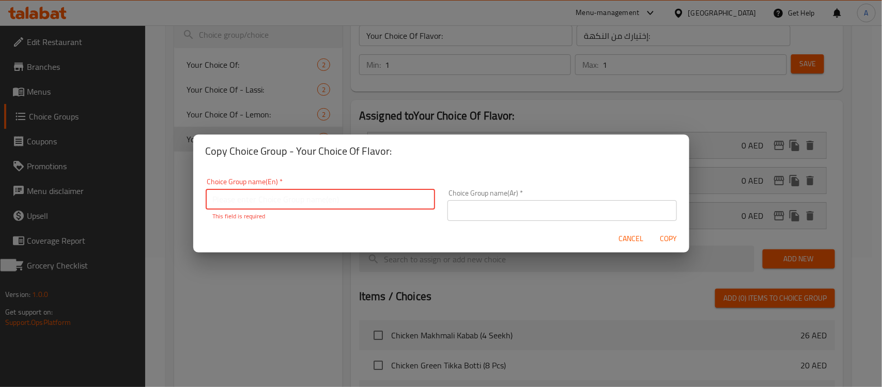
paste input "Your Choice Of Flavor:"
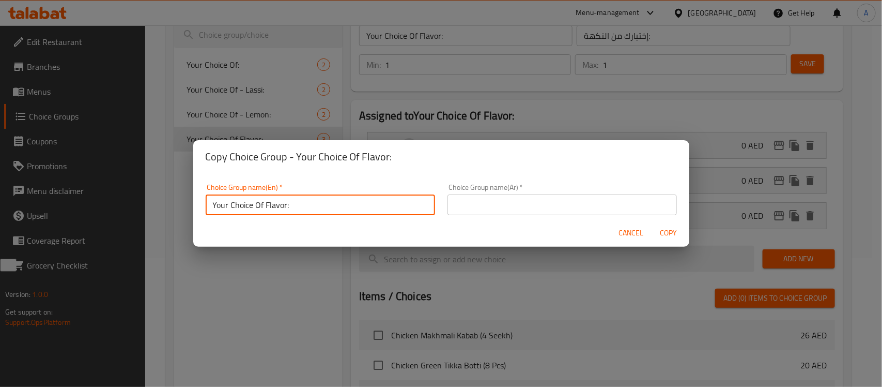
drag, startPoint x: 212, startPoint y: 205, endPoint x: 200, endPoint y: 207, distance: 13.1
click at [200, 207] on div "Choice Group name(En)   * Your Choice Of Flavor: Choice Group name(En) *" at bounding box center [321, 199] width 242 height 44
click at [264, 203] on input "Your Choice Of Flavor:" at bounding box center [321, 204] width 230 height 21
paste input "Your Choice Of Flavor:"
paste input "Sharbat"
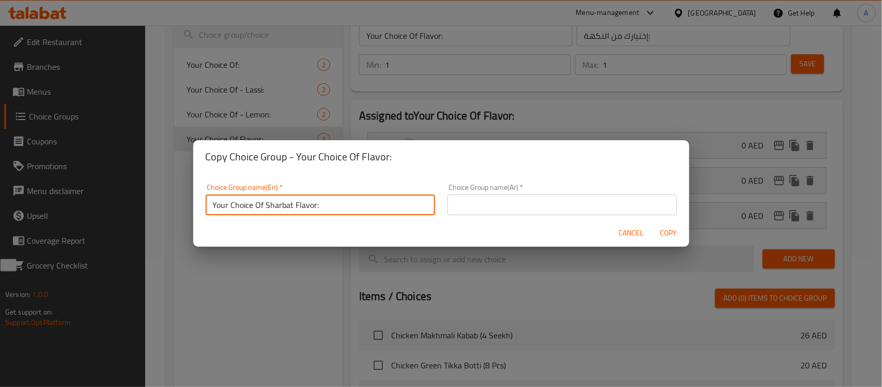
type input "Your Choice Of Sharbat Flavor:"
click at [487, 209] on input "text" at bounding box center [563, 204] width 230 height 21
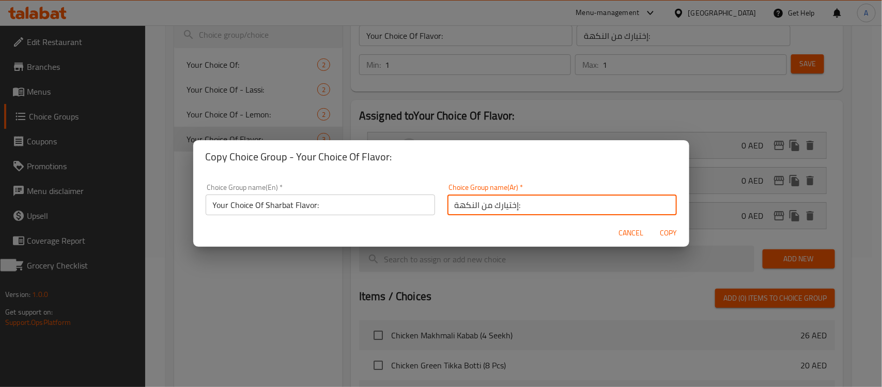
click at [466, 205] on input "إختيارك من النكهة:" at bounding box center [563, 204] width 230 height 21
type input "إختيارك من نكهة الشربات:"
click at [652, 223] on button "Copy" at bounding box center [668, 232] width 33 height 19
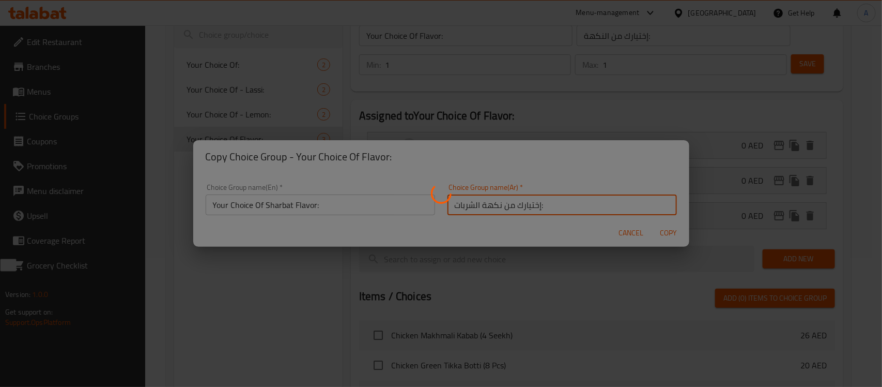
type input "Your Choice Of Sharbat Flavor:"
type input "إختيارك من نكهة الشربات:"
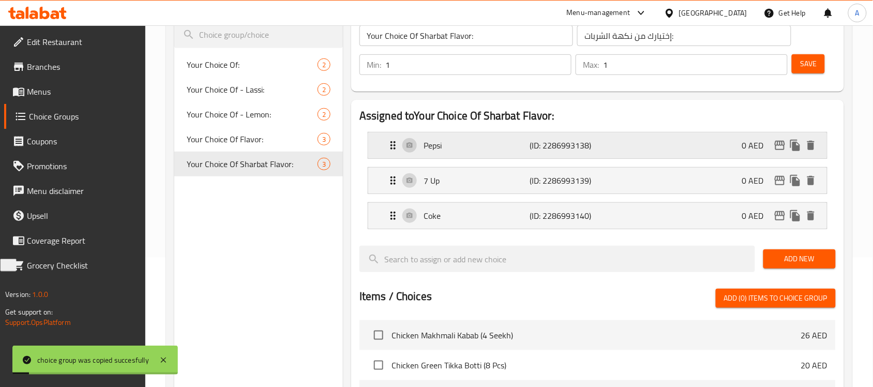
click at [474, 150] on p "Pepsi" at bounding box center [476, 145] width 106 height 12
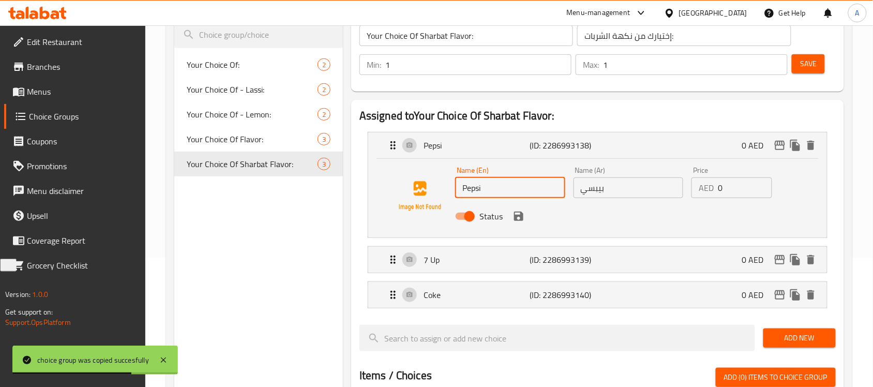
drag, startPoint x: 487, startPoint y: 192, endPoint x: 441, endPoint y: 189, distance: 46.1
click at [441, 189] on div "Name (En) Pepsi Name (En) Name (Ar) بيبسي Name (Ar) Price AED 0 Price Status" at bounding box center [597, 196] width 425 height 70
paste input "Sandal"
type input "Sandal"
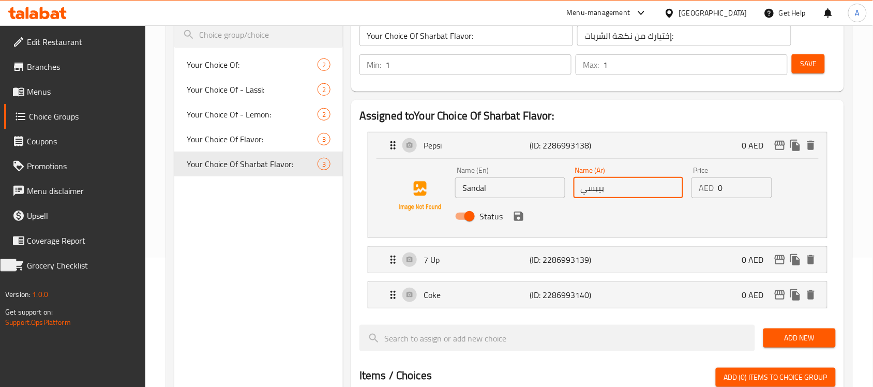
drag, startPoint x: 573, startPoint y: 187, endPoint x: 527, endPoint y: 187, distance: 45.5
click at [527, 187] on div "Name (En) Sandal Name (En) Name (Ar) بيبسي Name (Ar) Price AED 0 Price Status" at bounding box center [628, 196] width 355 height 68
click at [515, 220] on icon "save" at bounding box center [518, 215] width 9 height 9
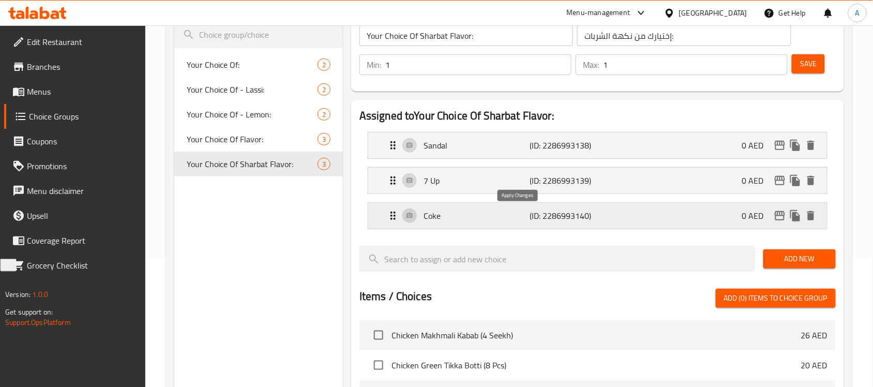
type input "صندل"
click at [461, 189] on div "7 Up (ID: 2286993139) 0 AED" at bounding box center [601, 180] width 428 height 26
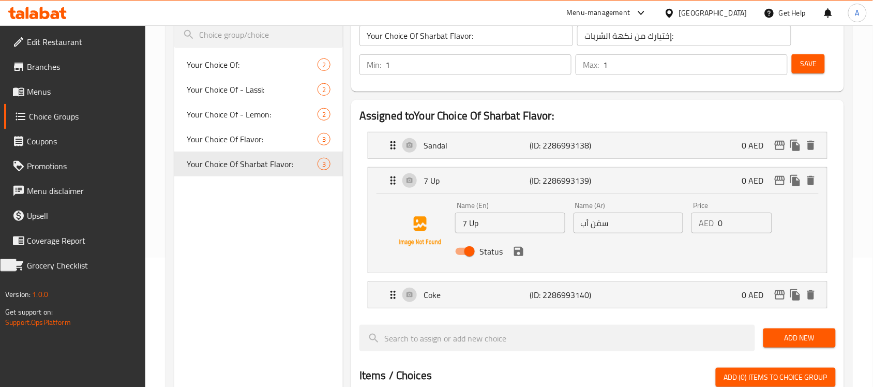
drag, startPoint x: 500, startPoint y: 238, endPoint x: 460, endPoint y: 239, distance: 40.3
click at [460, 239] on nav "Sandal (ID: 2286993138) 0 AED Name (En) Sandal Name (En) Name (Ar) صندل Name (A…" at bounding box center [597, 220] width 476 height 193
drag, startPoint x: 482, startPoint y: 227, endPoint x: 425, endPoint y: 218, distance: 57.7
click at [425, 218] on div "Name (En) 7 Up Name (En) Name (Ar) سفن أب Name (Ar) Price AED 0 Price Status" at bounding box center [597, 231] width 425 height 70
paste input "Gulbahar"
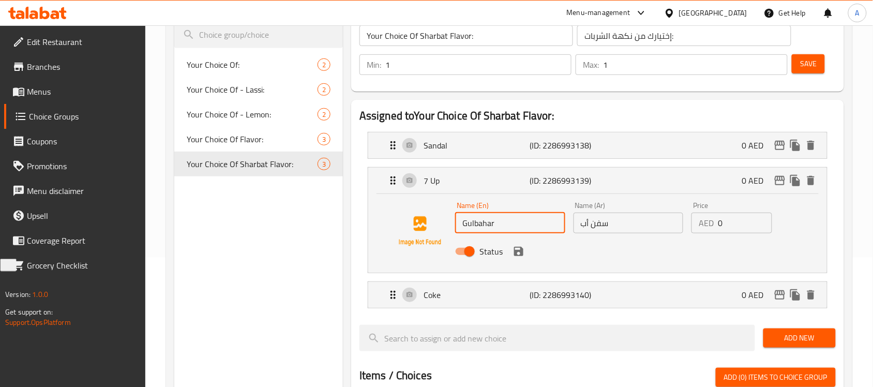
type input "Gulbahar"
click at [599, 226] on input "سفن أب" at bounding box center [628, 222] width 110 height 21
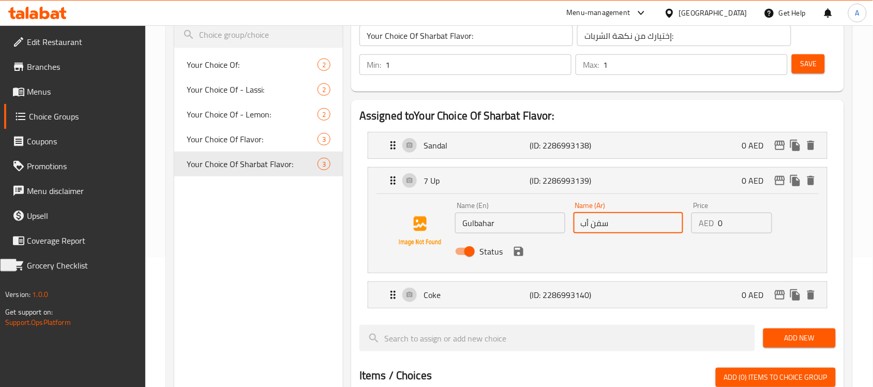
click at [599, 226] on input "سفن أب" at bounding box center [628, 222] width 110 height 21
click at [517, 251] on icon "save" at bounding box center [518, 251] width 9 height 9
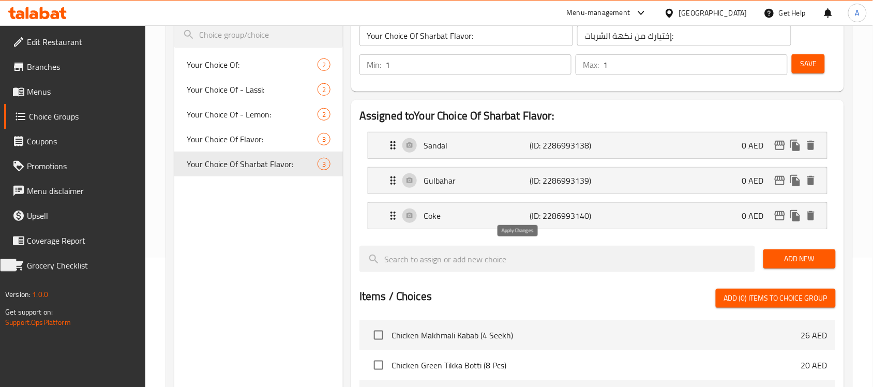
type input "جلبهار"
click at [556, 232] on li "Coke (ID: 2286993140) 0 AED Name (En) Coke Name (En) Name (Ar) كوك Name (Ar) Pr…" at bounding box center [597, 215] width 476 height 35
click at [466, 224] on div "Coke (ID: 2286993140) 0 AED" at bounding box center [601, 216] width 428 height 26
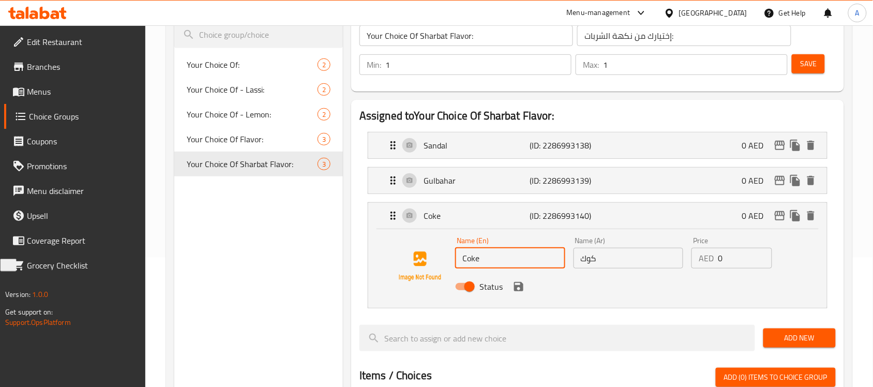
drag, startPoint x: 497, startPoint y: 265, endPoint x: 424, endPoint y: 255, distance: 73.6
click at [424, 255] on div "Name (En) Coke Name (En) Name (Ar) كوك Name (Ar) Price AED 0 Price Status" at bounding box center [597, 266] width 425 height 70
paste input "Lemon"
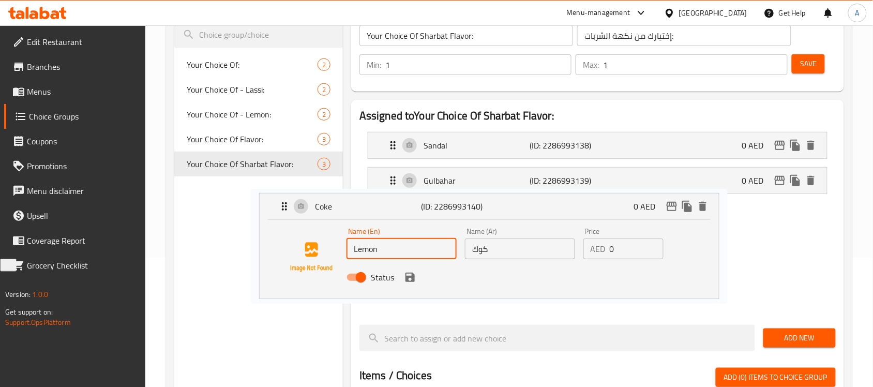
drag, startPoint x: 553, startPoint y: 262, endPoint x: 523, endPoint y: 259, distance: 30.1
click at [523, 259] on nav "Sandal (ID: 2286993138) 0 AED Name (En) Sandal Name (En) Name (Ar) صندل Name (A…" at bounding box center [597, 220] width 476 height 193
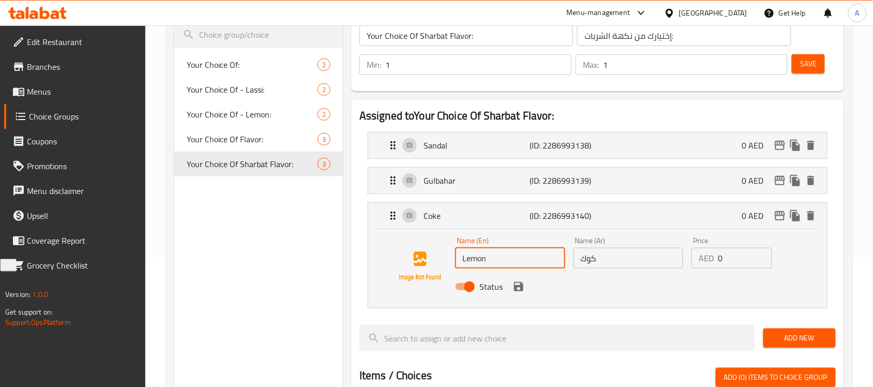
type input "Lemon"
click at [601, 257] on input "كوك" at bounding box center [628, 258] width 110 height 21
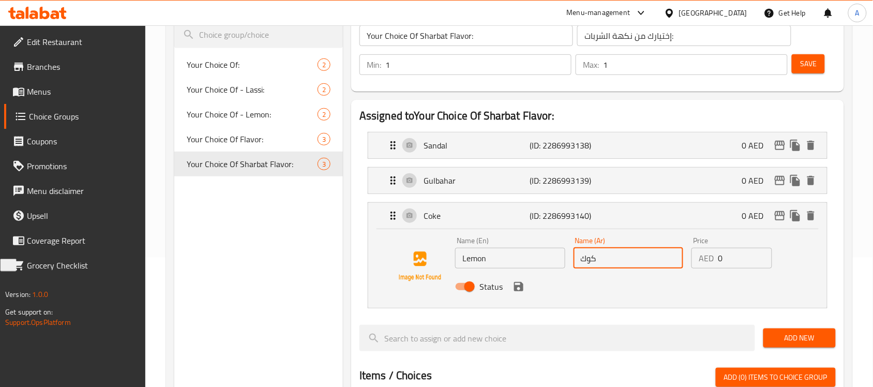
click at [601, 257] on input "كوك" at bounding box center [628, 258] width 110 height 21
click at [518, 291] on icon "save" at bounding box center [518, 286] width 9 height 9
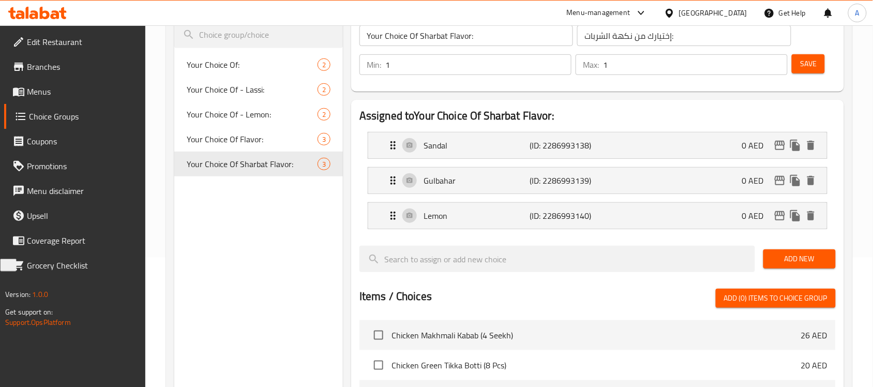
type input "ليمون"
click at [811, 68] on span "Save" at bounding box center [808, 63] width 17 height 13
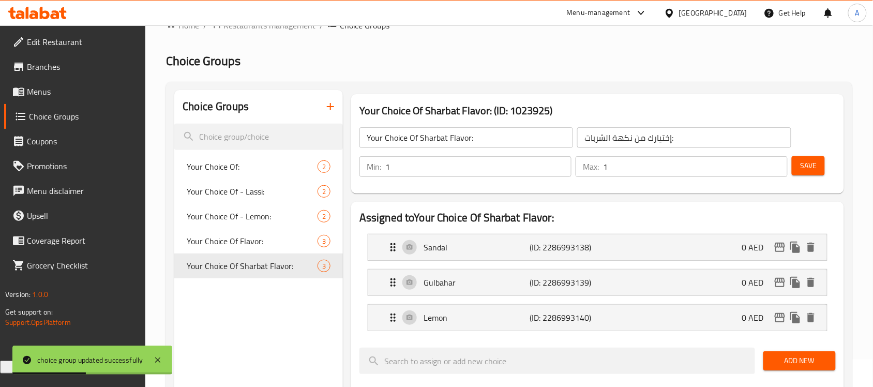
scroll to position [0, 0]
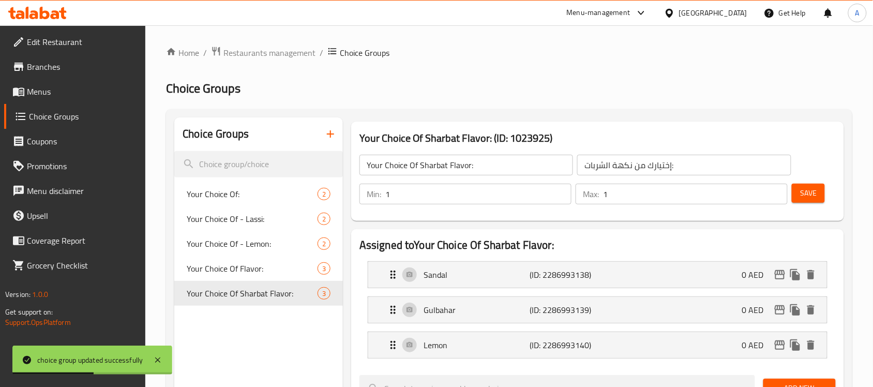
drag, startPoint x: 26, startPoint y: 93, endPoint x: 65, endPoint y: 94, distance: 38.8
click at [26, 93] on span at bounding box center [19, 91] width 14 height 12
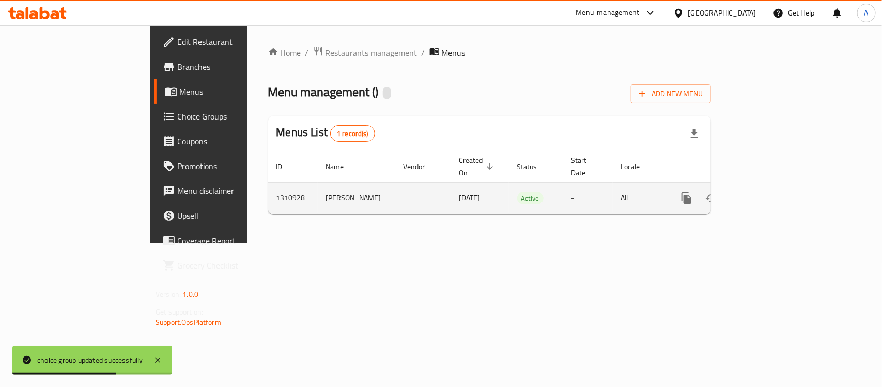
click at [774, 189] on link "enhanced table" at bounding box center [761, 198] width 25 height 25
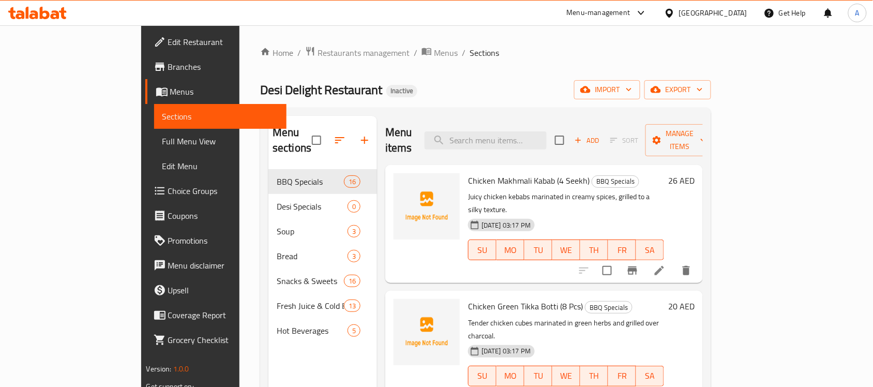
paste input "Special Fattoush Salad"
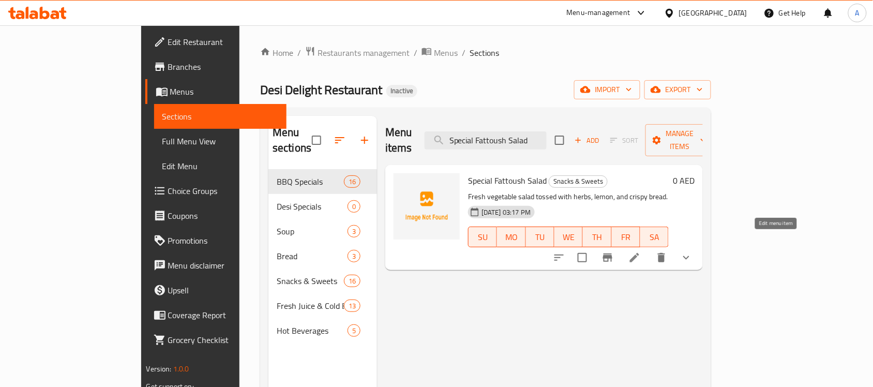
type input "Special Fattoush Salad"
click at [640, 251] on icon at bounding box center [634, 257] width 12 height 12
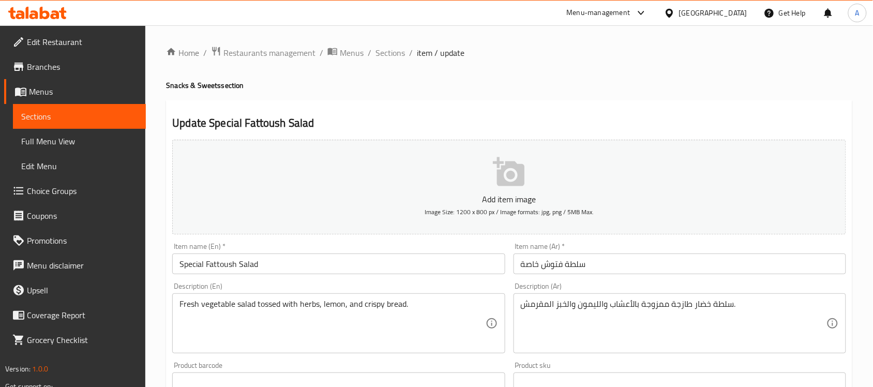
click at [269, 257] on input "Special Fattoush Salad" at bounding box center [338, 263] width 332 height 21
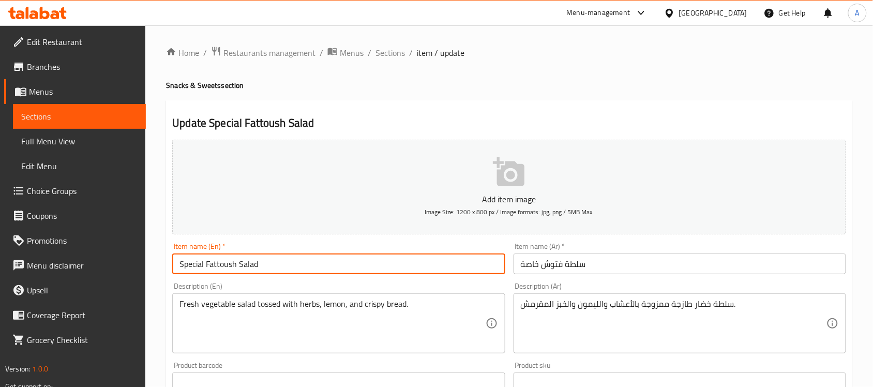
click at [269, 257] on input "Special Fattoush Salad" at bounding box center [338, 263] width 332 height 21
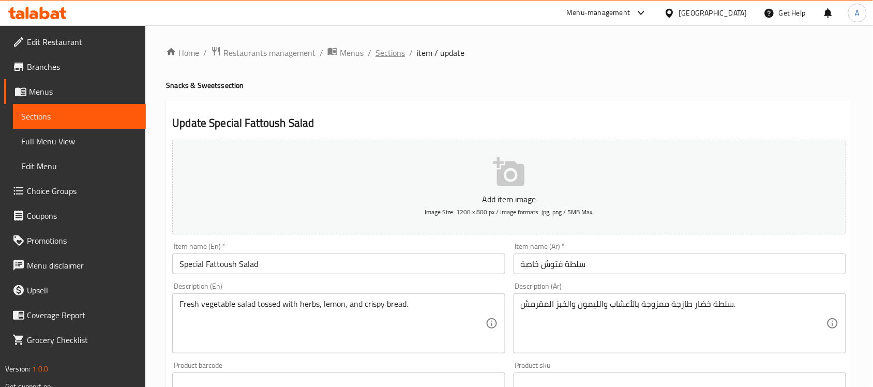
click at [376, 55] on span "Sections" at bounding box center [389, 53] width 29 height 12
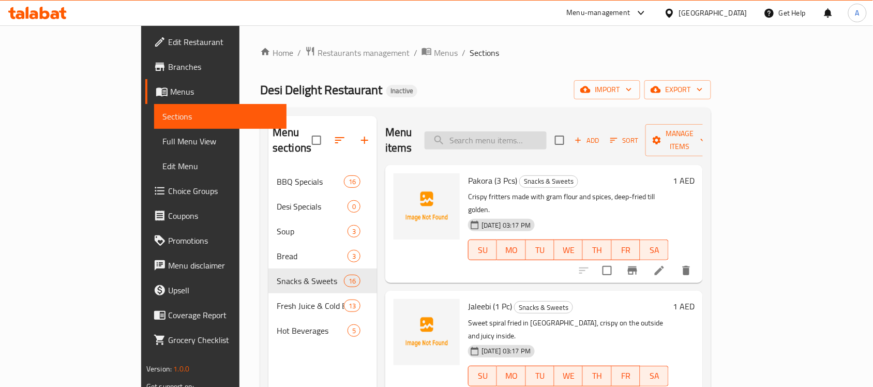
paste input "Special Fattoush Salad"
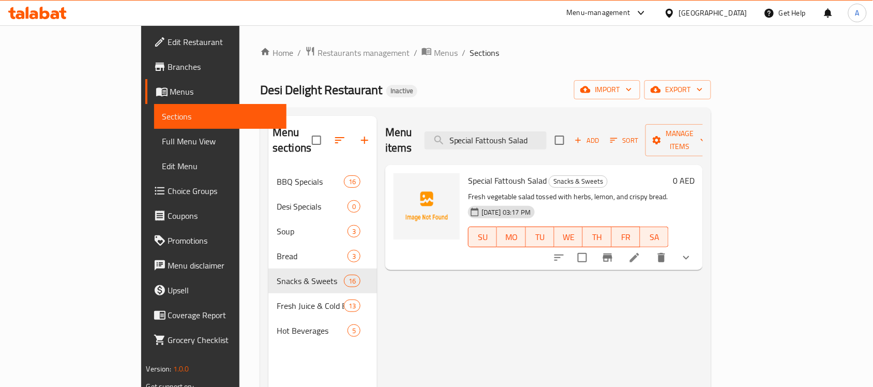
type input "Special Fattoush Salad"
click at [593, 251] on input "checkbox" at bounding box center [582, 258] width 22 height 22
checkbox input "true"
click at [533, 131] on input "Special Fattoush Salad" at bounding box center [485, 140] width 122 height 18
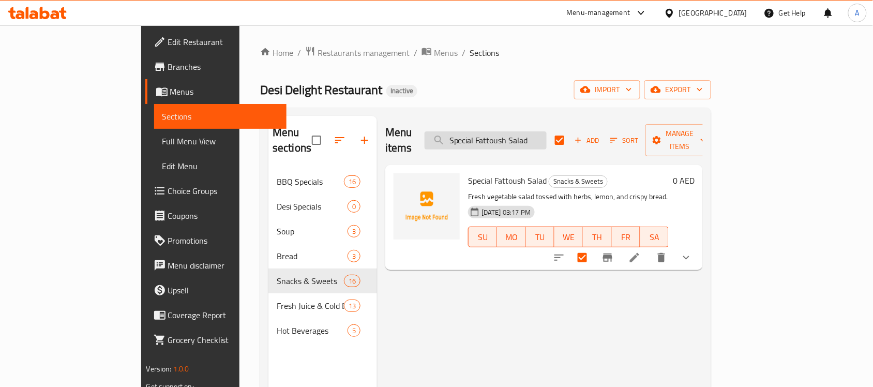
click at [533, 131] on input "Special Fattoush Salad" at bounding box center [485, 140] width 122 height 18
type input "FR"
checkbox input "false"
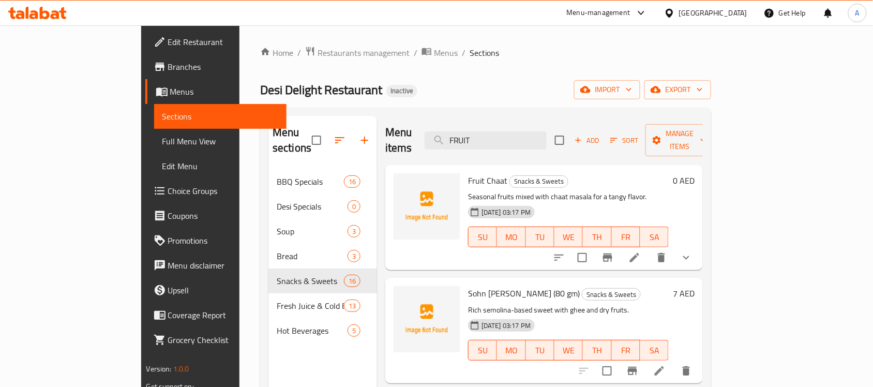
type input "FRUIT"
click at [593, 247] on input "checkbox" at bounding box center [582, 258] width 22 height 22
checkbox input "true"
click at [698, 252] on button "show more" at bounding box center [686, 257] width 25 height 25
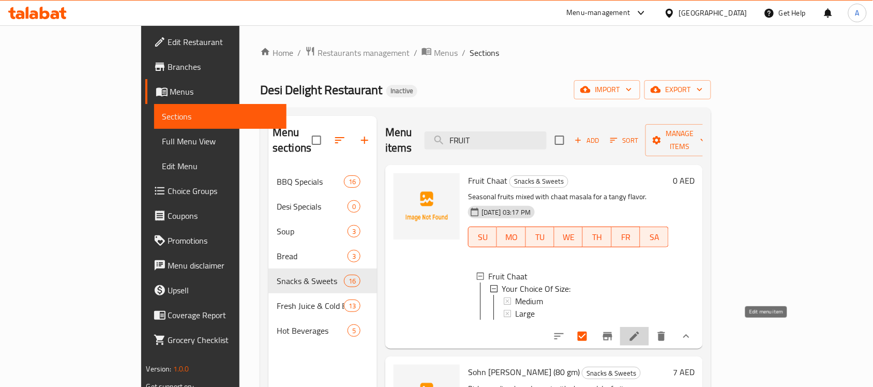
click at [640, 331] on icon at bounding box center [634, 336] width 12 height 12
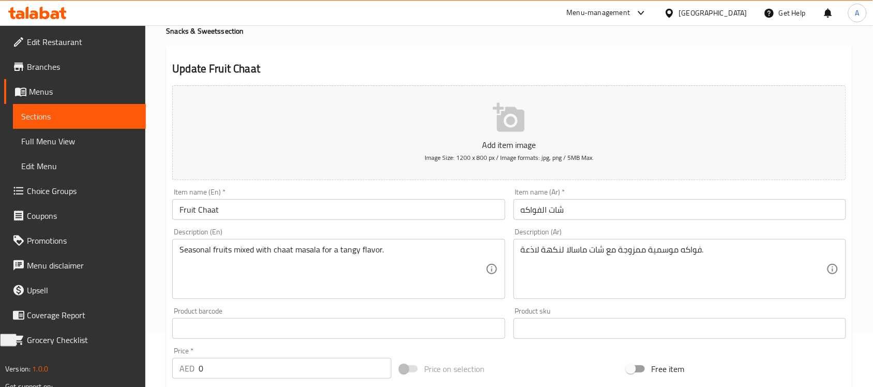
scroll to position [19, 0]
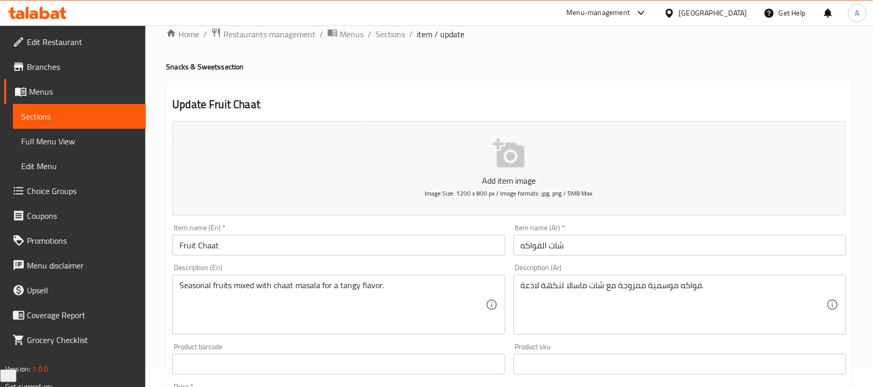
click at [386, 44] on div "Home / Restaurants management / Menus / Sections / item / update Snacks & Sweet…" at bounding box center [509, 359] width 686 height 664
click at [389, 34] on span "Sections" at bounding box center [389, 34] width 29 height 12
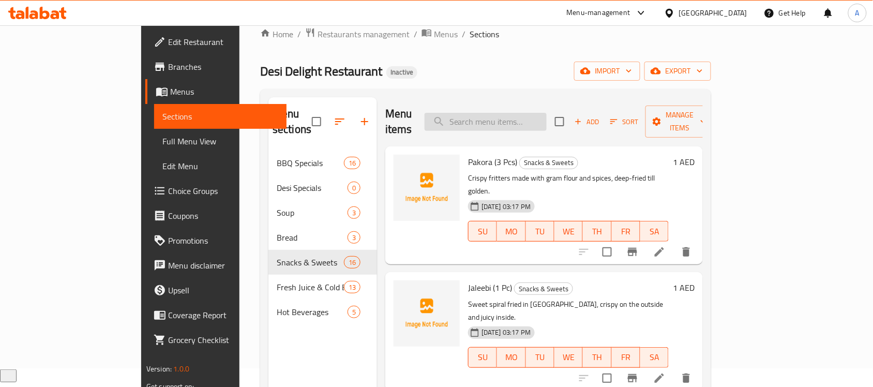
click at [546, 118] on input "search" at bounding box center [485, 122] width 122 height 18
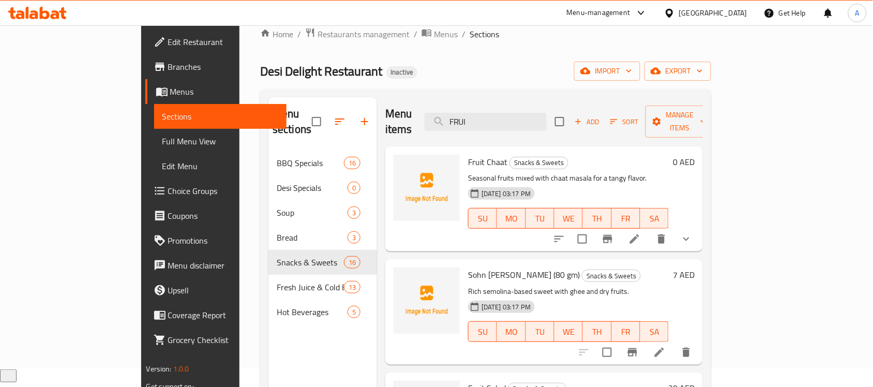
type input "FRUI"
click at [698, 234] on div at bounding box center [622, 238] width 152 height 25
click at [692, 233] on icon "show more" at bounding box center [686, 239] width 12 height 12
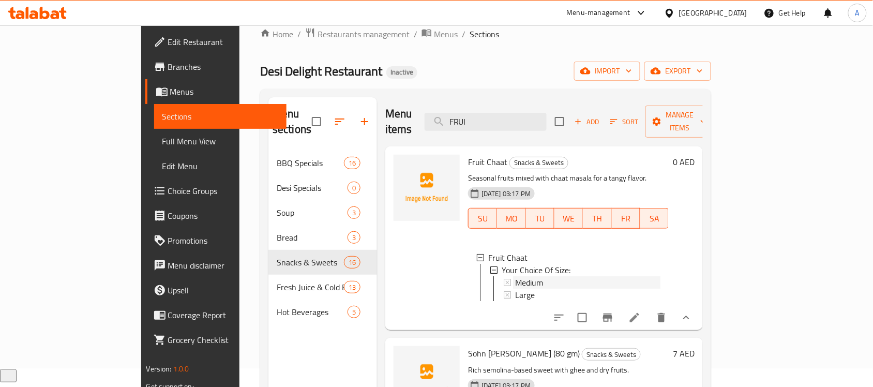
click at [542, 276] on div "Medium" at bounding box center [587, 282] width 145 height 12
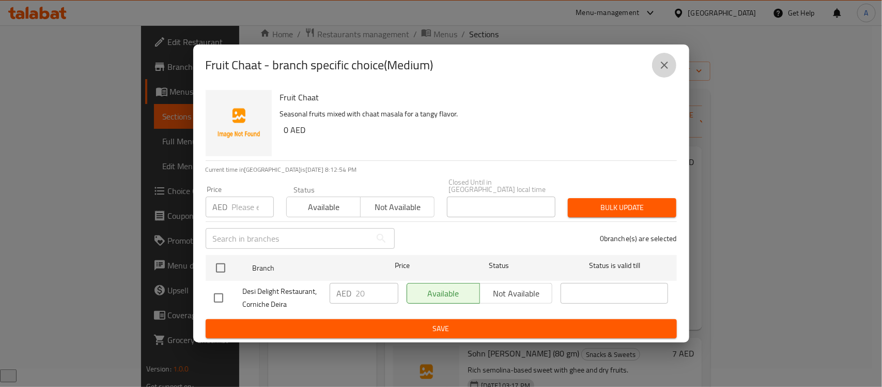
click at [673, 67] on button "close" at bounding box center [664, 65] width 25 height 25
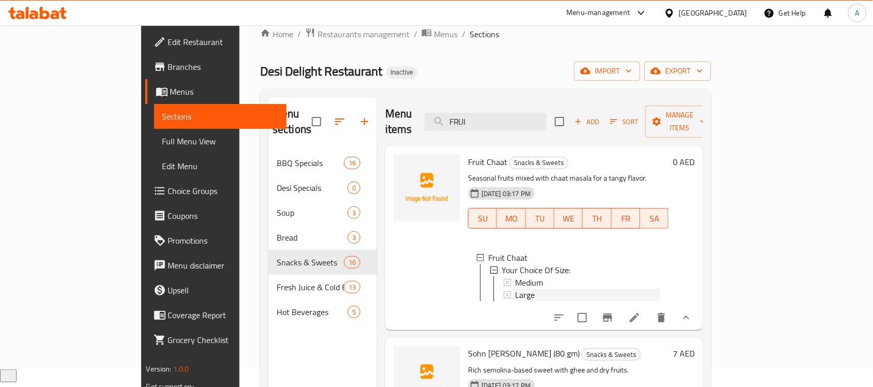
click at [515, 288] on div "Large" at bounding box center [587, 294] width 145 height 12
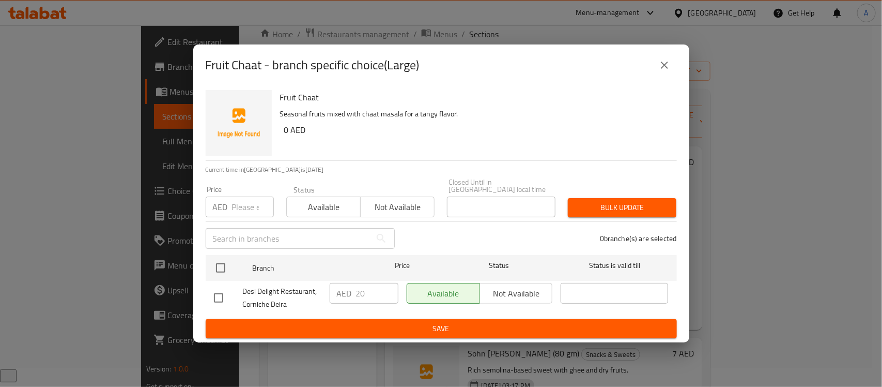
click at [665, 63] on icon "close" at bounding box center [665, 65] width 12 height 12
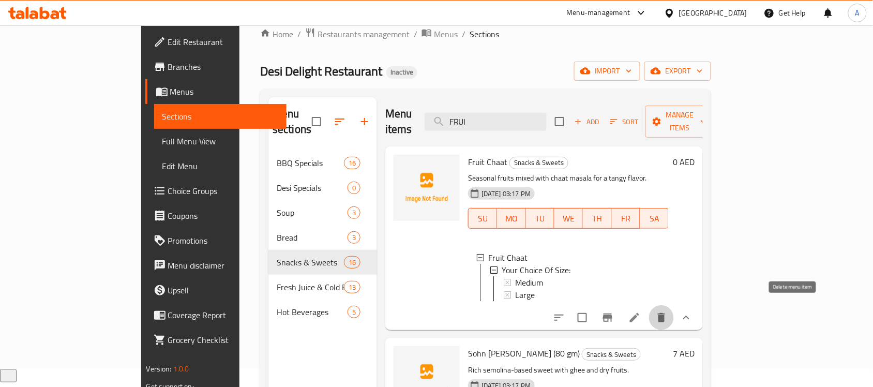
click at [674, 312] on button "delete" at bounding box center [661, 317] width 25 height 25
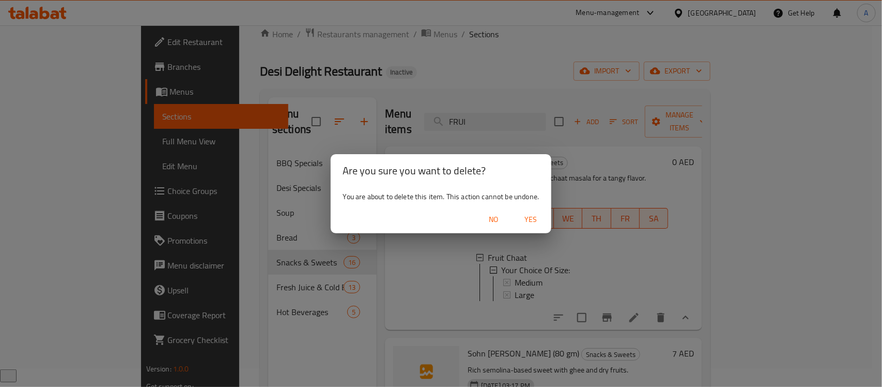
click at [642, 160] on div "Are you sure you want to delete? You are about to delete this item. This action…" at bounding box center [441, 193] width 882 height 387
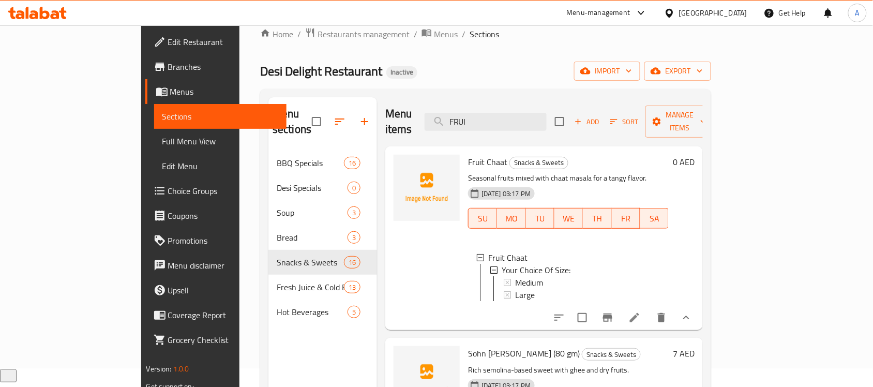
click at [593, 314] on input "checkbox" at bounding box center [582, 318] width 22 height 22
checkbox input "true"
click at [706, 119] on span "Manage items" at bounding box center [679, 122] width 53 height 26
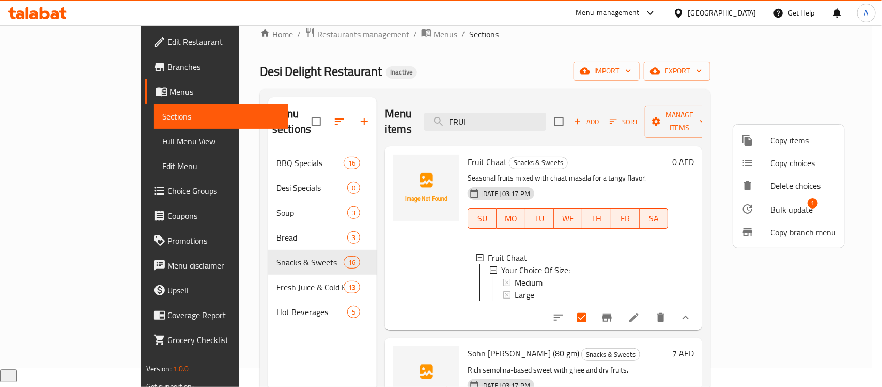
click at [792, 204] on span "Bulk update" at bounding box center [792, 209] width 42 height 12
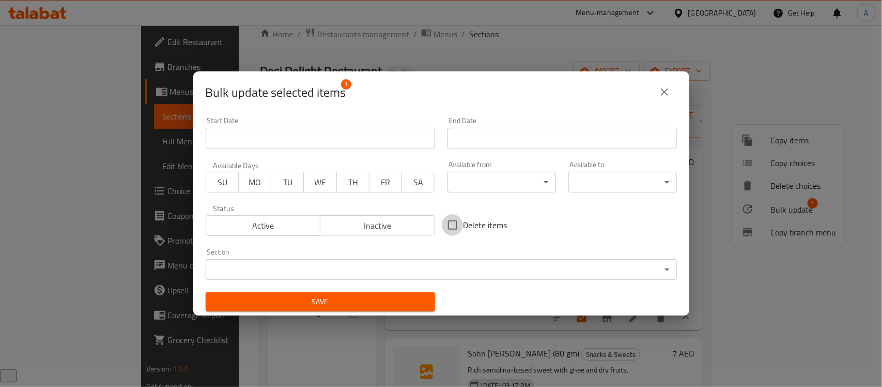
click at [445, 219] on input "Delete items" at bounding box center [453, 225] width 22 height 22
checkbox input "true"
click at [394, 298] on span "Save" at bounding box center [320, 301] width 213 height 13
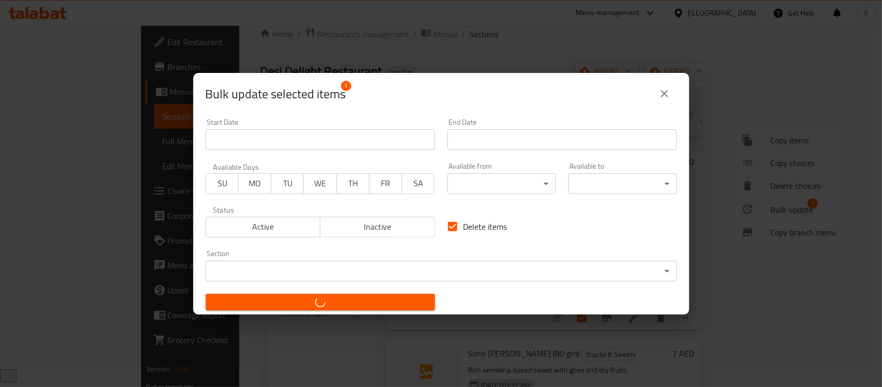
checkbox input "false"
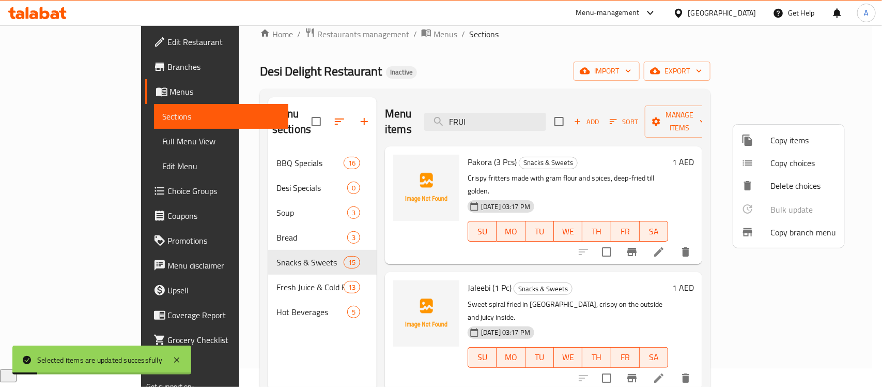
click at [531, 109] on div at bounding box center [441, 193] width 882 height 387
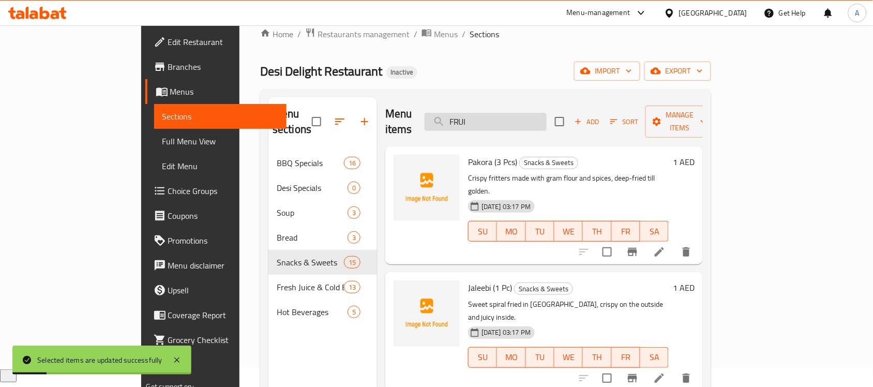
click at [525, 115] on input "FRUI" at bounding box center [485, 122] width 122 height 18
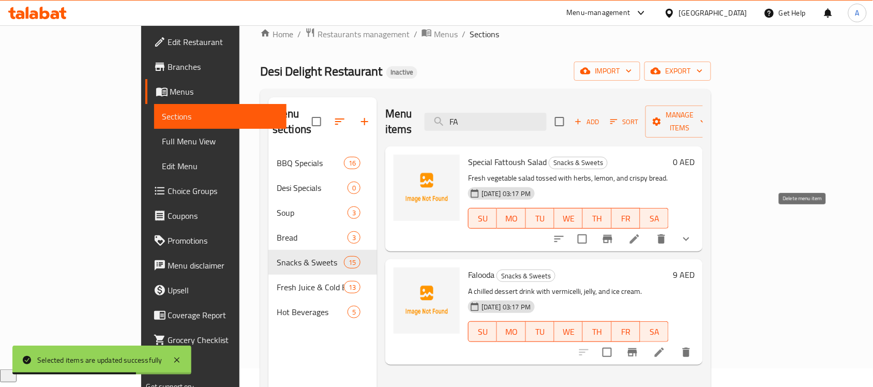
type input "FA"
click at [667, 233] on icon "delete" at bounding box center [661, 239] width 12 height 12
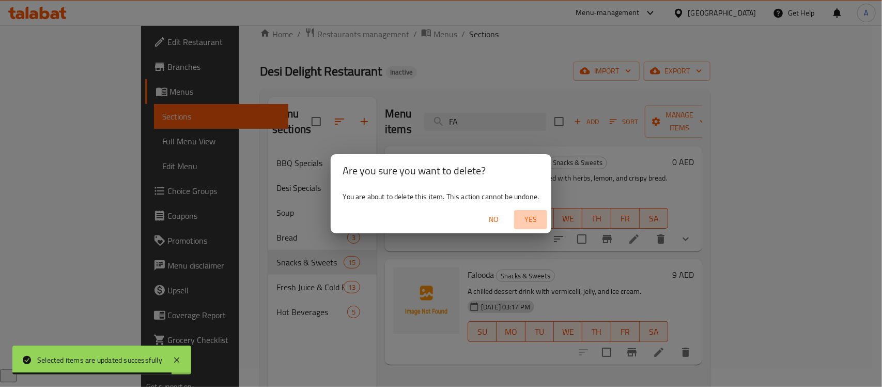
click at [531, 221] on span "Yes" at bounding box center [530, 219] width 25 height 13
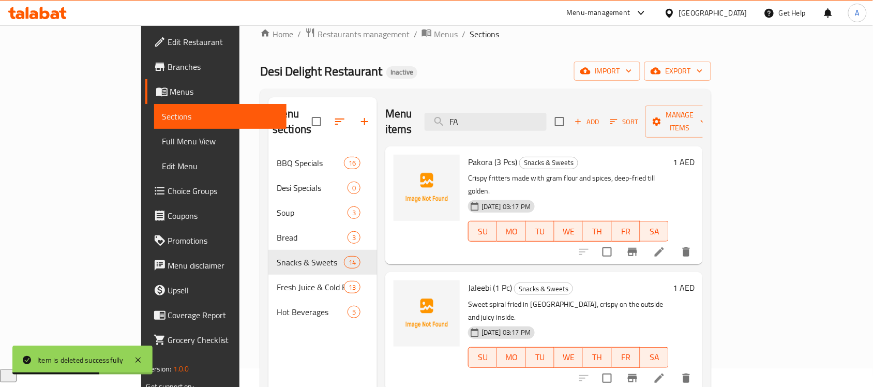
click at [154, 147] on link "Full Menu View" at bounding box center [220, 141] width 133 height 25
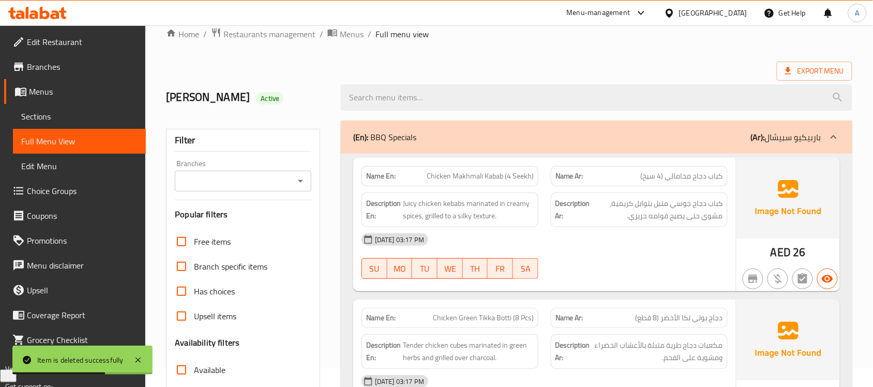
scroll to position [148, 0]
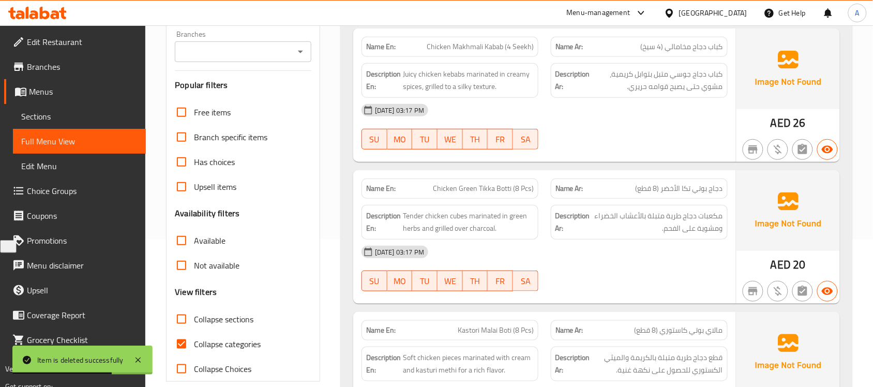
click at [191, 339] on input "Collapse categories" at bounding box center [181, 343] width 25 height 25
checkbox input "false"
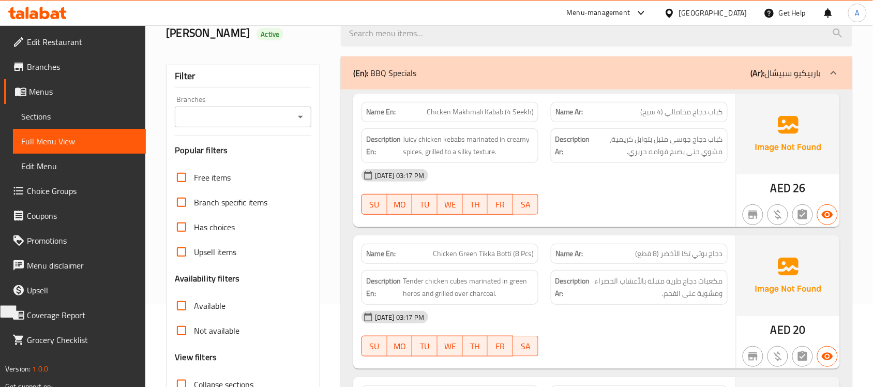
scroll to position [0, 0]
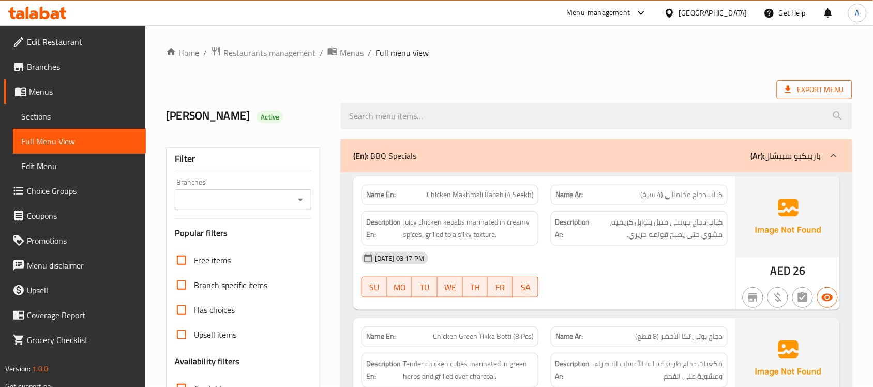
click at [823, 94] on span "Export Menu" at bounding box center [814, 89] width 59 height 13
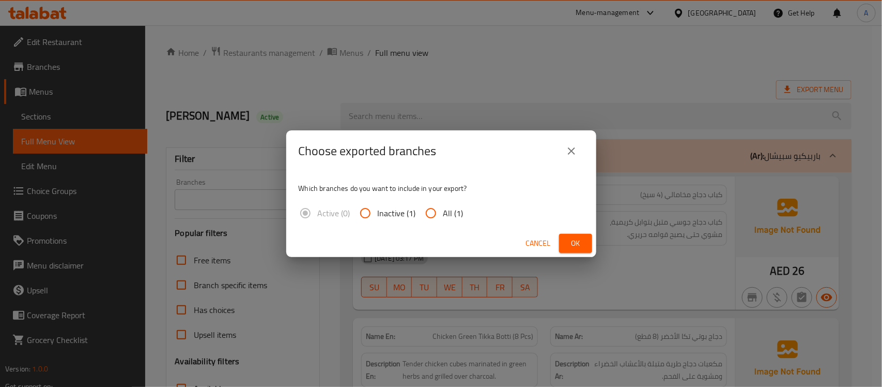
click at [465, 212] on div "Active (0) Inactive (1) All (1)" at bounding box center [385, 213] width 173 height 25
click at [455, 213] on span "All (1)" at bounding box center [454, 213] width 20 height 12
click at [444, 213] on input "All (1)" at bounding box center [431, 213] width 25 height 25
radio input "true"
click at [569, 237] on span "Ok" at bounding box center [576, 243] width 17 height 13
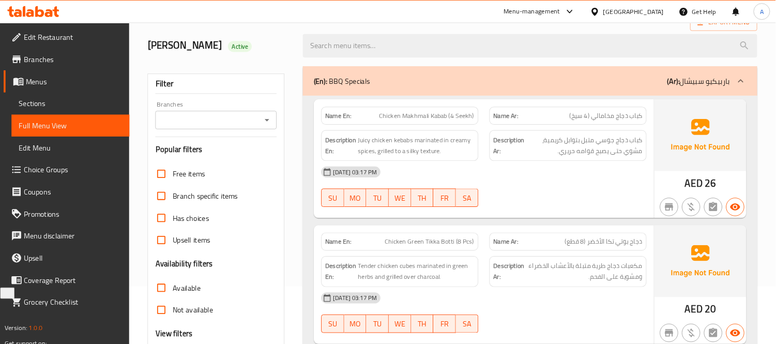
scroll to position [65, 0]
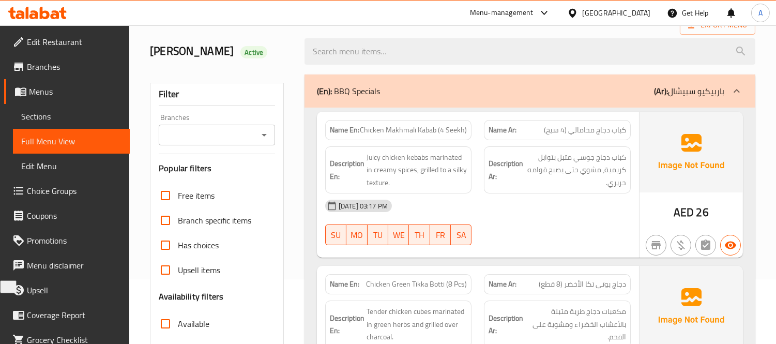
drag, startPoint x: 750, startPoint y: 1, endPoint x: 309, endPoint y: 192, distance: 480.6
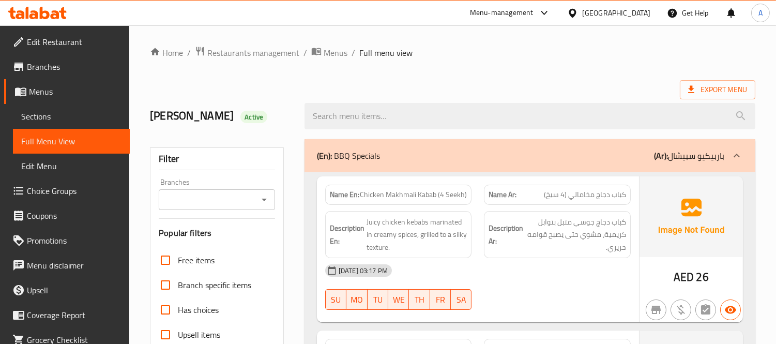
scroll to position [2291, 0]
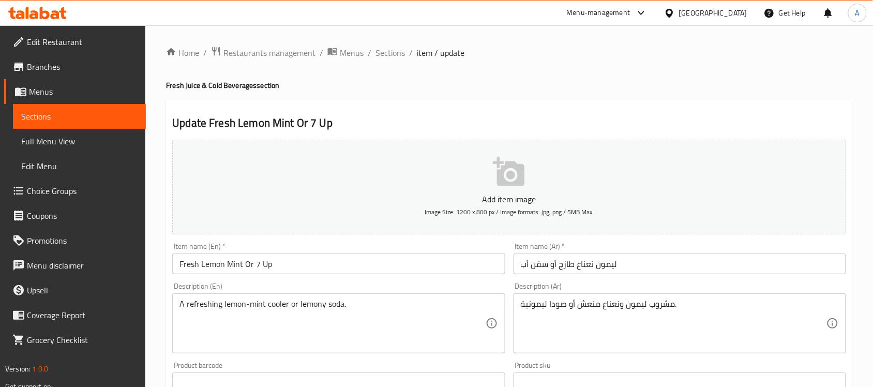
click at [370, 57] on li "/" at bounding box center [370, 53] width 4 height 12
click at [378, 52] on span "Sections" at bounding box center [389, 53] width 29 height 12
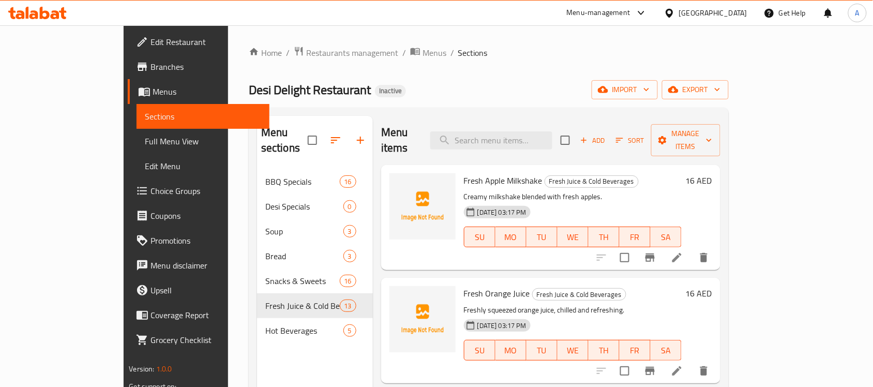
click at [558, 142] on div "Menu items Add Sort Manage items" at bounding box center [550, 140] width 339 height 49
click at [552, 138] on input "search" at bounding box center [491, 140] width 122 height 18
paste input "Cold Drinks (Pepsi - 7UP - Coke Can)"
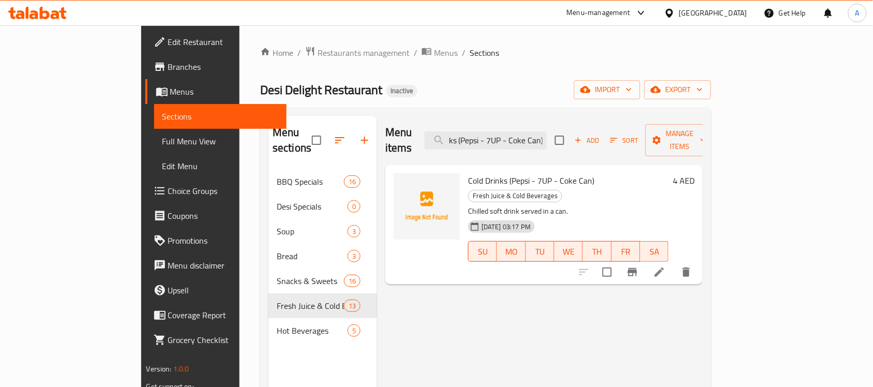
type input "Cold Drinks (Pepsi - 7UP - Coke Can)"
click at [674, 263] on li at bounding box center [659, 272] width 29 height 19
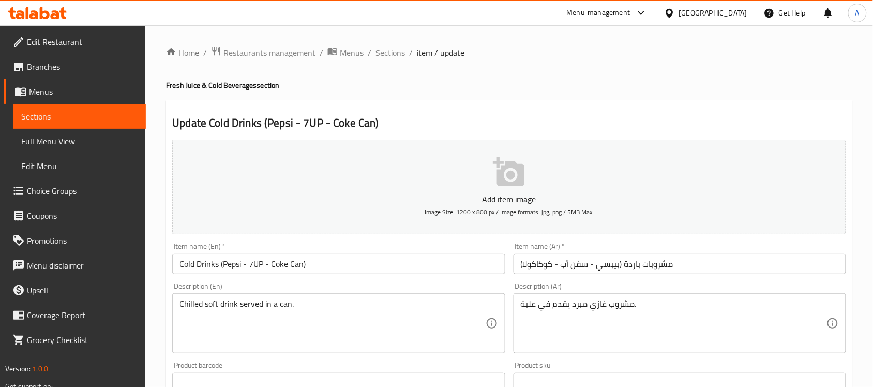
click at [230, 264] on input "Cold Drinks (Pepsi - 7UP - Coke Can)" at bounding box center [338, 263] width 332 height 21
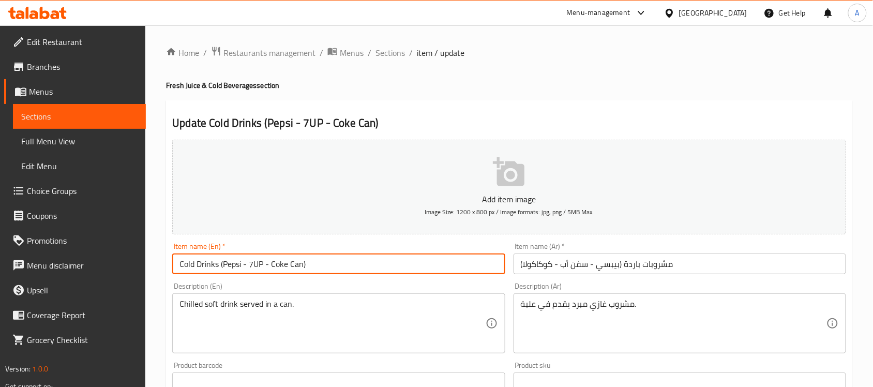
click at [230, 264] on input "Cold Drinks (Pepsi - 7UP - Coke Can)" at bounding box center [338, 263] width 332 height 21
click at [256, 265] on input "Cold Drinks (Pepsi - 7UP - Coke Can)" at bounding box center [338, 263] width 332 height 21
click at [258, 263] on input "Cold Drinks (Pepsi - 7 UP - Coke Can)" at bounding box center [338, 263] width 332 height 21
drag, startPoint x: 249, startPoint y: 265, endPoint x: 264, endPoint y: 264, distance: 14.5
click at [264, 264] on input "Cold Drinks (Pepsi - 7 UP - Coke Can)" at bounding box center [338, 263] width 332 height 21
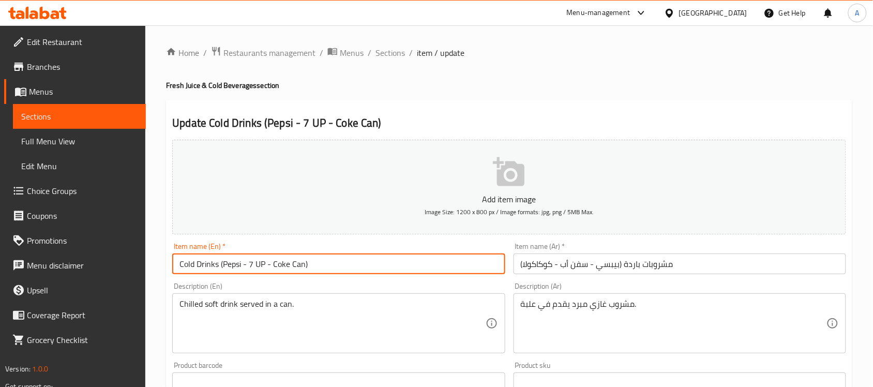
drag, startPoint x: 273, startPoint y: 265, endPoint x: 289, endPoint y: 265, distance: 16.5
click at [289, 265] on input "Cold Drinks (Pepsi - 7 UP - Coke Can)" at bounding box center [338, 263] width 332 height 21
drag, startPoint x: 254, startPoint y: 258, endPoint x: 235, endPoint y: 262, distance: 19.5
click at [254, 258] on input "Cold Drinks (Pepsi - 7 UP - Coke Can)" at bounding box center [338, 263] width 332 height 21
drag, startPoint x: 219, startPoint y: 262, endPoint x: 334, endPoint y: 279, distance: 117.1
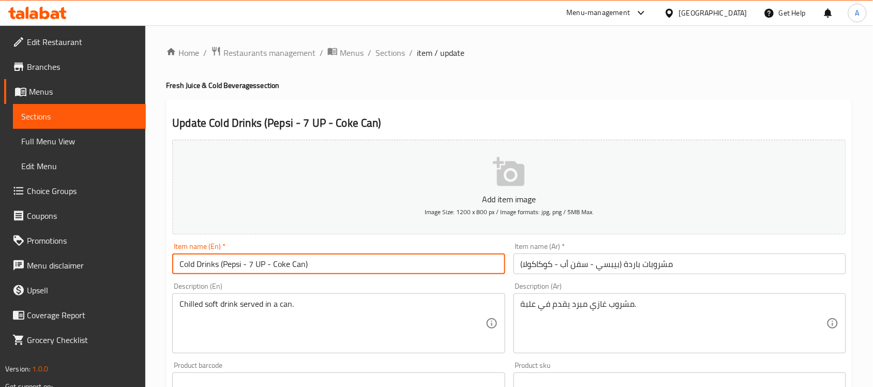
click at [334, 279] on div "Add item image Image Size: 1200 x 800 px / Image formats: jpg, png / 5MB Max. I…" at bounding box center [509, 358] width 682 height 446
type input "Cold Drinks - Can"
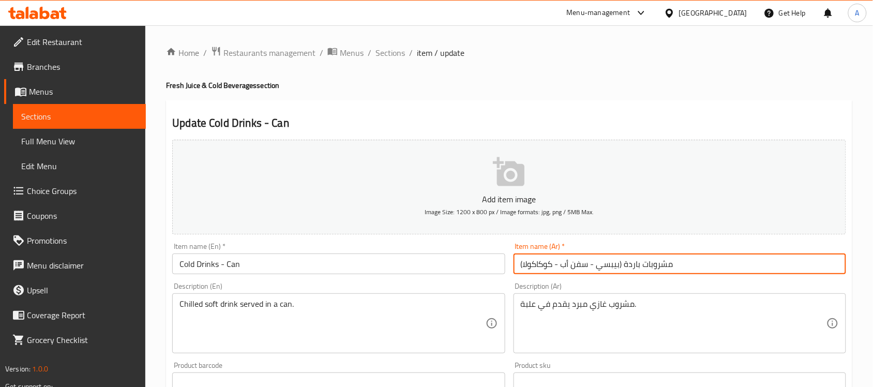
drag, startPoint x: 620, startPoint y: 264, endPoint x: 495, endPoint y: 266, distance: 125.6
click at [495, 266] on div "Add item image Image Size: 1200 x 800 px / Image formats: jpg, png / 5MB Max. I…" at bounding box center [509, 358] width 682 height 446
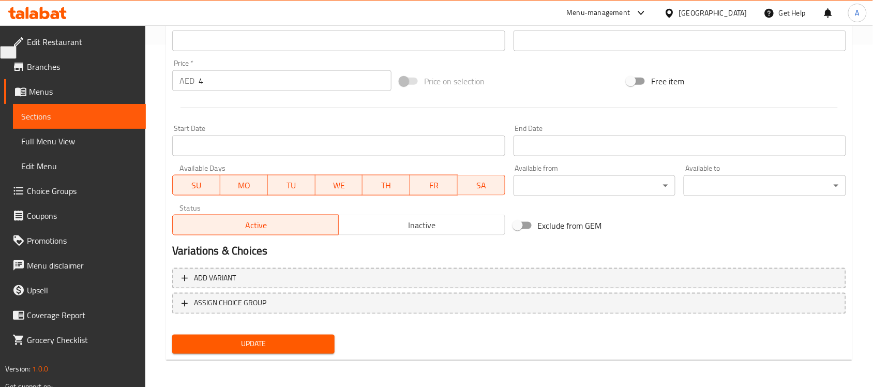
type input "مشروبات باردة - علبة"
click at [323, 344] on span "Update" at bounding box center [253, 344] width 146 height 13
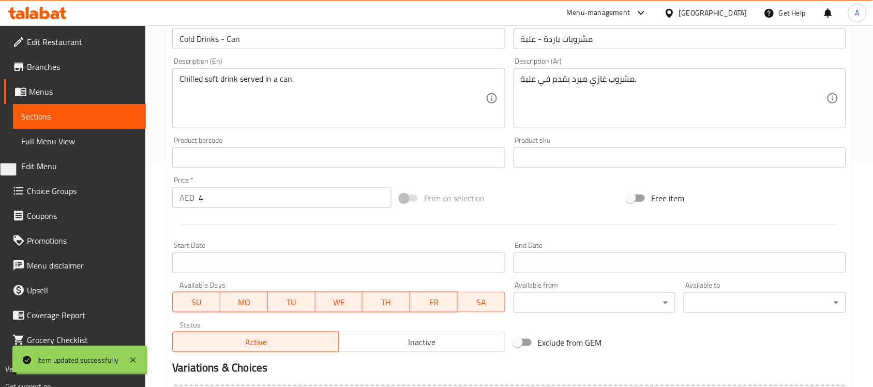
scroll to position [83, 0]
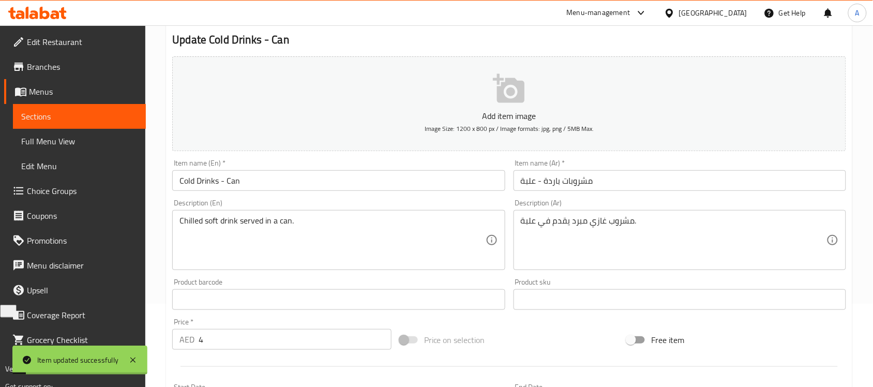
click at [316, 182] on input "Cold Drinks - Can" at bounding box center [338, 180] width 332 height 21
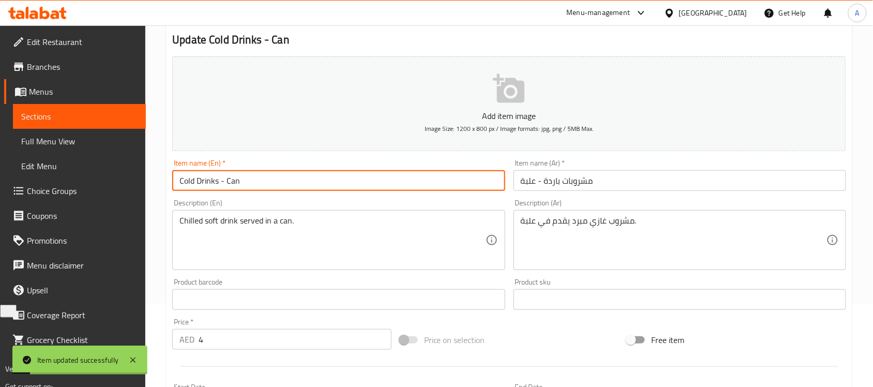
click at [316, 182] on input "Cold Drinks - Can" at bounding box center [338, 180] width 332 height 21
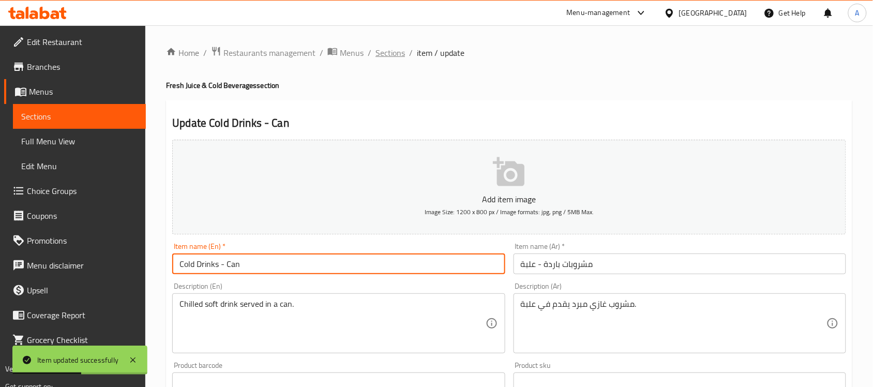
click at [395, 58] on span "Sections" at bounding box center [389, 53] width 29 height 12
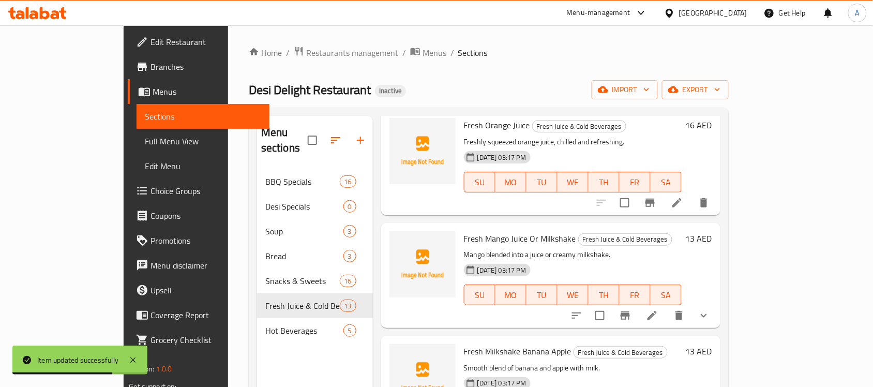
scroll to position [323, 0]
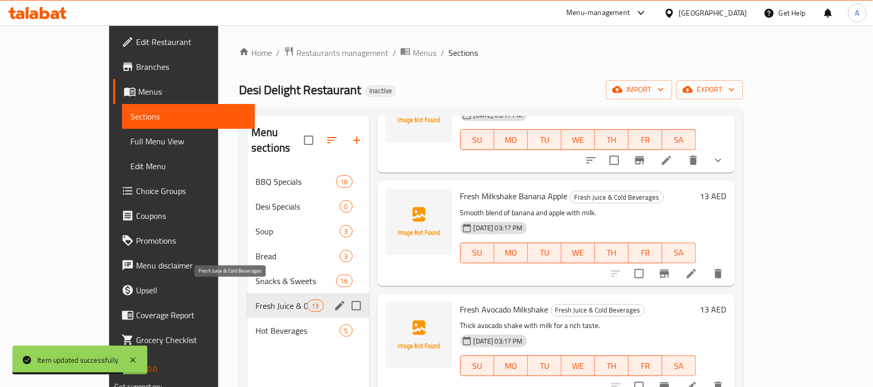
click at [255, 299] on span "Fresh Juice & Cold Beverages" at bounding box center [280, 305] width 51 height 12
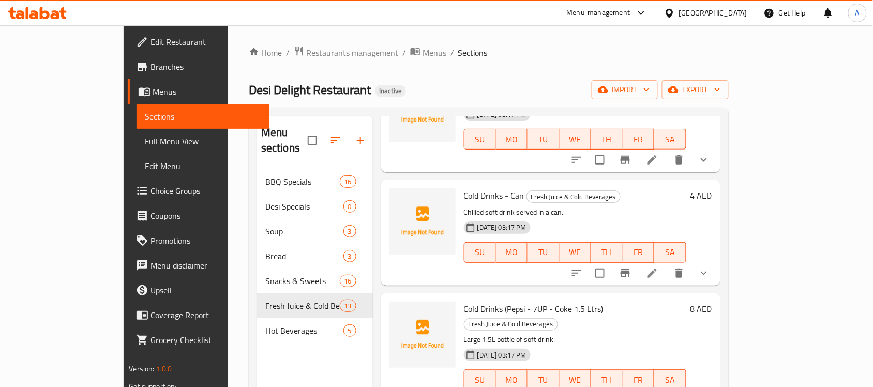
scroll to position [840, 0]
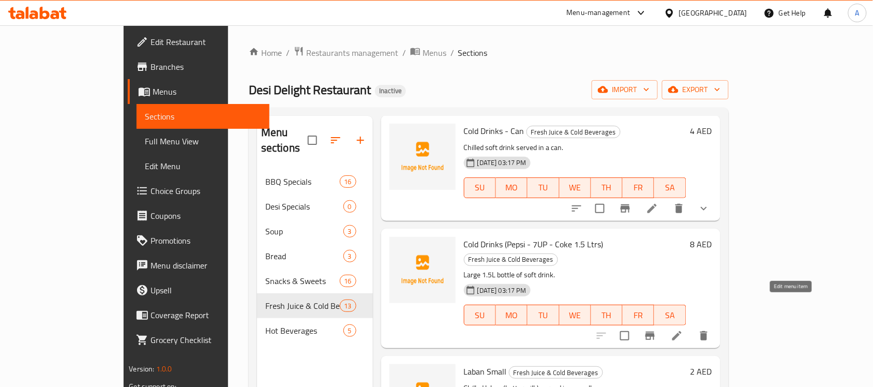
click at [683, 329] on icon at bounding box center [676, 335] width 12 height 12
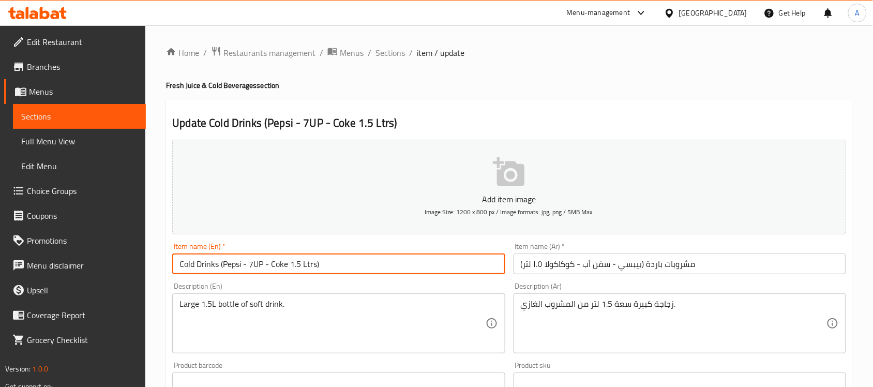
drag, startPoint x: 218, startPoint y: 265, endPoint x: 353, endPoint y: 262, distance: 135.5
click at [353, 262] on input "Cold Drinks (Pepsi - 7UP - Coke 1.5 Ltrs)" at bounding box center [338, 263] width 332 height 21
type input "Cold Drinks - 1.5 Liter"
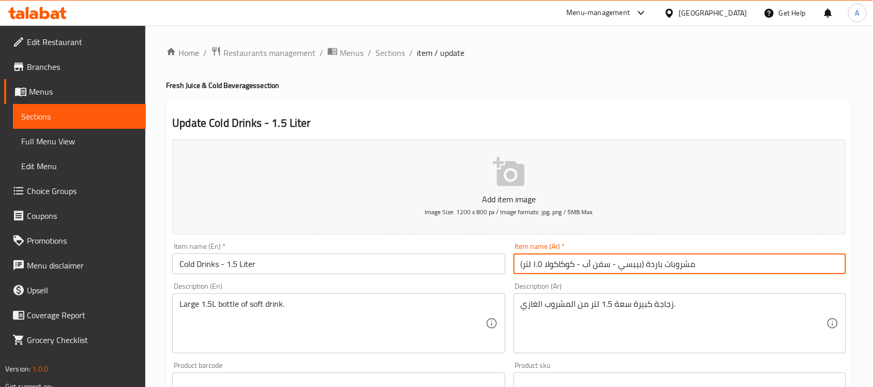
drag, startPoint x: 642, startPoint y: 267, endPoint x: 377, endPoint y: 262, distance: 264.7
click at [377, 262] on div "Add item image Image Size: 1200 x 800 px / Image formats: jpg, png / 5MB Max. I…" at bounding box center [509, 358] width 682 height 446
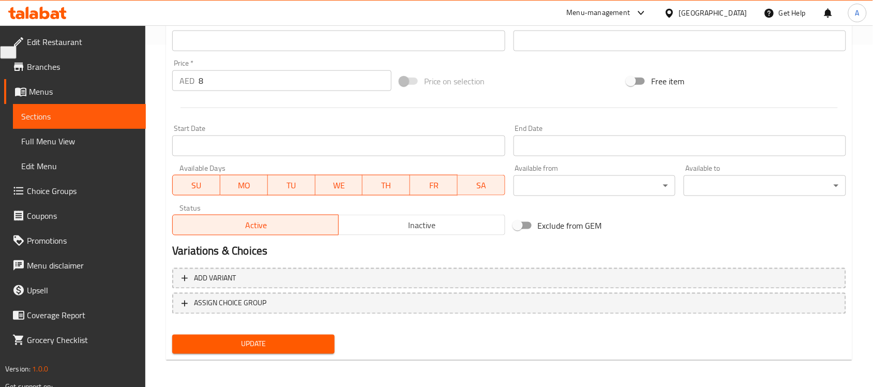
type input "مشروبات باردة - 1.5 لتر"
click at [296, 350] on button "Update" at bounding box center [253, 343] width 162 height 19
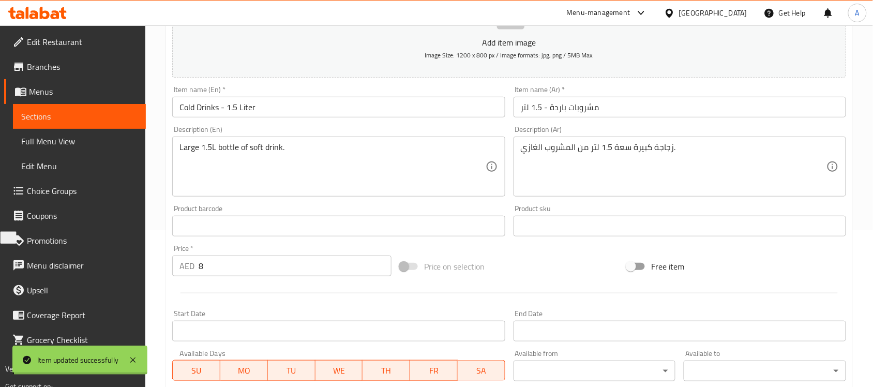
scroll to position [19, 0]
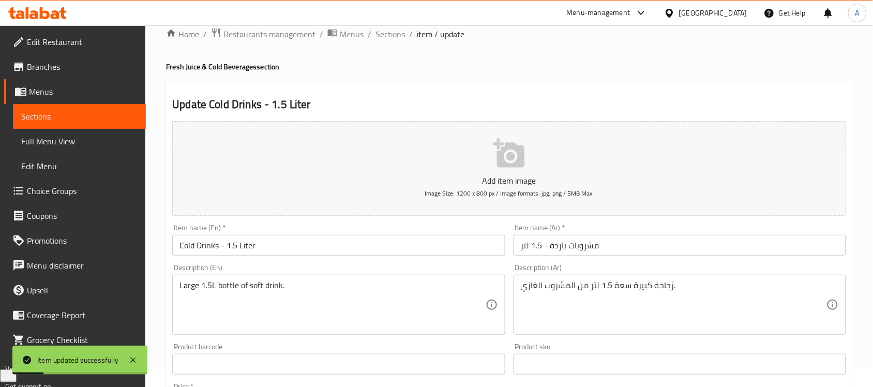
click at [301, 252] on input "Cold Drinks - 1.5 Liter" at bounding box center [338, 245] width 332 height 21
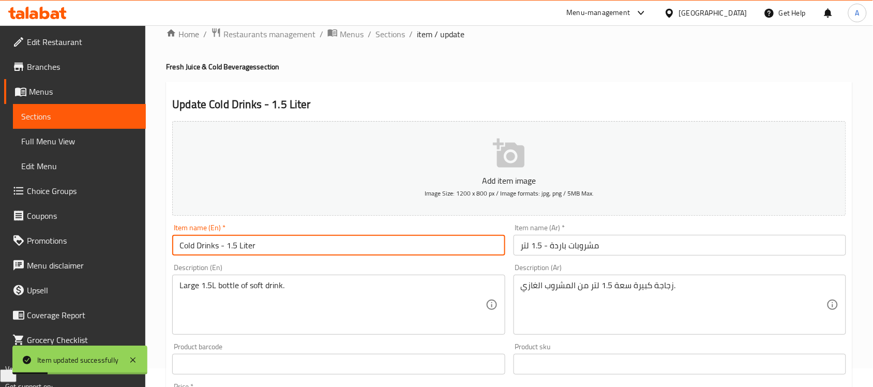
click at [301, 252] on input "Cold Drinks - 1.5 Liter" at bounding box center [338, 245] width 332 height 21
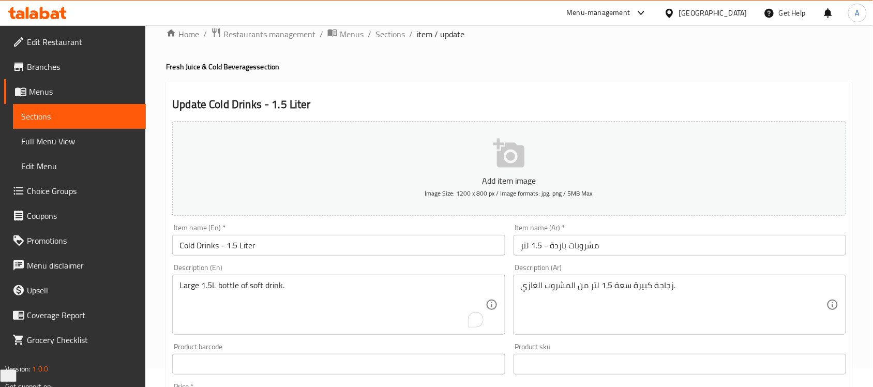
click at [396, 41] on div "Home / Restaurants management / Menus / Sections / item / update Fresh Juice & …" at bounding box center [509, 359] width 686 height 664
click at [396, 37] on span "Sections" at bounding box center [389, 34] width 29 height 12
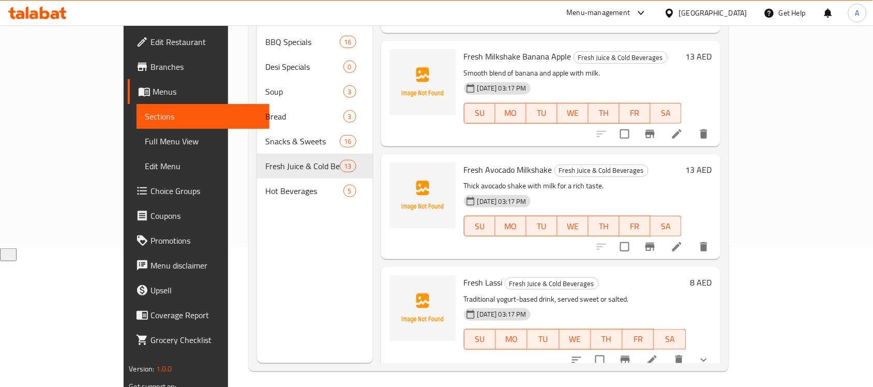
scroll to position [145, 0]
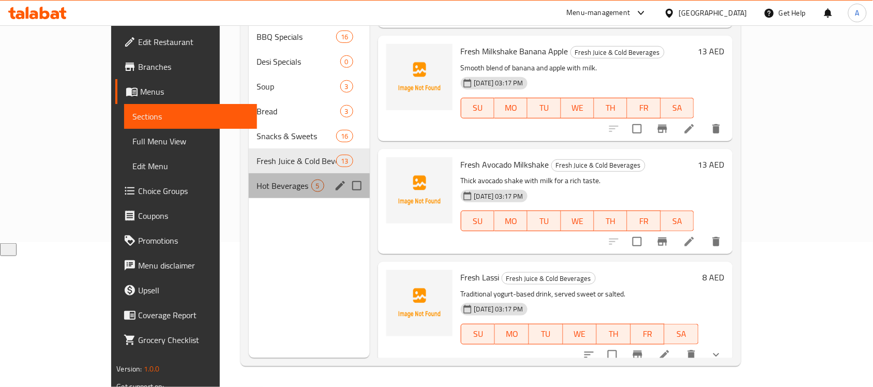
click at [249, 179] on div "Hot Beverages 5" at bounding box center [309, 185] width 121 height 25
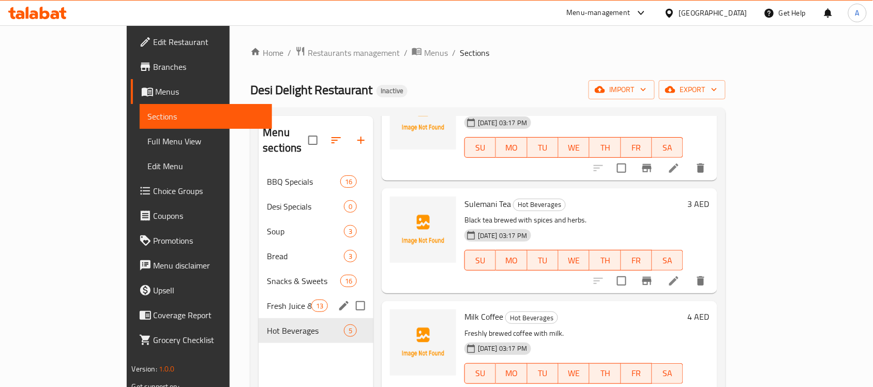
click at [258, 293] on div "Fresh Juice & Cold Beverages 13" at bounding box center [315, 305] width 115 height 25
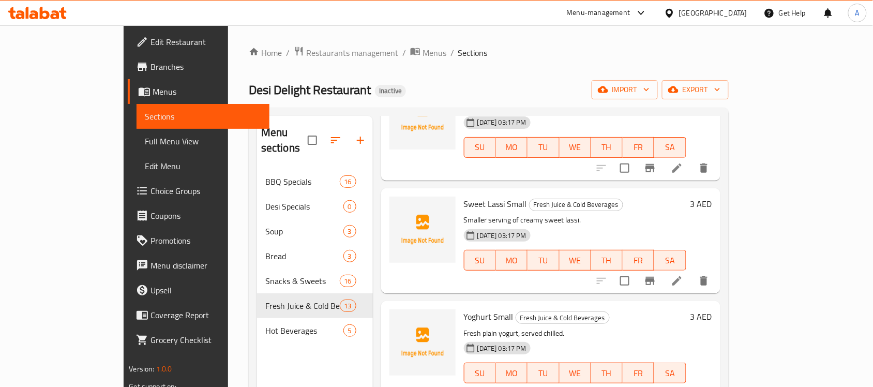
scroll to position [145, 0]
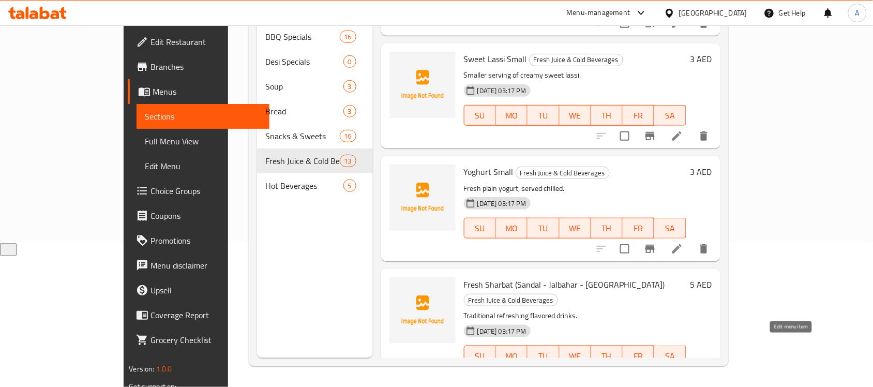
click at [681, 372] on icon at bounding box center [676, 376] width 9 height 9
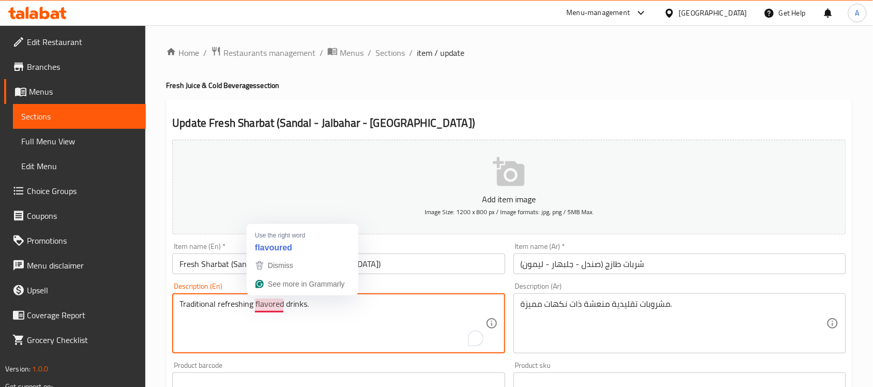
click at [278, 329] on textarea "Traditional refreshing flavored drinks." at bounding box center [332, 323] width 306 height 49
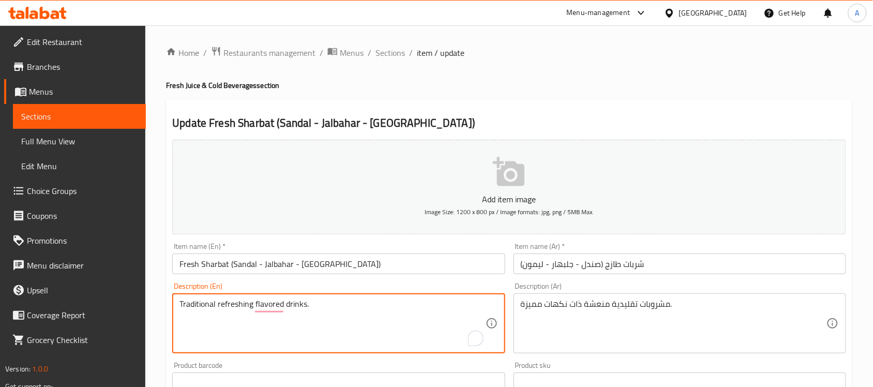
click at [213, 264] on input "Fresh Sharbat (Sandal - Jalbahar - [GEOGRAPHIC_DATA])" at bounding box center [338, 263] width 332 height 21
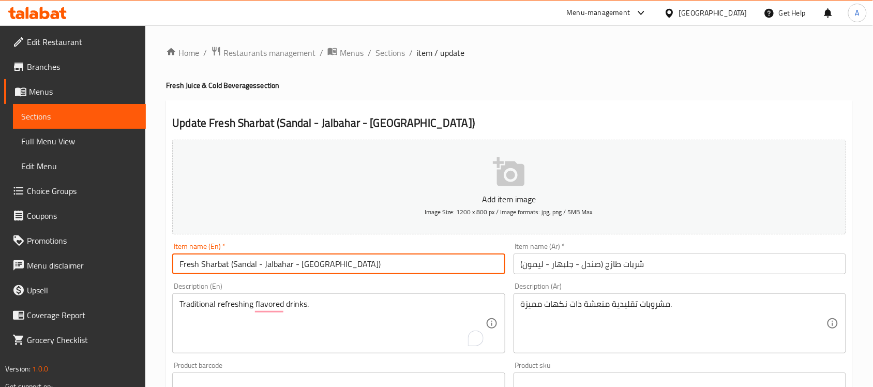
click at [238, 258] on input "Fresh Sharbat (Sandal - Jalbahar - [GEOGRAPHIC_DATA])" at bounding box center [338, 263] width 332 height 21
click at [238, 258] on input "Fresh Sharbat (Sandal - Jalbahar - Lemo)" at bounding box center [338, 263] width 332 height 21
click at [330, 268] on input "Fresh Sharbat (Sandal - Jalbahar - Lemo)" at bounding box center [338, 263] width 332 height 21
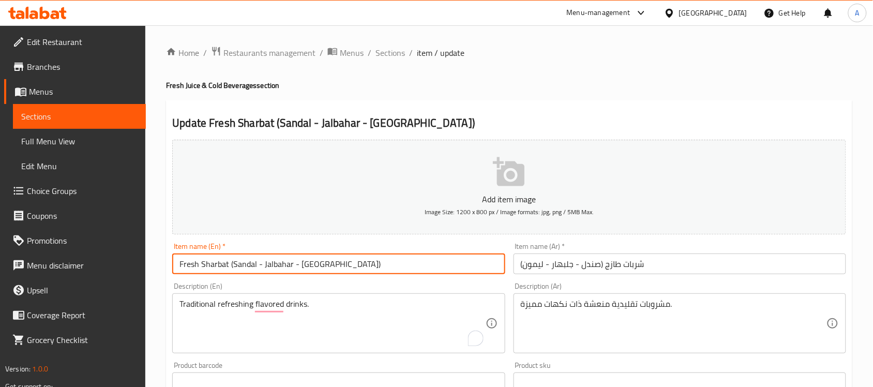
click at [342, 253] on input "Fresh Sharbat (Sandal - Jalbahar - Lemo)" at bounding box center [338, 263] width 332 height 21
click at [286, 264] on input "Fresh Sharbat (Sandal - Jalbahar - Lemo)" at bounding box center [338, 263] width 332 height 21
click at [277, 266] on input "Fresh Sharbat (Sandal - Jalbahar - Lemo)" at bounding box center [338, 263] width 332 height 21
click at [273, 266] on input "Fresh Sharbat (Sandal - Gulbahar - Lemo)" at bounding box center [338, 263] width 332 height 21
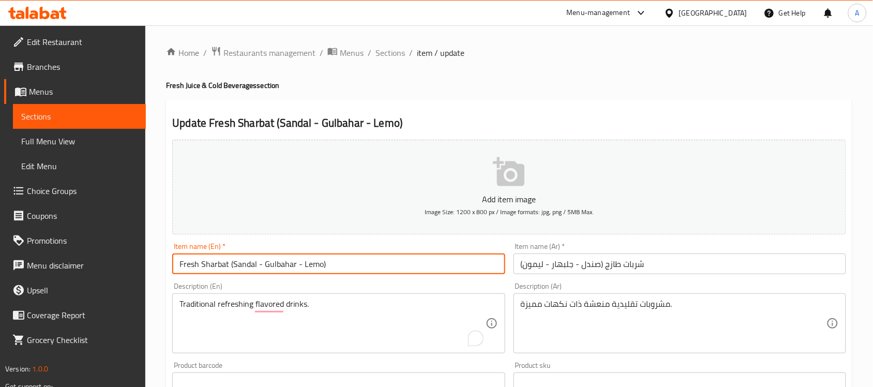
click at [312, 260] on input "Fresh Sharbat (Sandal - Gulbahar - Lemo)" at bounding box center [338, 263] width 332 height 21
click at [322, 261] on input "Fresh Sharbat (Sandal - Gulbahar - Lemo)" at bounding box center [338, 263] width 332 height 21
click at [243, 264] on input "Fresh Sharbat (Sandal - Gulbahar - Lemon" at bounding box center [338, 263] width 332 height 21
click at [265, 267] on input "Fresh Sharbat (Sandal - Gulbahar - Lemon" at bounding box center [338, 263] width 332 height 21
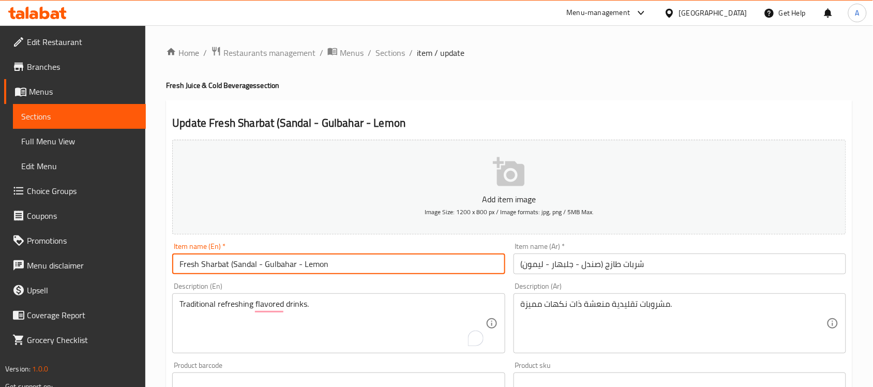
click at [265, 267] on input "Fresh Sharbat (Sandal - Gulbahar - Lemon" at bounding box center [338, 263] width 332 height 21
click at [314, 266] on input "Fresh Sharbat (Sandal - Gulbahar - Lemon" at bounding box center [338, 263] width 332 height 21
drag, startPoint x: 225, startPoint y: 257, endPoint x: 383, endPoint y: 267, distance: 157.9
click at [383, 267] on input "Fresh Sharbat (Sandal - Gulbahar - Lemon" at bounding box center [338, 263] width 332 height 21
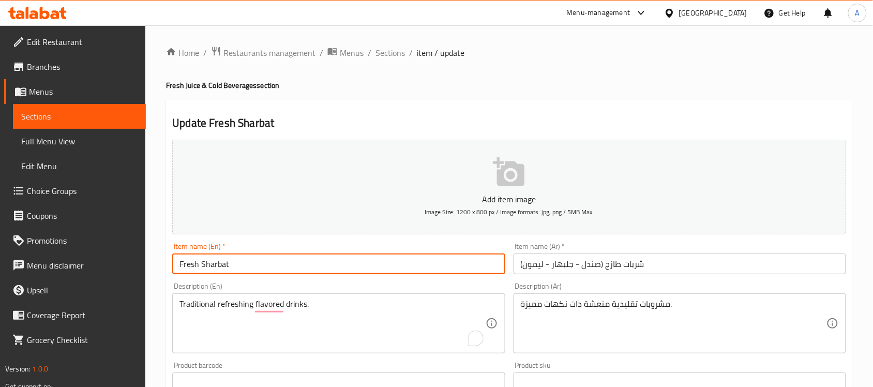
type input "Fresh Sharbat"
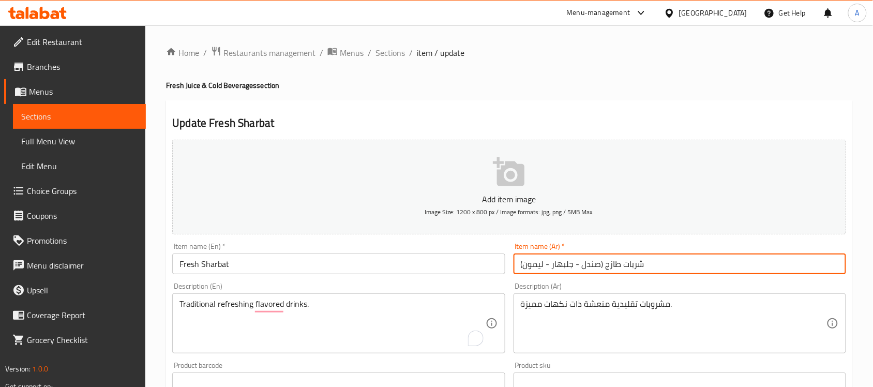
drag, startPoint x: 603, startPoint y: 265, endPoint x: 386, endPoint y: 273, distance: 217.8
click at [386, 273] on div "Add item image Image Size: 1200 x 800 px / Image formats: jpg, png / 5MB Max. I…" at bounding box center [509, 358] width 682 height 446
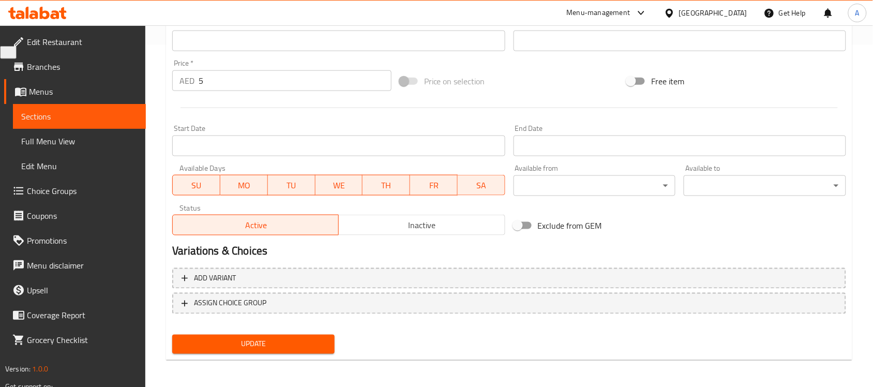
type input "شربات طازج"
click at [240, 344] on span "Update" at bounding box center [253, 344] width 146 height 13
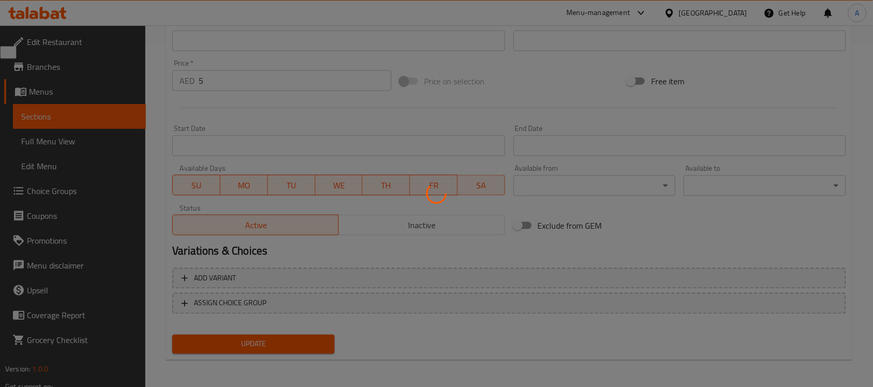
scroll to position [19, 0]
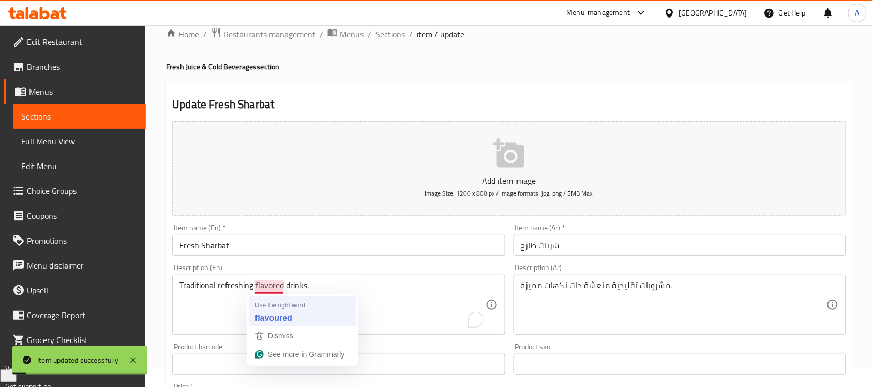
type textarea "Traditional refreshing flavoured drinks."
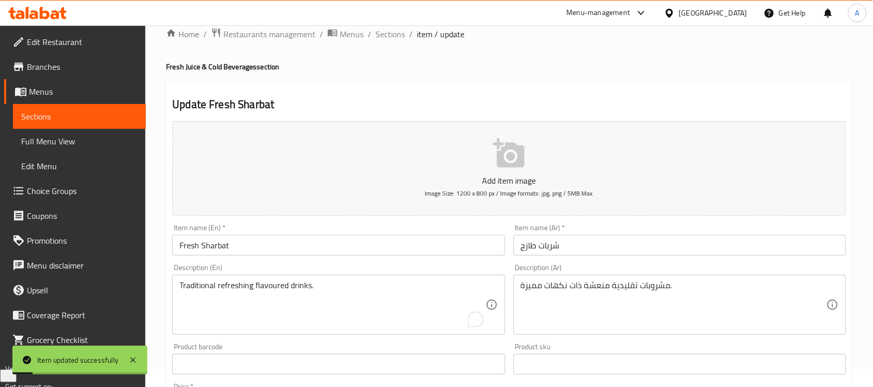
scroll to position [342, 0]
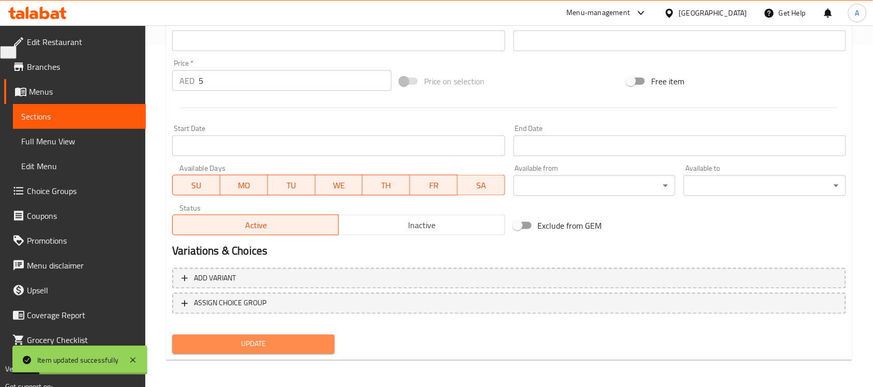
click at [297, 338] on span "Update" at bounding box center [253, 344] width 146 height 13
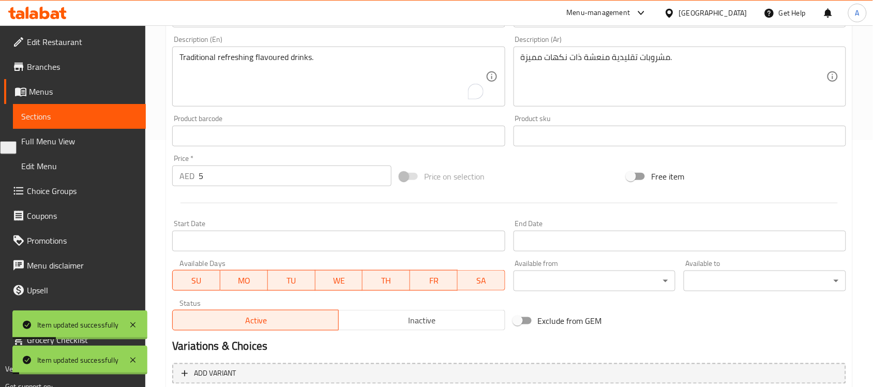
scroll to position [0, 0]
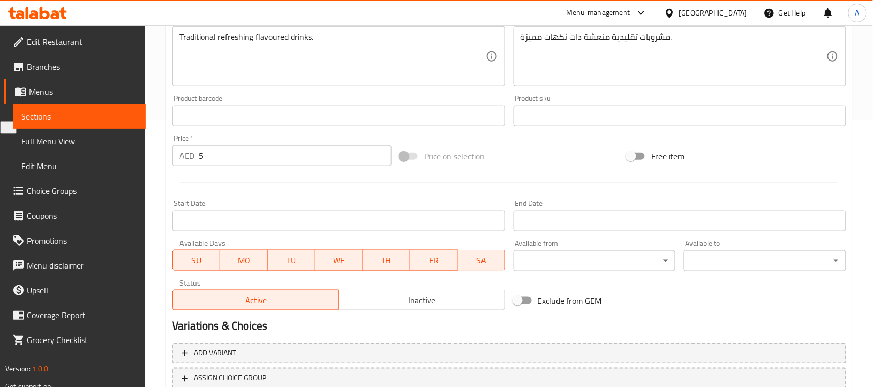
scroll to position [342, 0]
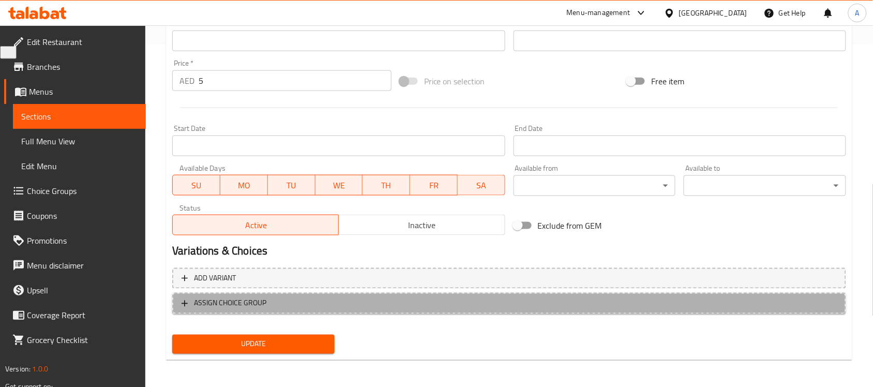
click at [293, 293] on button "ASSIGN CHOICE GROUP" at bounding box center [509, 303] width 674 height 21
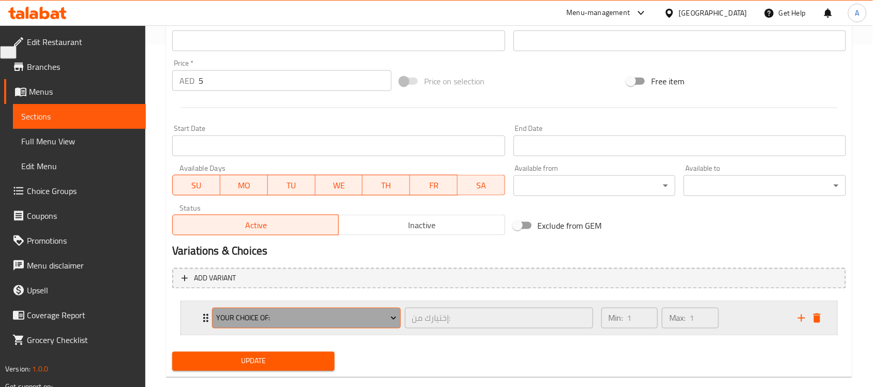
click at [302, 317] on span "Your Choice Of:" at bounding box center [306, 318] width 180 height 13
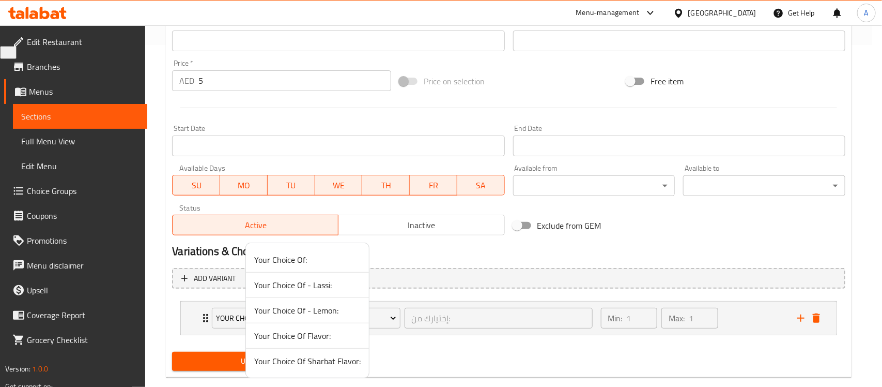
click at [304, 357] on span "Your Choice Of Sharbat Flavor:" at bounding box center [307, 361] width 106 height 12
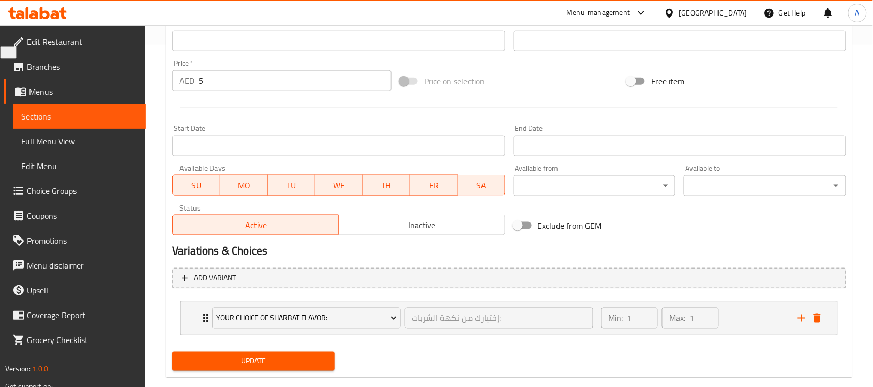
click at [251, 360] on span "Update" at bounding box center [253, 361] width 146 height 13
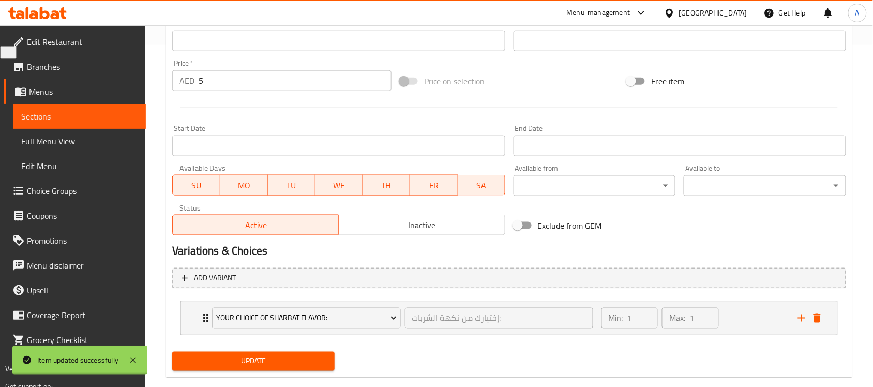
scroll to position [0, 0]
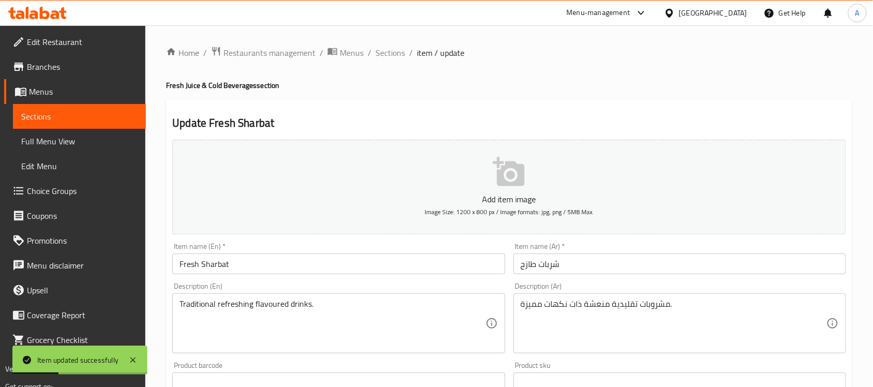
click at [389, 63] on div "Home / Restaurants management / Menus / Sections / item / update Fresh Juice & …" at bounding box center [509, 386] width 686 height 681
click at [389, 59] on span "Sections" at bounding box center [389, 53] width 29 height 12
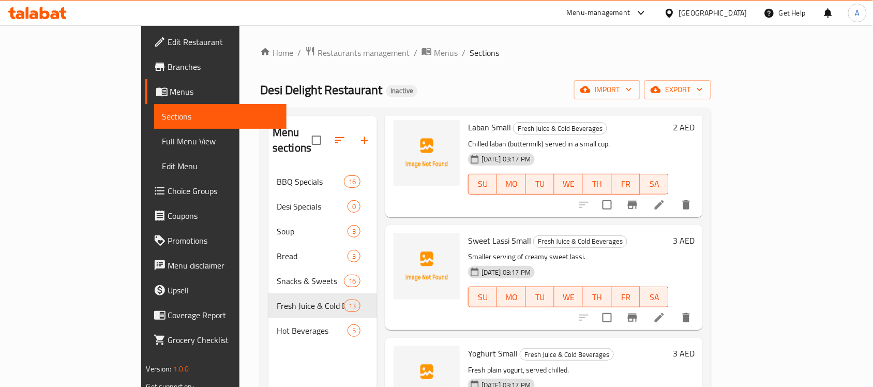
scroll to position [1106, 0]
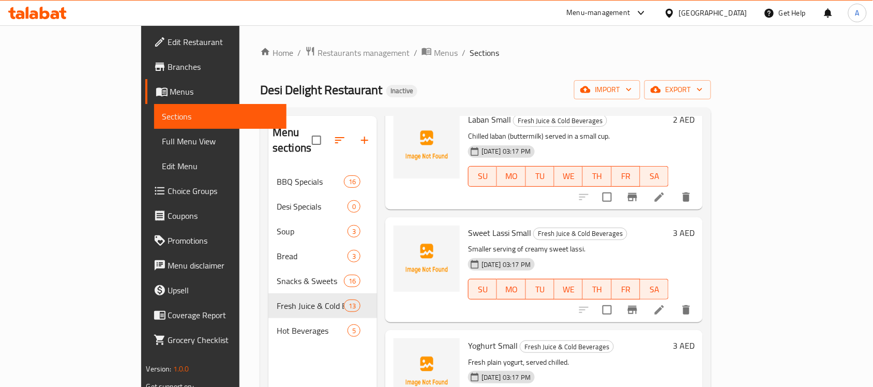
click at [145, 197] on link "Choice Groups" at bounding box center [216, 190] width 142 height 25
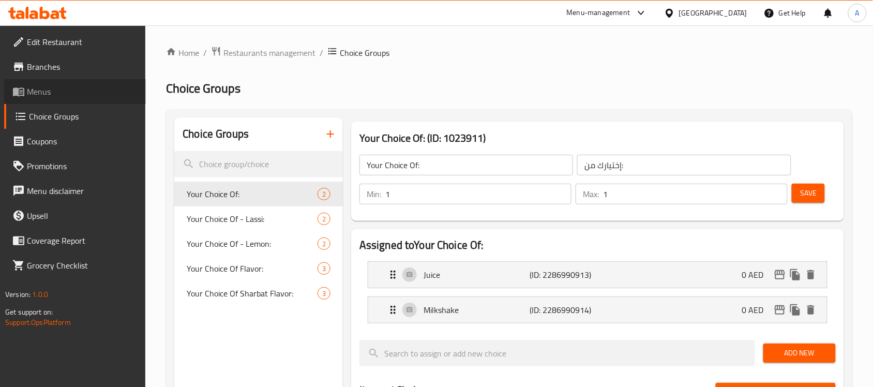
drag, startPoint x: 80, startPoint y: 91, endPoint x: 207, endPoint y: 106, distance: 128.0
click at [80, 91] on span "Menus" at bounding box center [82, 91] width 111 height 12
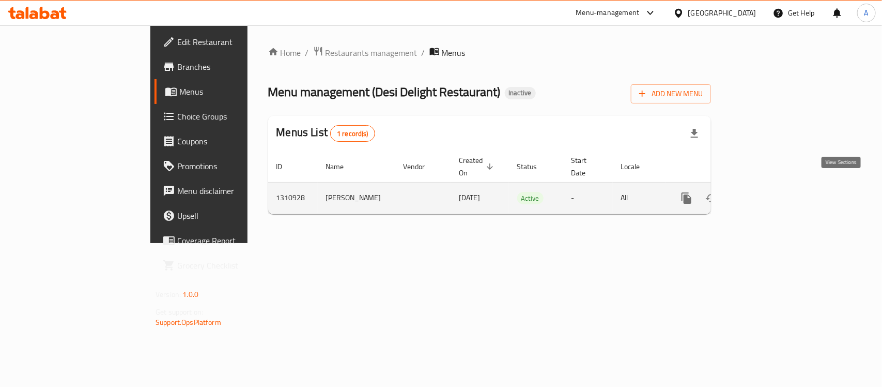
click at [768, 194] on icon "enhanced table" at bounding box center [761, 198] width 12 height 12
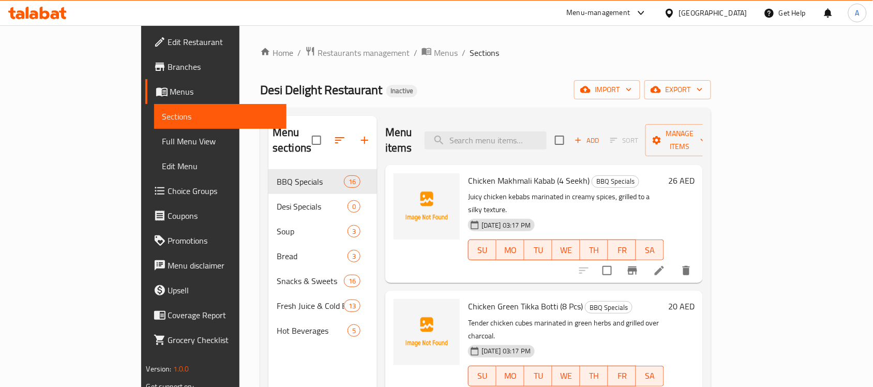
scroll to position [65, 0]
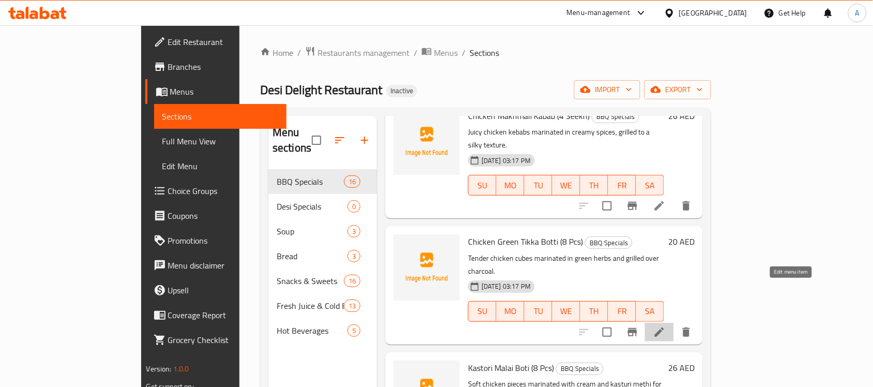
click at [665, 326] on icon at bounding box center [659, 332] width 12 height 12
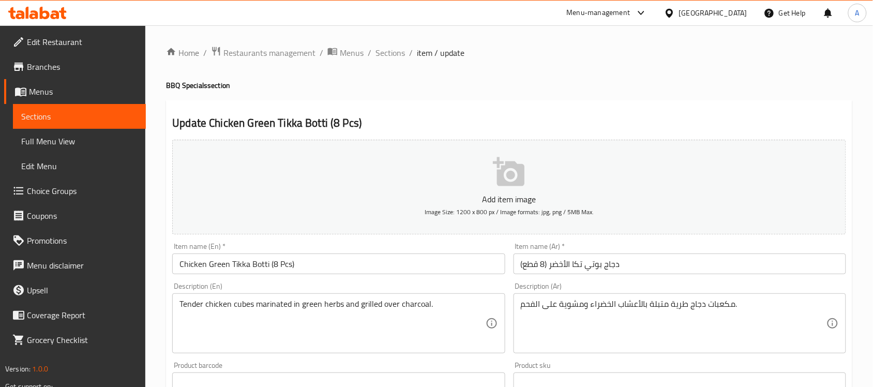
click at [384, 60] on div "Home / Restaurants management / Menus / Sections / item / update BBQ Specials s…" at bounding box center [509, 378] width 686 height 664
click at [386, 54] on span "Sections" at bounding box center [389, 53] width 29 height 12
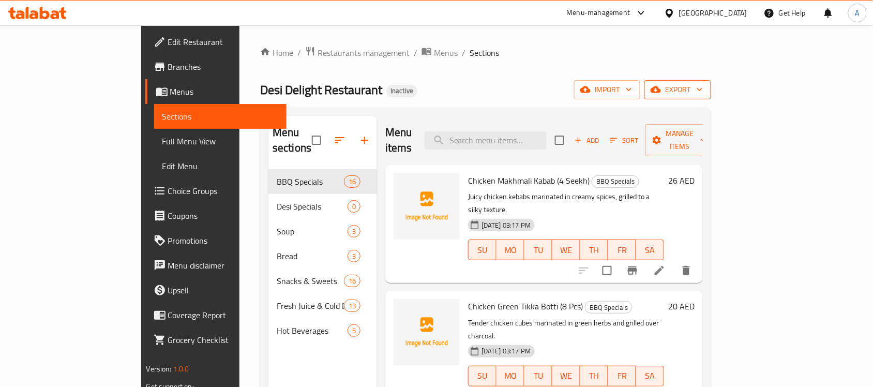
click at [703, 90] on span "export" at bounding box center [677, 89] width 50 height 13
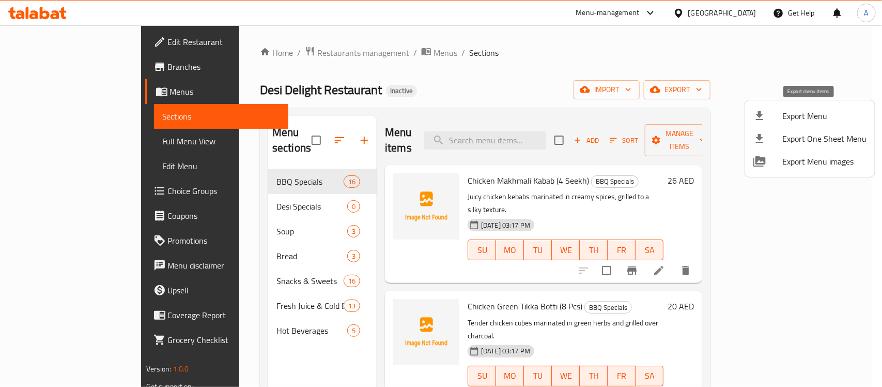
click at [786, 112] on span "Export Menu" at bounding box center [825, 116] width 84 height 12
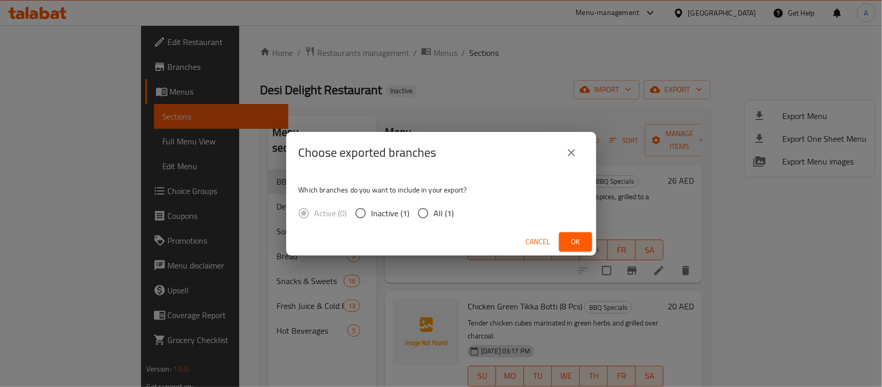
click at [444, 209] on span "All (1)" at bounding box center [444, 213] width 20 height 12
click at [434, 209] on input "All (1)" at bounding box center [424, 213] width 22 height 22
radio input "true"
click at [572, 238] on span "Ok" at bounding box center [576, 241] width 17 height 13
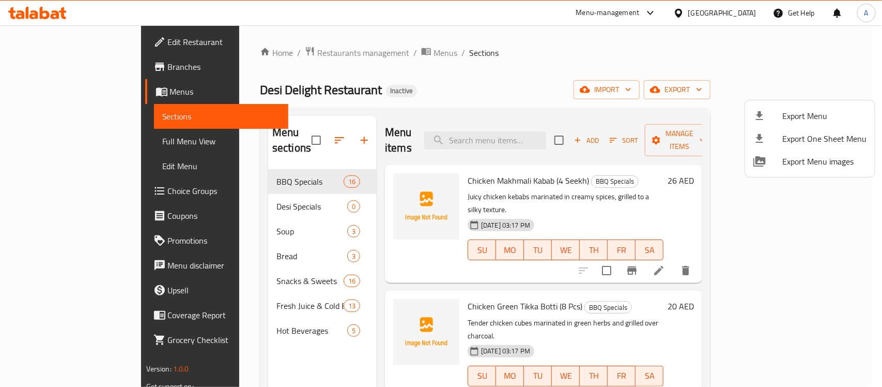
click at [61, 148] on div at bounding box center [441, 193] width 882 height 387
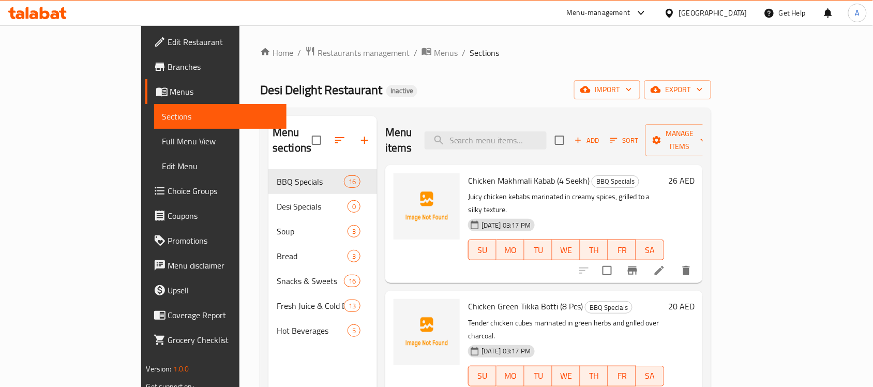
click at [162, 145] on span "Full Menu View" at bounding box center [220, 141] width 116 height 12
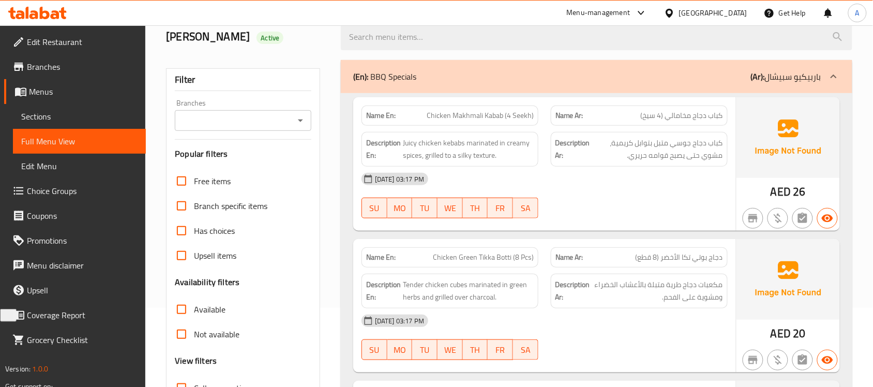
scroll to position [194, 0]
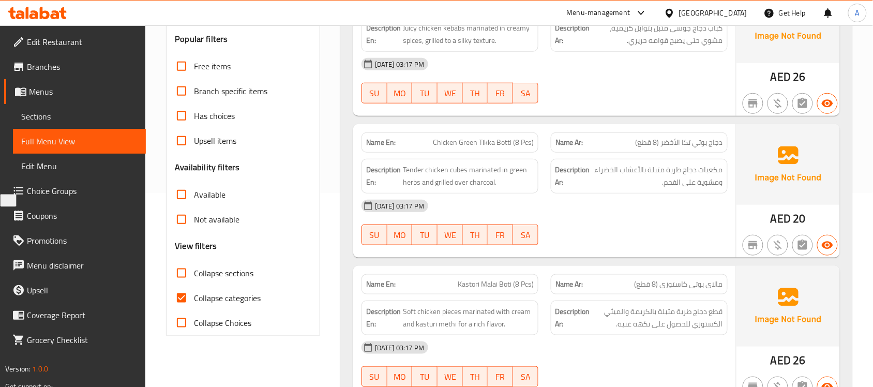
click at [185, 297] on input "Collapse categories" at bounding box center [181, 297] width 25 height 25
checkbox input "false"
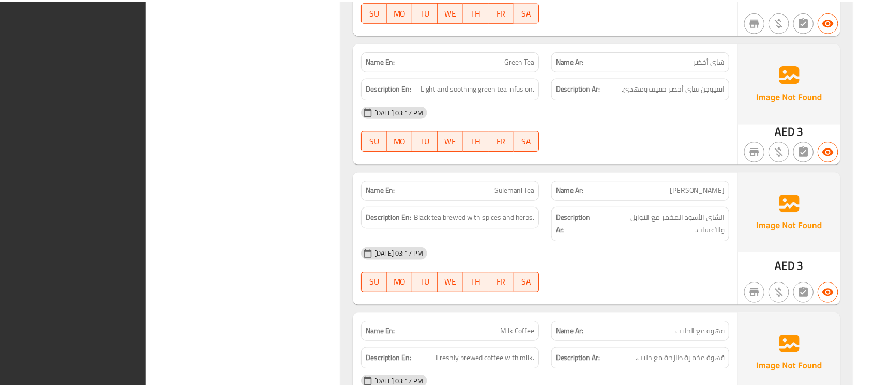
scroll to position [9528, 0]
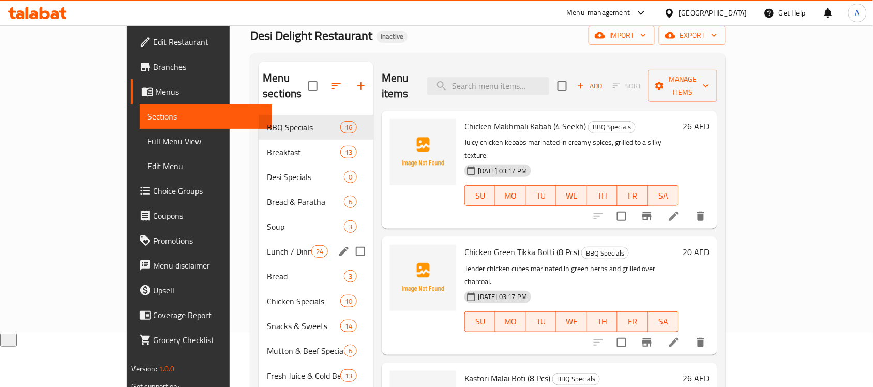
scroll to position [37, 0]
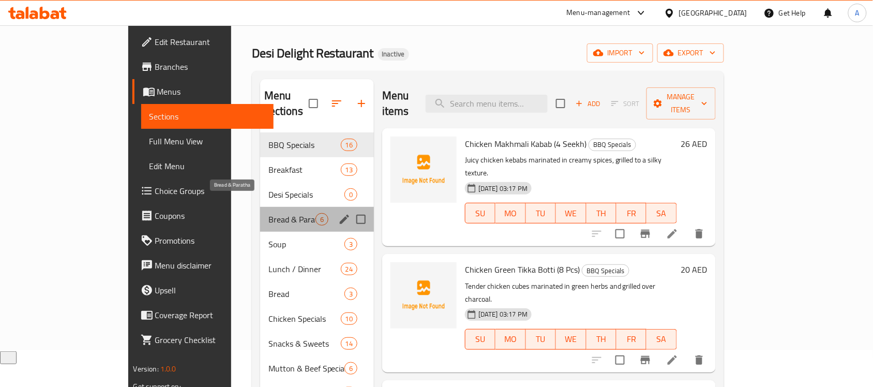
click at [268, 213] on span "Bread & Paratha" at bounding box center [291, 219] width 47 height 12
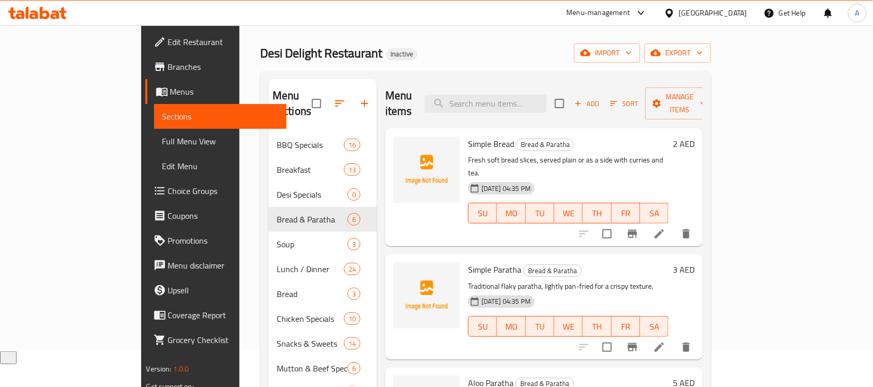
click at [396, 68] on div "Home / Restaurants management / Menus / Sections Desi Delight Restaurant Inacti…" at bounding box center [485, 325] width 451 height 632
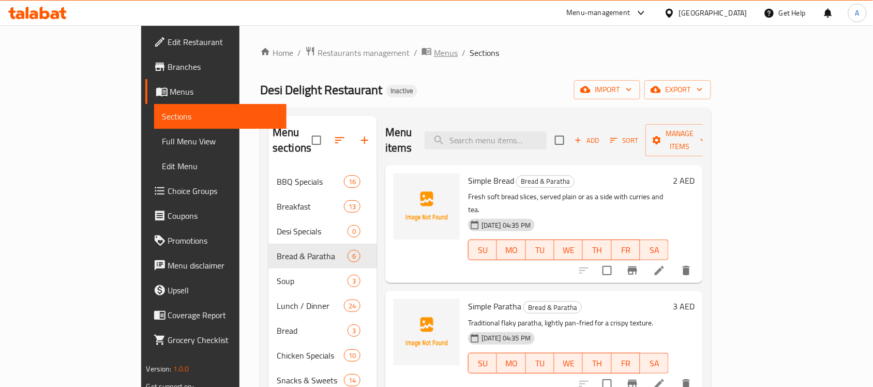
click at [434, 47] on span "Menus" at bounding box center [446, 53] width 24 height 12
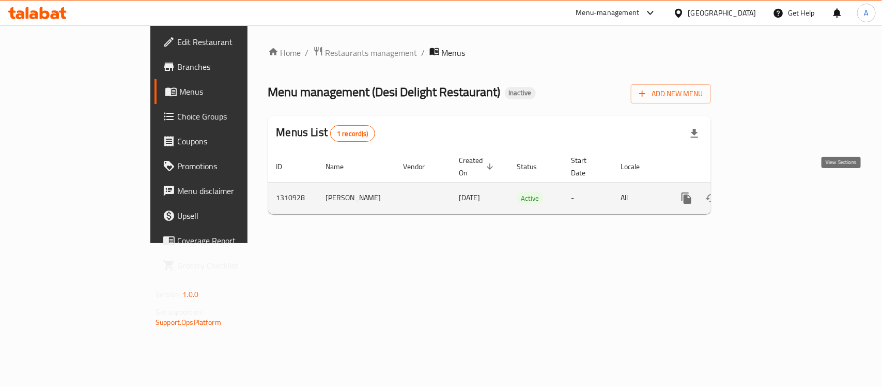
click at [768, 192] on icon "enhanced table" at bounding box center [761, 198] width 12 height 12
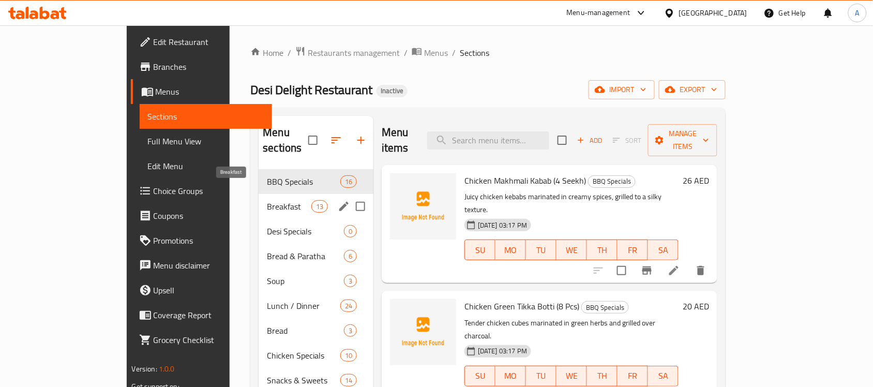
click at [267, 200] on span "Breakfast" at bounding box center [289, 206] width 44 height 12
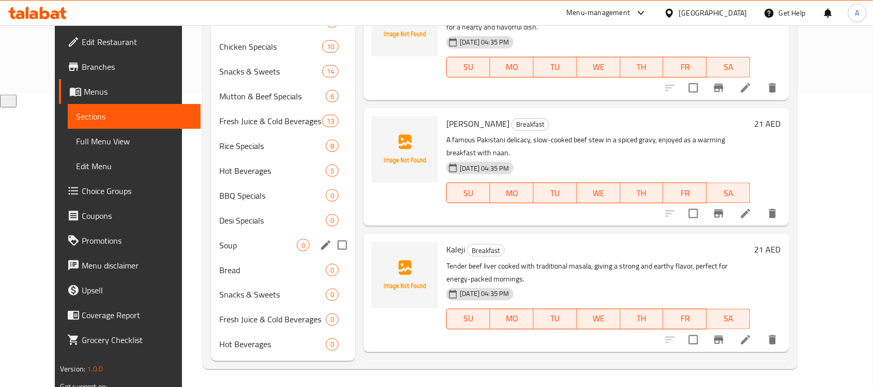
scroll to position [295, 0]
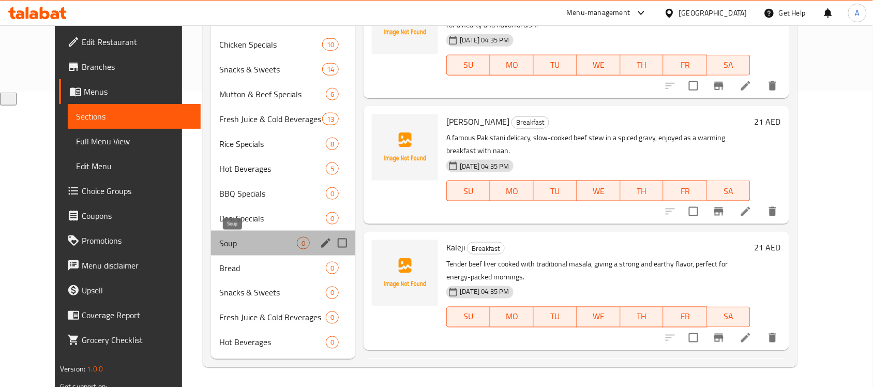
click at [229, 240] on span "Soup" at bounding box center [258, 243] width 78 height 12
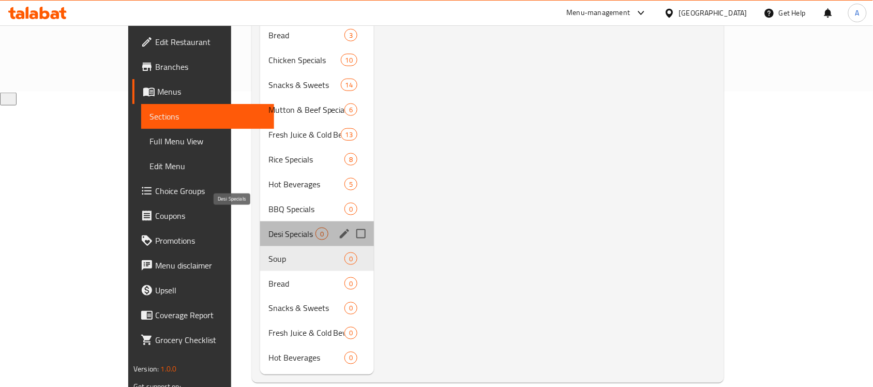
click at [268, 227] on span "Desi Specials" at bounding box center [291, 233] width 47 height 12
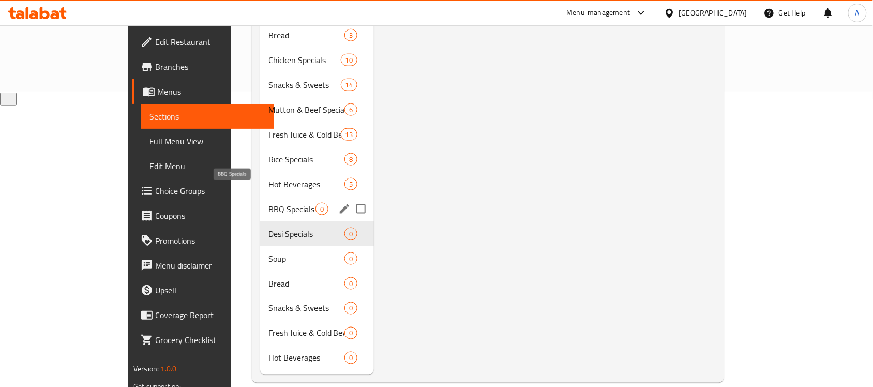
click at [268, 203] on span "BBQ Specials" at bounding box center [291, 209] width 47 height 12
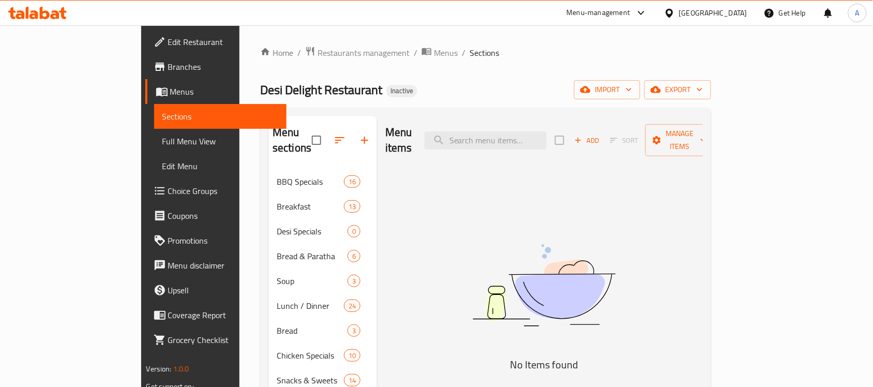
click at [170, 91] on span "Menus" at bounding box center [224, 91] width 109 height 12
